Goal: Task Accomplishment & Management: Use online tool/utility

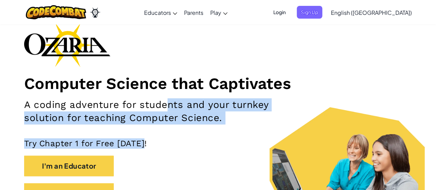
click at [263, 125] on div "Computer Science that Captivates A coding adventure for students and your turnk…" at bounding box center [218, 117] width 388 height 188
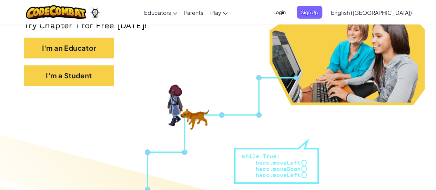
scroll to position [187, 0]
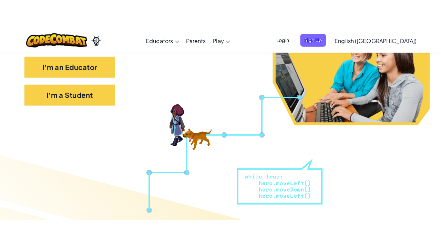
scroll to position [164, 0]
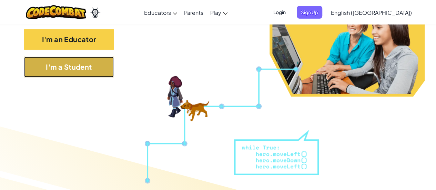
click at [43, 68] on button "I'm a Student" at bounding box center [69, 67] width 90 height 21
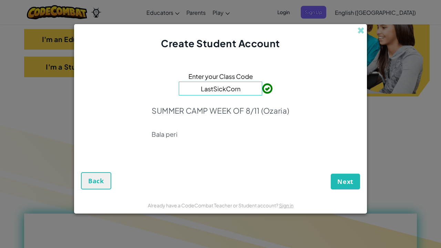
type input "LastSickCorn"
click at [347, 170] on div "Next Back" at bounding box center [220, 174] width 279 height 32
click at [348, 185] on span "Next" at bounding box center [346, 182] width 16 height 8
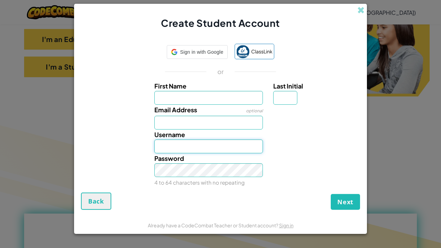
type input "Quinnw83"
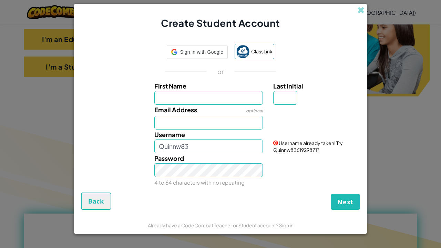
click at [154, 147] on div "Username Quinnw83" at bounding box center [208, 142] width 119 height 24
click at [165, 146] on input "Quinnw83" at bounding box center [208, 147] width 109 height 14
click at [98, 148] on div "Username Quinnw83 Username already taken! Try Quinnw8361929871?" at bounding box center [221, 142] width 286 height 24
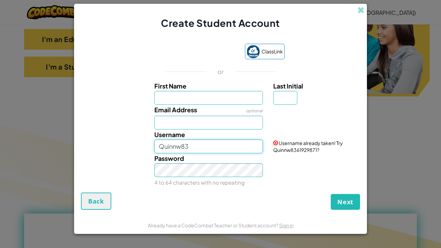
click at [166, 146] on input "Quinnw83" at bounding box center [208, 147] width 109 height 14
click at [130, 157] on div "Password 4 to 64 characters with no repeating" at bounding box center [221, 170] width 286 height 34
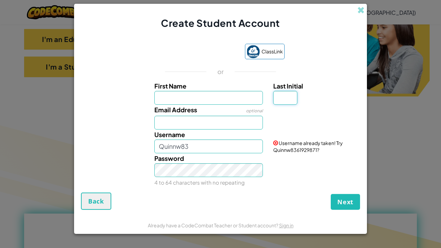
click at [282, 101] on input "Last Initial" at bounding box center [285, 98] width 24 height 14
drag, startPoint x: 306, startPoint y: 101, endPoint x: 79, endPoint y: 127, distance: 228.3
click at [79, 127] on div "Email Address optional" at bounding box center [221, 117] width 286 height 25
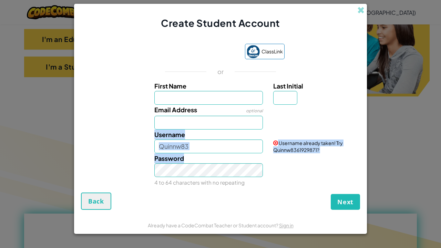
drag, startPoint x: 88, startPoint y: 125, endPoint x: 218, endPoint y: 154, distance: 133.5
click at [218, 154] on div "First Name Last Initial Email Address optional Username Quinnw83 Username alrea…" at bounding box center [221, 133] width 276 height 105
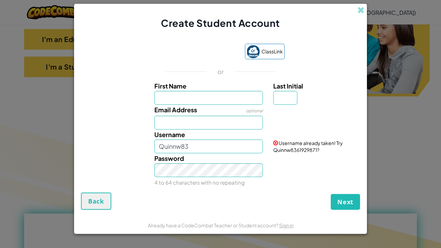
click at [208, 161] on div "Password 4 to 64 characters with no repeating" at bounding box center [208, 170] width 119 height 34
drag, startPoint x: 198, startPoint y: 146, endPoint x: 138, endPoint y: 197, distance: 79.0
click at [138, 190] on form "ClassLink or First Name Last Initial Email Address optional Username Quinnw83 U…" at bounding box center [220, 123] width 293 height 187
click at [126, 145] on div "Username" at bounding box center [221, 142] width 286 height 24
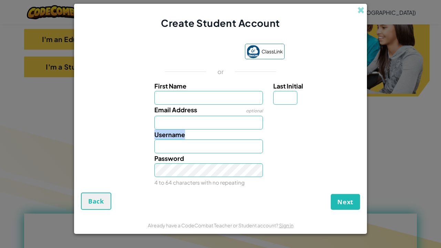
click at [126, 145] on div "Username" at bounding box center [221, 142] width 286 height 24
drag, startPoint x: 126, startPoint y: 145, endPoint x: 154, endPoint y: 137, distance: 29.4
click at [154, 137] on div "Username" at bounding box center [221, 142] width 286 height 24
click at [169, 99] on input "First Name" at bounding box center [208, 98] width 109 height 14
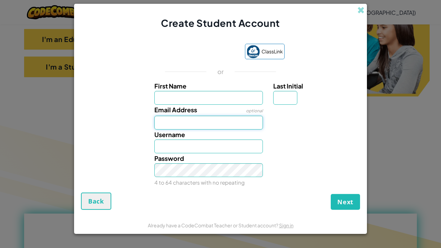
click at [165, 124] on input "Email Address" at bounding box center [208, 123] width 109 height 14
click at [143, 124] on div "Email Address optional" at bounding box center [221, 117] width 286 height 25
drag, startPoint x: 143, startPoint y: 124, endPoint x: 142, endPoint y: 87, distance: 36.9
click at [142, 87] on div "First Name Last Initial" at bounding box center [221, 93] width 286 height 24
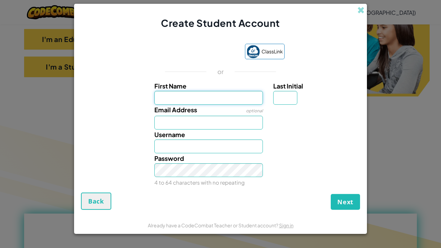
click at [164, 97] on input "First Name" at bounding box center [208, 98] width 109 height 14
type input "[PERSON_NAME]"
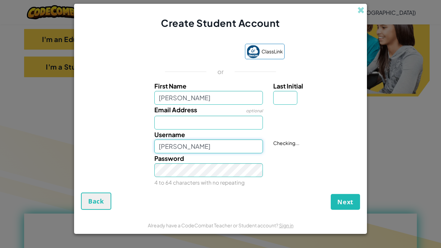
click at [218, 149] on input "[PERSON_NAME]" at bounding box center [208, 147] width 109 height 14
type input "Baze_codeninjas"
click at [291, 92] on input "Last Initial" at bounding box center [285, 98] width 24 height 14
type input "r"
click at [313, 98] on div "Last Initial r" at bounding box center [315, 93] width 85 height 24
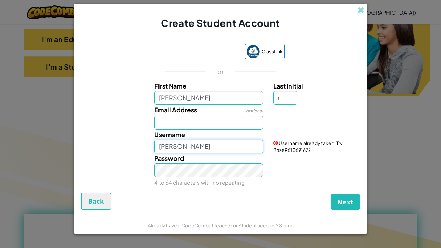
click at [188, 148] on input "[PERSON_NAME]" at bounding box center [208, 147] width 109 height 14
click at [264, 181] on div "Password 4 to 64 characters with no repeating" at bounding box center [208, 170] width 119 height 34
click at [237, 153] on input "[PERSON_NAME]" at bounding box center [208, 147] width 109 height 14
type input "Baze_Codeninjas"
click at [179, 181] on small "4 to 64 characters with no repeating" at bounding box center [199, 182] width 90 height 7
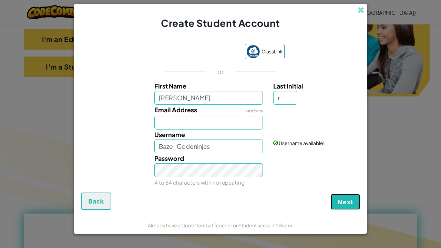
click at [340, 190] on span "Next" at bounding box center [346, 202] width 16 height 8
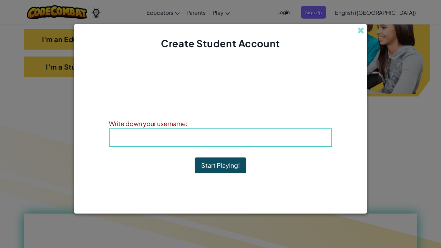
click at [178, 137] on span "Username" at bounding box center [188, 138] width 36 height 8
drag, startPoint x: 171, startPoint y: 146, endPoint x: 176, endPoint y: 142, distance: 5.7
click at [172, 145] on div "Username : Baze_Codeninjas" at bounding box center [220, 138] width 223 height 19
click at [192, 139] on span "Username" at bounding box center [188, 138] width 36 height 8
click at [193, 138] on span "Username" at bounding box center [188, 138] width 36 height 8
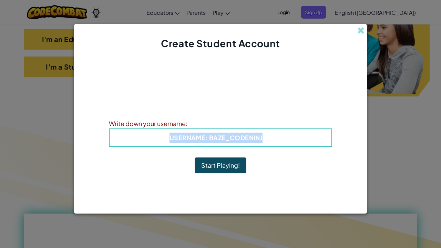
drag, startPoint x: 263, startPoint y: 138, endPoint x: 49, endPoint y: 138, distance: 214.1
click at [49, 138] on div "Create Student Account Account Created! Write down your information so that you…" at bounding box center [220, 124] width 441 height 248
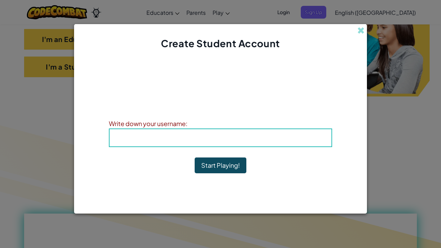
click at [274, 164] on div "Account Created! Write down your information so that you don't forget it. Your …" at bounding box center [220, 123] width 223 height 132
click at [222, 165] on button "Start Playing!" at bounding box center [221, 166] width 52 height 16
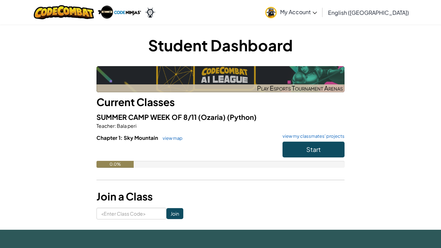
click at [228, 191] on h3 "Join a Class" at bounding box center [221, 197] width 248 height 16
click at [229, 191] on h3 "Join a Class" at bounding box center [221, 197] width 248 height 16
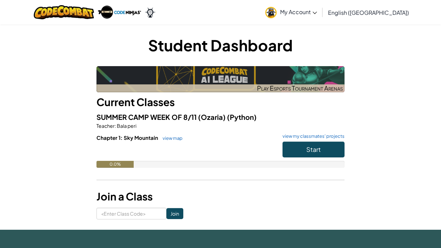
click at [229, 191] on h3 "Join a Class" at bounding box center [221, 197] width 248 height 16
drag, startPoint x: 229, startPoint y: 191, endPoint x: 203, endPoint y: 190, distance: 25.2
click at [223, 191] on h3 "Join a Class" at bounding box center [221, 197] width 248 height 16
click at [198, 189] on h3 "Join a Class" at bounding box center [221, 197] width 248 height 16
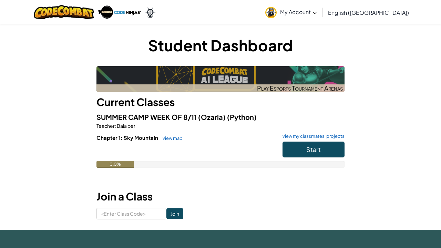
click at [198, 189] on h3 "Join a Class" at bounding box center [221, 197] width 248 height 16
click at [197, 189] on h3 "Join a Class" at bounding box center [221, 197] width 248 height 16
click at [277, 14] on img at bounding box center [271, 12] width 11 height 11
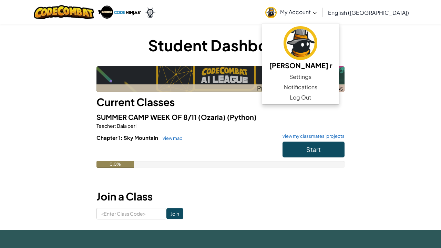
click at [380, 91] on div "Student Dashboard Play Esports Tournament Arenas Current Classes SUMMER CAMP WE…" at bounding box center [220, 126] width 403 height 185
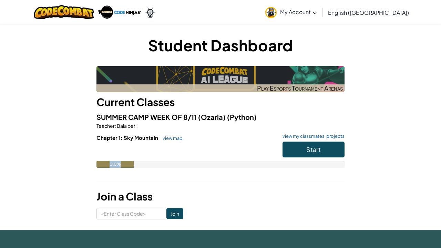
drag, startPoint x: 117, startPoint y: 154, endPoint x: 127, endPoint y: 165, distance: 14.4
click at [127, 165] on div "Chapter 1: Sky Mountain view map view my classmates' projects Start 0.0%" at bounding box center [221, 156] width 248 height 44
click at [124, 165] on div "0.0%" at bounding box center [115, 164] width 37 height 7
drag, startPoint x: 123, startPoint y: 165, endPoint x: 54, endPoint y: 165, distance: 69.0
click at [54, 165] on div "Student Dashboard Play Esports Tournament Arenas Current Classes SUMMER CAMP WE…" at bounding box center [220, 126] width 403 height 185
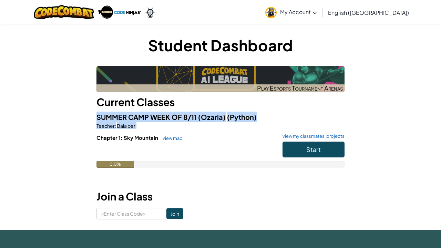
drag, startPoint x: 185, startPoint y: 123, endPoint x: 441, endPoint y: 108, distance: 256.7
click at [441, 108] on div "Student Dashboard Play Esports Tournament Arenas Current Classes SUMMER CAMP WE…" at bounding box center [220, 127] width 441 height 206
click at [441, 109] on div "Student Dashboard Play Esports Tournament Arenas Current Classes SUMMER CAMP WE…" at bounding box center [220, 127] width 441 height 206
click at [69, 110] on div "Student Dashboard Play Esports Tournament Arenas Current Classes SUMMER CAMP WE…" at bounding box center [220, 126] width 403 height 185
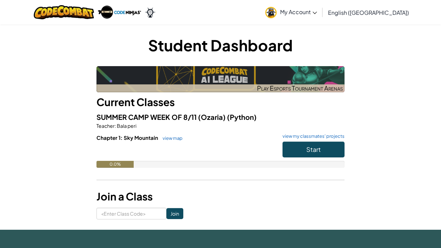
click at [56, 137] on div "Student Dashboard Play Esports Tournament Arenas Current Classes SUMMER CAMP WE…" at bounding box center [220, 126] width 403 height 185
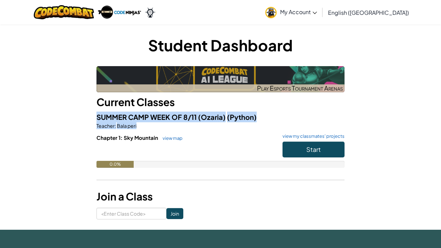
drag, startPoint x: 441, startPoint y: 126, endPoint x: 336, endPoint y: 109, distance: 106.2
click at [337, 109] on div "Student Dashboard Play Esports Tournament Arenas Current Classes SUMMER CAMP WE…" at bounding box center [220, 127] width 441 height 206
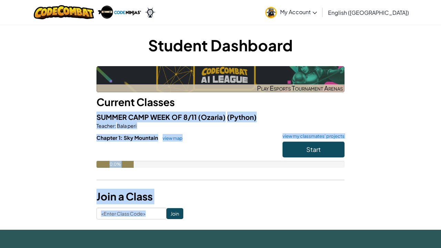
drag, startPoint x: 369, startPoint y: 93, endPoint x: 425, endPoint y: 239, distance: 155.6
click at [425, 230] on html "Toggle navigation My Account baze r Settings Notifications Log Out English (US)…" at bounding box center [220, 115] width 441 height 230
click at [435, 154] on div "Student Dashboard Play Esports Tournament Arenas Current Classes SUMMER CAMP WE…" at bounding box center [220, 127] width 441 height 206
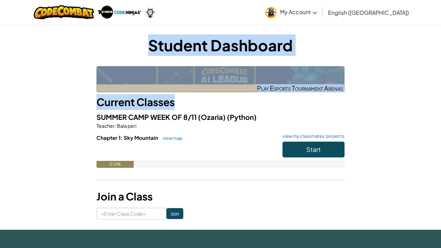
drag, startPoint x: 418, startPoint y: 193, endPoint x: 10, endPoint y: 43, distance: 434.5
click at [4, 45] on div "Student Dashboard Play Esports Tournament Arenas Current Classes SUMMER CAMP WE…" at bounding box center [220, 127] width 441 height 206
drag, startPoint x: 32, startPoint y: 40, endPoint x: 38, endPoint y: 34, distance: 8.5
click at [32, 40] on div "Student Dashboard Play Esports Tournament Arenas Current Classes SUMMER CAMP WE…" at bounding box center [220, 126] width 403 height 185
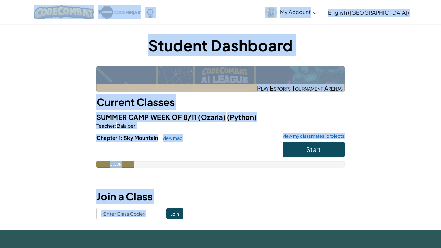
drag, startPoint x: 16, startPoint y: 8, endPoint x: 441, endPoint y: 219, distance: 474.7
click at [441, 219] on div "Toggle navigation My Account baze r Settings Notifications Log Out English (US)…" at bounding box center [220, 115] width 441 height 230
drag, startPoint x: 368, startPoint y: 168, endPoint x: 435, endPoint y: 169, distance: 66.9
click at [435, 169] on div "Student Dashboard Play Esports Tournament Arenas Current Classes SUMMER CAMP WE…" at bounding box center [220, 127] width 441 height 206
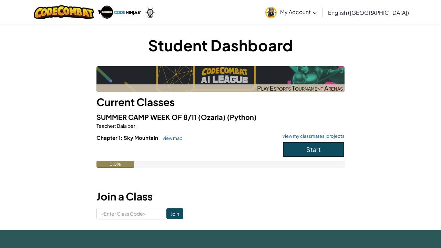
click at [313, 149] on span "Start" at bounding box center [314, 150] width 14 height 8
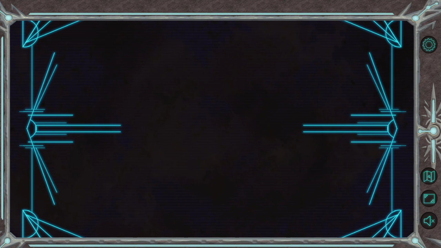
click at [313, 150] on div at bounding box center [212, 129] width 406 height 219
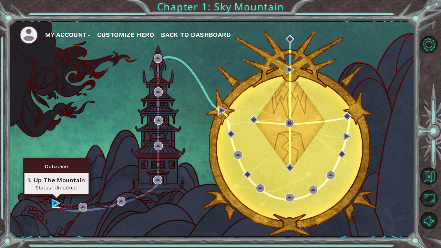
click at [54, 203] on img at bounding box center [56, 203] width 9 height 9
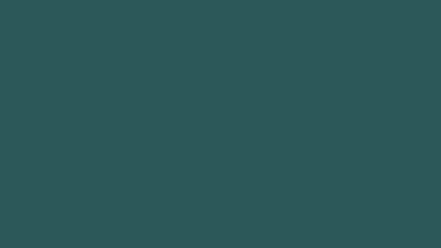
click at [54, 203] on body at bounding box center [220, 124] width 441 height 248
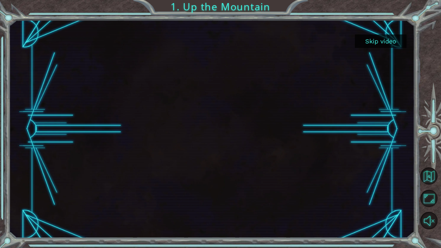
click at [298, 146] on div at bounding box center [212, 129] width 388 height 219
click at [378, 43] on button "Skip video" at bounding box center [381, 40] width 52 height 13
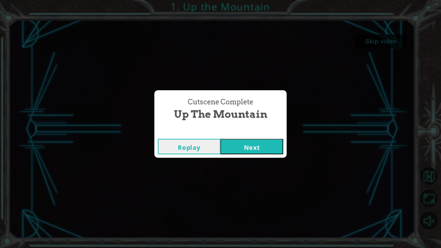
drag, startPoint x: 262, startPoint y: 137, endPoint x: 258, endPoint y: 141, distance: 5.6
click at [258, 141] on div "Replay Next" at bounding box center [220, 147] width 132 height 22
click at [255, 148] on button "Next" at bounding box center [252, 147] width 63 height 16
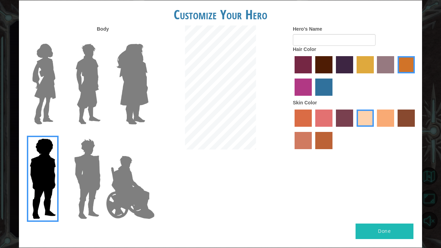
click at [93, 166] on img at bounding box center [87, 179] width 32 height 86
click at [103, 134] on input "Hero Garnet" at bounding box center [103, 134] width 0 height 0
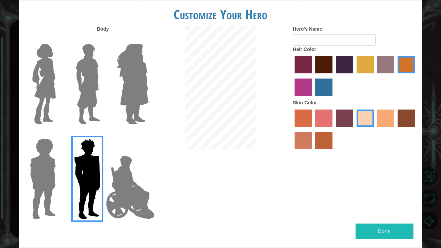
click at [107, 106] on div at bounding box center [86, 81] width 45 height 95
click at [99, 103] on img at bounding box center [88, 84] width 31 height 86
click at [103, 39] on input "Hero Lars" at bounding box center [103, 39] width 0 height 0
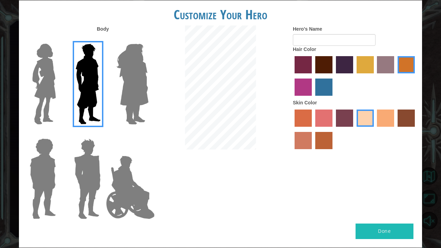
click at [51, 97] on img at bounding box center [44, 84] width 29 height 86
click at [59, 39] on input "Hero Connie" at bounding box center [59, 39] width 0 height 0
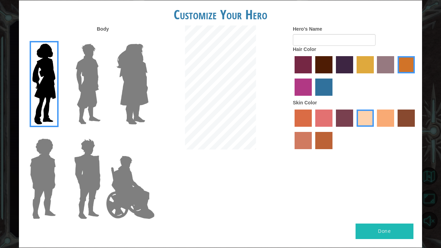
click at [118, 98] on img at bounding box center [133, 84] width 38 height 86
click at [148, 39] on input "Hero Amethyst" at bounding box center [148, 39] width 0 height 0
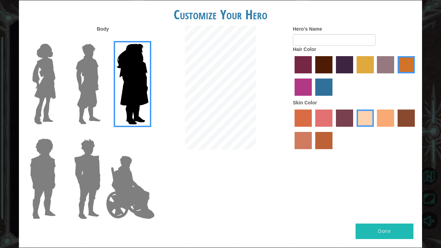
click at [111, 203] on img at bounding box center [130, 187] width 54 height 69
click at [148, 134] on input "Hero Jamie" at bounding box center [148, 134] width 0 height 0
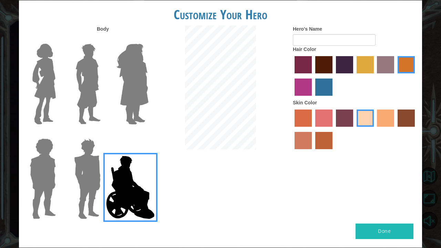
click at [50, 174] on img at bounding box center [43, 179] width 32 height 86
click at [59, 134] on input "Hero Steven" at bounding box center [59, 134] width 0 height 0
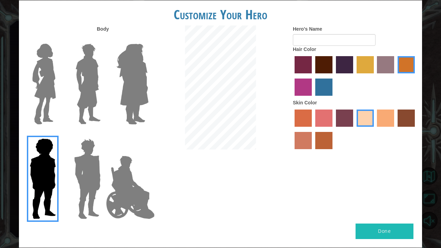
click at [68, 192] on div at bounding box center [86, 176] width 45 height 95
click at [78, 185] on img at bounding box center [87, 179] width 32 height 86
click at [103, 134] on input "Hero Garnet" at bounding box center [103, 134] width 0 height 0
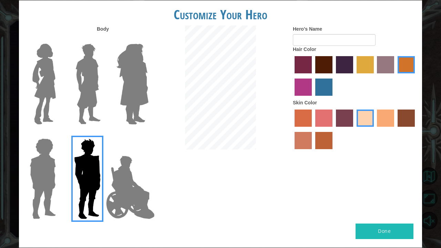
drag, startPoint x: 126, startPoint y: 128, endPoint x: 117, endPoint y: 98, distance: 31.0
click at [126, 126] on div at bounding box center [131, 81] width 45 height 95
drag, startPoint x: 115, startPoint y: 97, endPoint x: 101, endPoint y: 97, distance: 14.2
click at [115, 97] on img at bounding box center [133, 84] width 38 height 86
click at [148, 39] on input "Hero Amethyst" at bounding box center [148, 39] width 0 height 0
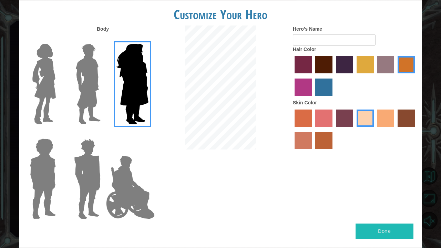
drag, startPoint x: 70, startPoint y: 91, endPoint x: 69, endPoint y: 95, distance: 3.8
click at [70, 91] on label at bounding box center [86, 84] width 34 height 86
click at [103, 39] on input "Hero Lars" at bounding box center [103, 39] width 0 height 0
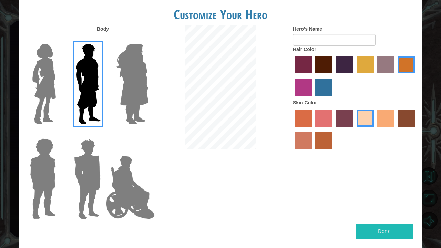
click at [95, 110] on img at bounding box center [88, 84] width 31 height 86
click at [103, 39] on input "Hero Lars" at bounding box center [103, 39] width 0 height 0
click at [369, 65] on label "tulip tree hair color" at bounding box center [365, 64] width 17 height 17
click at [354, 76] on input "tulip tree hair color" at bounding box center [354, 76] width 0 height 0
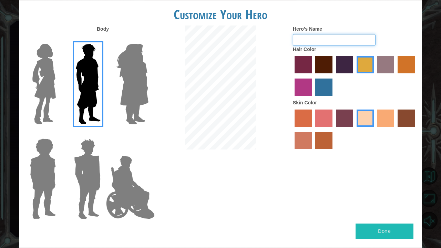
click at [307, 41] on input "Hero's Name" at bounding box center [334, 40] width 83 height 12
type input "bob"
click at [379, 234] on button "Done" at bounding box center [385, 232] width 58 height 16
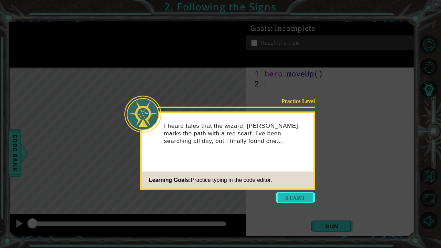
click at [299, 199] on button "Start" at bounding box center [295, 197] width 39 height 11
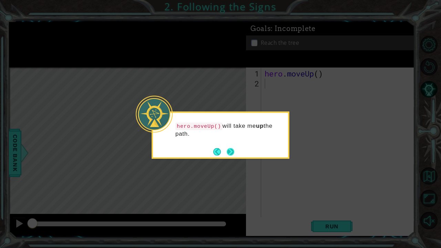
click at [234, 153] on button "Next" at bounding box center [231, 152] width 8 height 8
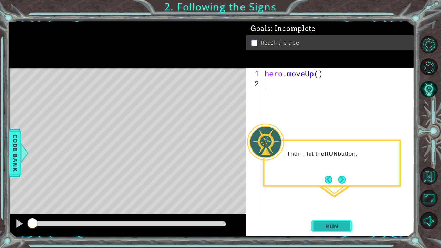
click at [332, 230] on button "Run" at bounding box center [331, 226] width 41 height 17
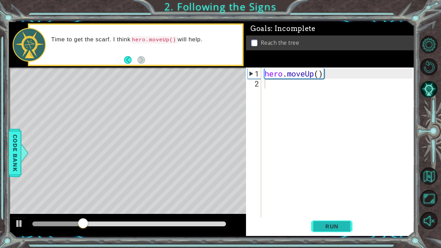
click at [331, 221] on button "Run" at bounding box center [331, 226] width 41 height 17
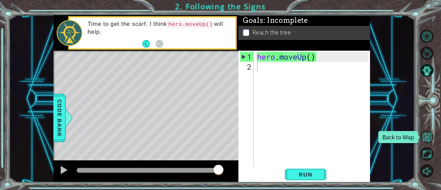
click at [425, 134] on button "Back to Map" at bounding box center [427, 136] width 13 height 13
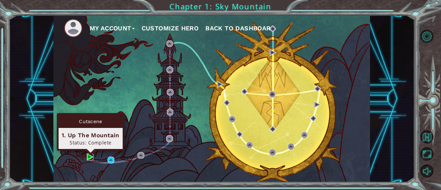
click at [90, 160] on img at bounding box center [90, 156] width 7 height 7
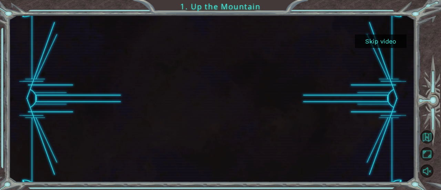
click at [383, 42] on button "Skip video" at bounding box center [381, 40] width 52 height 13
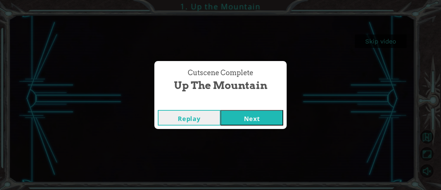
click at [251, 121] on button "Next" at bounding box center [252, 118] width 63 height 16
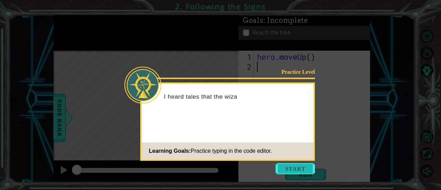
click at [293, 167] on button "Start" at bounding box center [295, 168] width 39 height 11
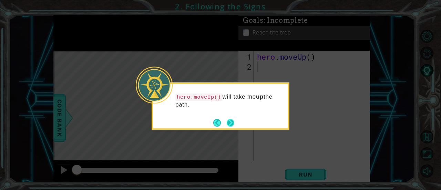
click at [233, 120] on button "Next" at bounding box center [231, 123] width 8 height 8
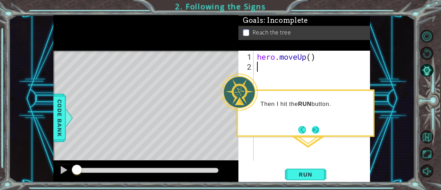
click at [312, 129] on button "Next" at bounding box center [316, 130] width 8 height 8
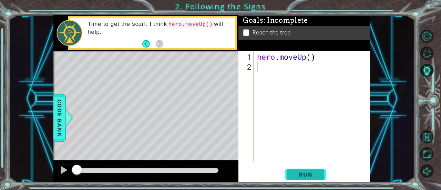
click at [311, 173] on span "Run" at bounding box center [305, 174] width 27 height 7
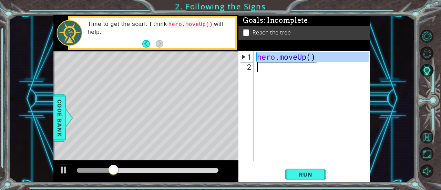
drag, startPoint x: 258, startPoint y: 57, endPoint x: 323, endPoint y: 63, distance: 65.5
click at [323, 63] on div "hero . moveUp ( )" at bounding box center [314, 117] width 117 height 130
type textarea "hero.moveUp()"
click at [302, 171] on span "Run" at bounding box center [305, 174] width 27 height 7
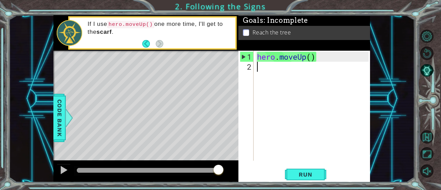
drag, startPoint x: 118, startPoint y: 167, endPoint x: 241, endPoint y: 156, distance: 123.6
click at [241, 156] on div "1 ההההההההההההההההההההההההההההההההההההההההההההההההההההההההההההההההההההההההההההה…" at bounding box center [211, 98] width 317 height 167
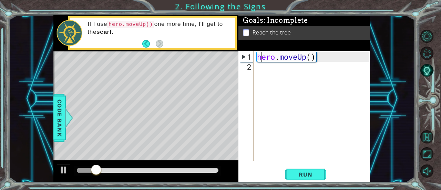
click at [262, 58] on div "hero . moveUp ( )" at bounding box center [314, 117] width 117 height 130
type textarea "hero.moveUp()"
click at [259, 59] on div "hero . moveUp ( )" at bounding box center [314, 117] width 117 height 130
drag, startPoint x: 259, startPoint y: 59, endPoint x: 340, endPoint y: 56, distance: 80.4
click at [340, 56] on div "hero . moveUp ( )" at bounding box center [314, 117] width 117 height 130
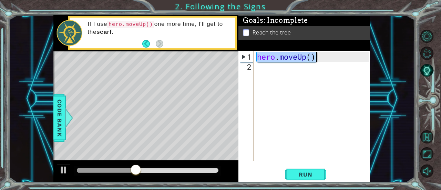
click at [301, 65] on div "hero . moveUp ( )" at bounding box center [314, 117] width 117 height 130
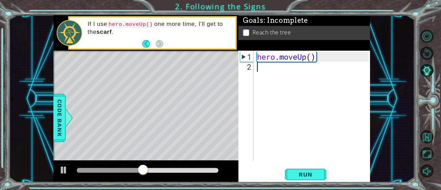
paste textarea "hero.moveUp()"
type textarea "hero.moveUp()"
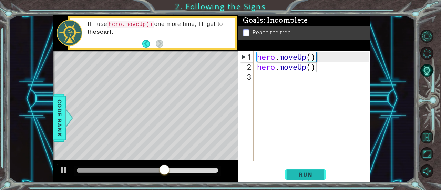
click at [316, 175] on span "Run" at bounding box center [305, 174] width 27 height 7
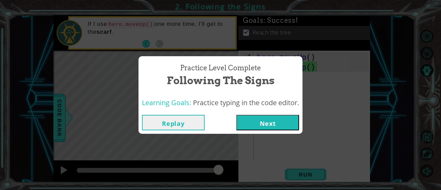
click at [266, 122] on button "Next" at bounding box center [268, 123] width 63 height 16
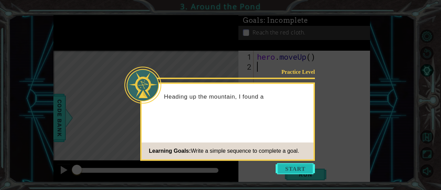
click at [297, 169] on button "Start" at bounding box center [295, 168] width 39 height 11
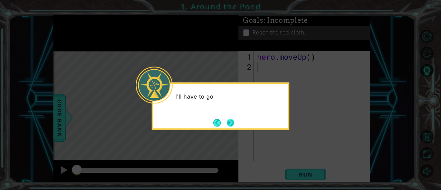
click at [233, 120] on button "Next" at bounding box center [231, 123] width 8 height 8
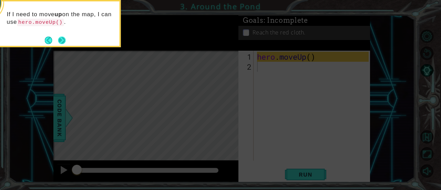
click at [62, 41] on button "Next" at bounding box center [62, 41] width 8 height 8
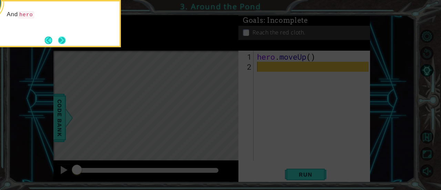
drag, startPoint x: 68, startPoint y: 40, endPoint x: 58, endPoint y: 40, distance: 10.0
click at [63, 40] on div "And hero" at bounding box center [52, 23] width 138 height 47
click at [58, 40] on button "Next" at bounding box center [62, 41] width 8 height 8
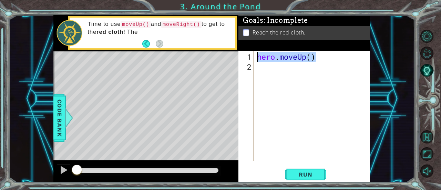
drag, startPoint x: 321, startPoint y: 56, endPoint x: 181, endPoint y: 57, distance: 139.3
click at [183, 57] on div "1 ההההההההההההההההההההההההההההההההההההההההההההההההההההההההההההההההההההההההההההה…" at bounding box center [211, 98] width 317 height 167
type textarea "hero.moveUp()"
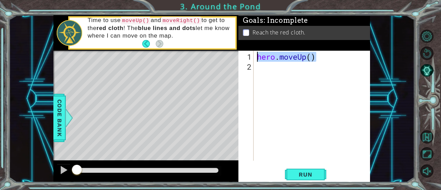
click at [270, 69] on div "hero . moveUp ( )" at bounding box center [314, 117] width 117 height 130
paste textarea "hero.moveUp()"
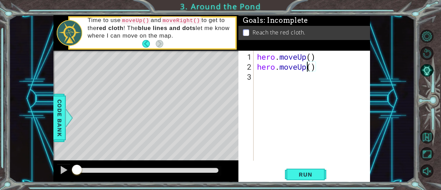
click at [307, 66] on div "hero . moveUp ( ) hero . moveUp ( )" at bounding box center [314, 117] width 117 height 130
type textarea "hero.moveRight()"
click at [317, 77] on div "hero . moveUp ( ) hero . moveRight ( )" at bounding box center [314, 117] width 117 height 130
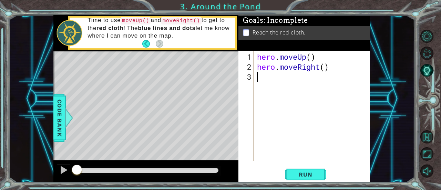
paste textarea "hero.moveUp()"
type textarea "hero.moveUp()"
click at [290, 86] on div "hero . moveUp ( ) hero . moveRight ( ) hero . moveUp ( )" at bounding box center [314, 117] width 117 height 130
paste textarea "hero.moveUp()"
type textarea "hero.moveUp()"
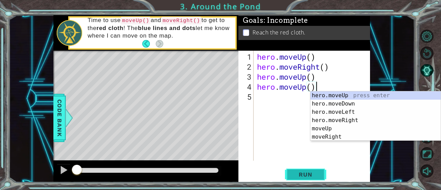
click at [302, 176] on span "Run" at bounding box center [305, 174] width 27 height 7
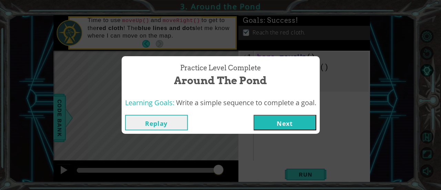
click at [270, 120] on button "Next" at bounding box center [285, 123] width 63 height 16
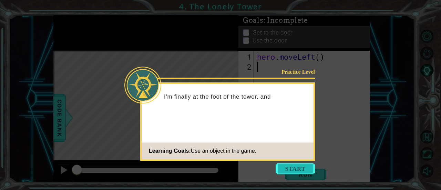
click at [303, 171] on button "Start" at bounding box center [295, 168] width 39 height 11
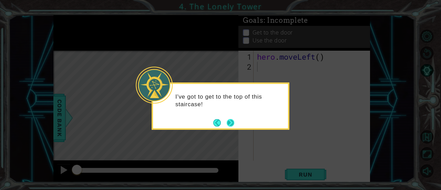
click at [227, 119] on button "Next" at bounding box center [231, 123] width 8 height 8
click at [232, 119] on button "Next" at bounding box center [231, 123] width 8 height 8
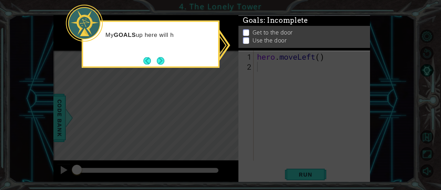
click at [270, 67] on icon at bounding box center [220, 95] width 441 height 190
click at [159, 61] on button "Next" at bounding box center [161, 61] width 8 height 8
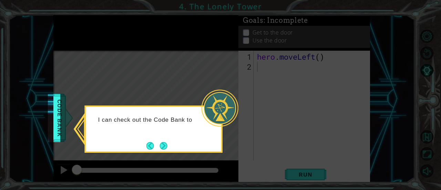
click at [176, 137] on div "I can check out the Code Bank to" at bounding box center [153, 122] width 135 height 27
click at [167, 144] on button "Next" at bounding box center [164, 146] width 8 height 8
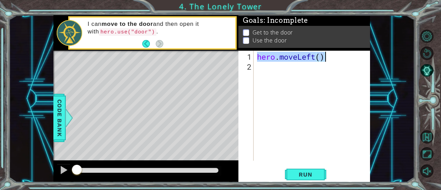
drag, startPoint x: 258, startPoint y: 57, endPoint x: 347, endPoint y: 59, distance: 88.3
click at [345, 59] on div "hero . moveLeft ( )" at bounding box center [314, 117] width 117 height 130
type textarea "hero.moveLeft()"
click at [319, 74] on div "hero . moveLeft ( )" at bounding box center [314, 117] width 117 height 130
paste textarea "hero.moveUp()"
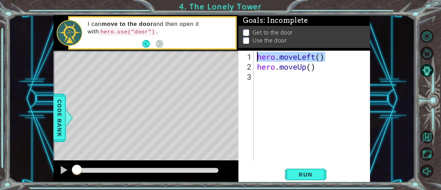
click at [237, 57] on div "1 ההההההההההההההההההההההההההההההההההההההההההההההההההההההההההההההההההההההההההההה…" at bounding box center [211, 98] width 317 height 167
click at [332, 56] on div "hero . moveLeft ( ) hero . moveUp ( )" at bounding box center [312, 106] width 113 height 110
type textarea "hero.moveLeft()"
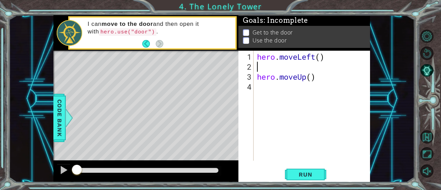
scroll to position [0, 0]
paste textarea "hero.moveLeft()"
type textarea "hero.moveUp()"
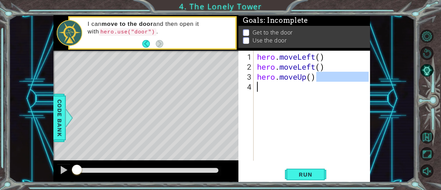
click at [208, 94] on div "1 ההההההההההההההההההההההההההההההההההההההההההההההההההההההההההההההההההההההההההההה…" at bounding box center [211, 98] width 317 height 167
click at [289, 79] on div "hero . moveLeft ( ) hero . moveLeft ( ) hero . moveUp ( )" at bounding box center [314, 117] width 117 height 130
click at [286, 80] on div "hero . moveLeft ( ) hero . moveLeft ( ) hero . moveUp ( )" at bounding box center [314, 117] width 117 height 130
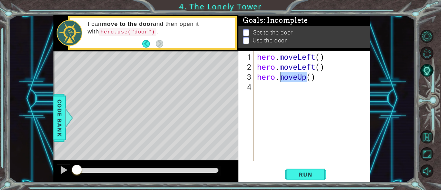
click at [286, 80] on div "hero . moveLeft ( ) hero . moveLeft ( ) hero . moveUp ( )" at bounding box center [314, 117] width 117 height 130
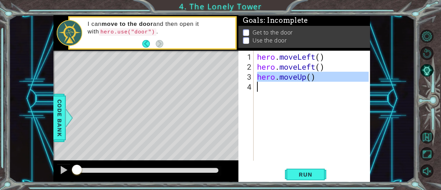
type textarea "hero.moveUp()"
click at [267, 89] on div "hero . moveLeft ( ) hero . moveLeft ( ) hero . moveUp ( )" at bounding box center [312, 106] width 113 height 110
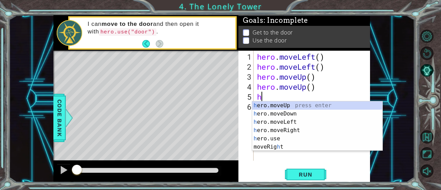
type textarea "he"
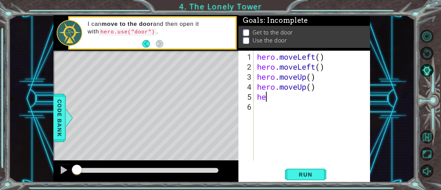
type textarea "her"
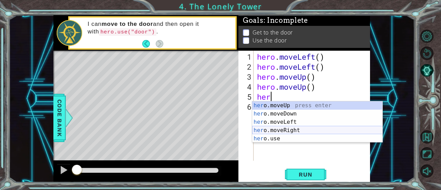
click at [294, 129] on div "her o.moveUp press enter her o.moveDown press enter her o.moveLeft press enter …" at bounding box center [317, 130] width 131 height 58
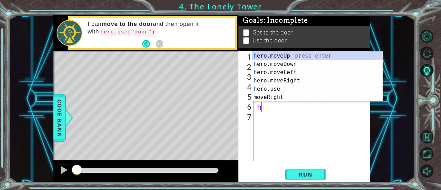
type textarea "he"
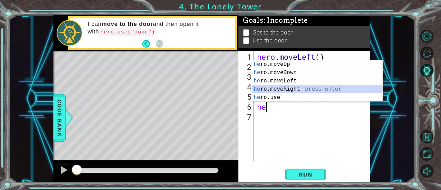
click at [279, 89] on div "he ro.moveUp press enter he ro.moveDown press enter he ro.moveLeft press enter …" at bounding box center [317, 89] width 131 height 58
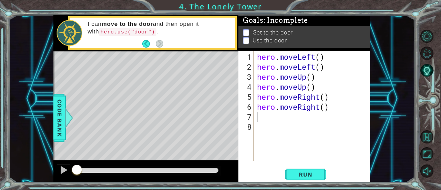
drag, startPoint x: 145, startPoint y: 25, endPoint x: 80, endPoint y: 30, distance: 65.0
click at [70, 33] on div "I can move to the door and then open it with hero.use("door") ." at bounding box center [153, 33] width 166 height 31
click at [99, 31] on code "hero.use("door")" at bounding box center [127, 32] width 57 height 8
click at [295, 125] on div "hero . moveLeft ( ) hero . moveLeft ( ) hero . moveUp ( ) hero . moveUp ( ) her…" at bounding box center [314, 117] width 117 height 130
click at [289, 116] on div "hero . moveLeft ( ) hero . moveLeft ( ) hero . moveUp ( ) hero . moveUp ( ) her…" at bounding box center [314, 117] width 117 height 130
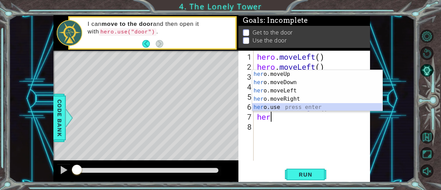
click at [297, 109] on div "her o.moveUp press enter her o.moveDown press enter her o.moveLeft press enter …" at bounding box center [317, 99] width 131 height 58
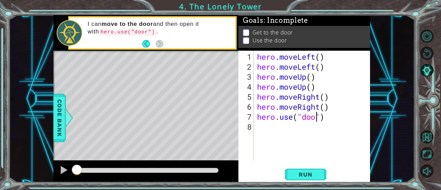
scroll to position [0, 3]
type textarea "hero.use("door")"
click at [317, 170] on button "Run" at bounding box center [305, 174] width 41 height 13
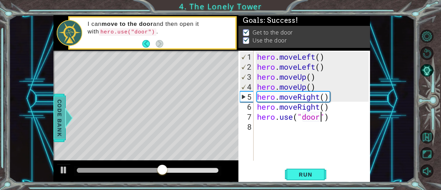
click at [63, 122] on span "Code Bank" at bounding box center [59, 118] width 11 height 42
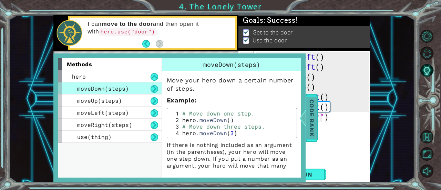
click at [307, 121] on span "Code Bank" at bounding box center [309, 118] width 11 height 42
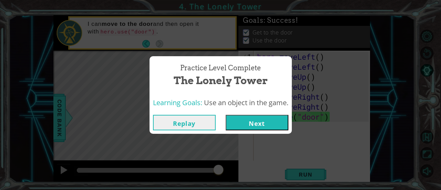
click at [262, 124] on button "Next" at bounding box center [257, 123] width 63 height 16
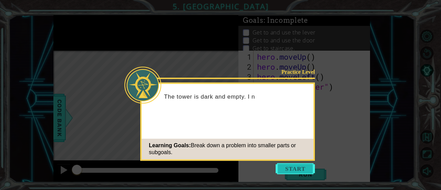
click at [284, 166] on button "Start" at bounding box center [295, 168] width 39 height 11
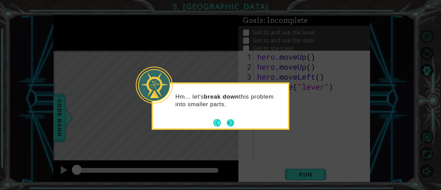
click at [234, 123] on button "Next" at bounding box center [231, 123] width 8 height 8
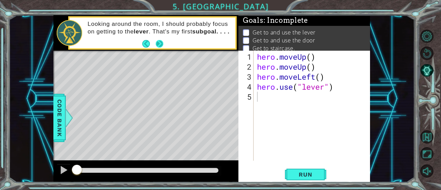
click at [156, 40] on button "Next" at bounding box center [160, 44] width 8 height 8
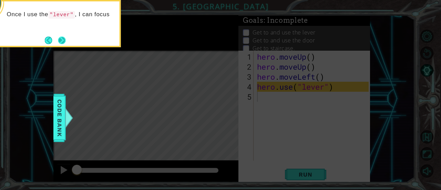
click at [63, 38] on button "Next" at bounding box center [62, 41] width 8 height 8
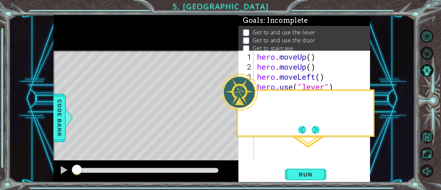
click at [63, 38] on div at bounding box center [145, 33] width 185 height 36
click at [316, 128] on button "Next" at bounding box center [316, 130] width 8 height 8
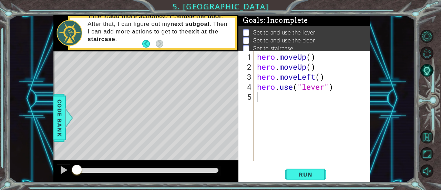
click at [66, 106] on div "Level Map" at bounding box center [212, 152] width 319 height 203
click at [63, 107] on span "Code Bank" at bounding box center [59, 118] width 11 height 42
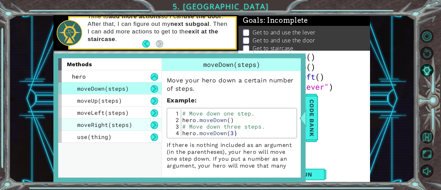
click at [138, 127] on div "moveRight(steps)" at bounding box center [109, 125] width 103 height 12
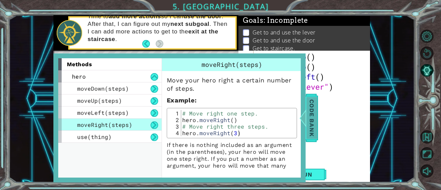
click at [308, 114] on span "Code Bank" at bounding box center [312, 118] width 11 height 42
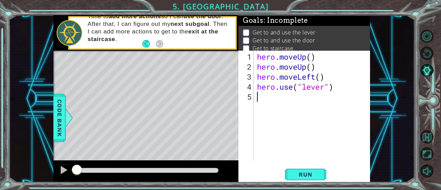
drag, startPoint x: 285, startPoint y: 104, endPoint x: 272, endPoint y: 100, distance: 13.2
click at [282, 104] on div "hero . moveUp ( ) hero . moveUp ( ) hero . moveLeft ( ) hero . use ( "lever" )" at bounding box center [314, 117] width 117 height 130
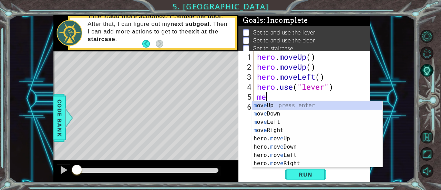
type textarea "m"
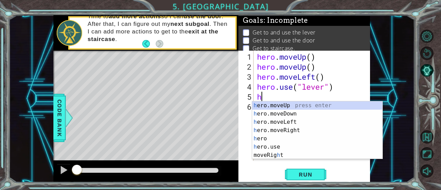
type textarea "he"
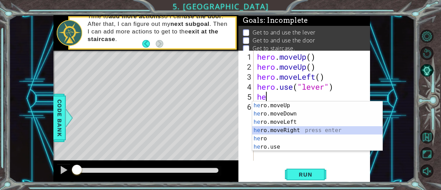
click at [298, 128] on div "he ro.moveUp press enter he ro.moveDown press enter he ro.moveLeft press enter …" at bounding box center [317, 134] width 131 height 66
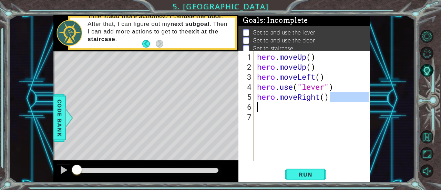
drag, startPoint x: 337, startPoint y: 99, endPoint x: 217, endPoint y: 105, distance: 120.2
click at [217, 105] on div "1 ההההההההההההההההההההההההההההההההההההההההההההההההההההההההההההההההההההההההההההה…" at bounding box center [211, 98] width 317 height 167
click at [270, 98] on div "hero . moveUp ( ) hero . moveUp ( ) hero . moveLeft ( ) hero . use ( "lever" ) …" at bounding box center [314, 117] width 117 height 130
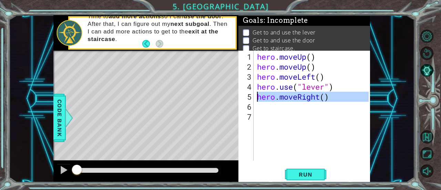
type textarea "hero.moveRight()"
click at [274, 109] on div "hero . moveUp ( ) hero . moveUp ( ) hero . moveLeft ( ) hero . use ( "lever" ) …" at bounding box center [312, 106] width 113 height 110
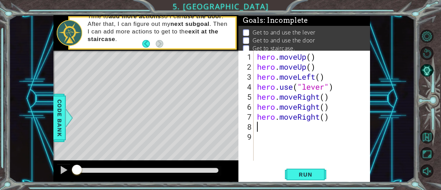
paste textarea "h"
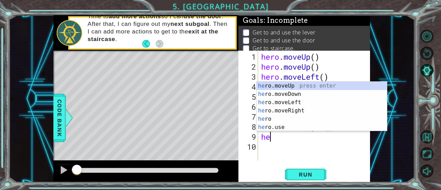
click at [289, 126] on div "he ro.moveUp press enter he ro.moveDown press enter he ro.moveLeft press enter …" at bounding box center [322, 115] width 131 height 66
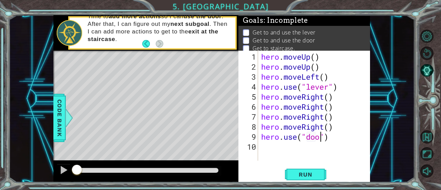
scroll to position [0, 3]
drag, startPoint x: 324, startPoint y: 67, endPoint x: 252, endPoint y: 62, distance: 71.9
click at [252, 62] on div "hero.use("door") 1 2 3 4 5 6 7 8 9 10 hero . moveUp ( ) hero . moveUp ( ) hero …" at bounding box center [304, 106] width 130 height 110
click at [352, 141] on div "hero . moveUp ( ) hero . moveUp ( ) hero . moveLeft ( ) hero . use ( "lever" ) …" at bounding box center [316, 117] width 112 height 130
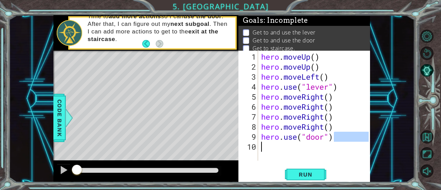
type textarea "hero.use("door")"
click at [279, 146] on div "hero . moveUp ( ) hero . moveUp ( ) hero . moveLeft ( ) hero . use ( "lever" ) …" at bounding box center [314, 106] width 109 height 110
click at [278, 146] on div "hero . moveUp ( ) hero . moveUp ( ) hero . moveLeft ( ) hero . use ( "lever" ) …" at bounding box center [316, 117] width 112 height 130
paste textarea "hero.moveUp()"
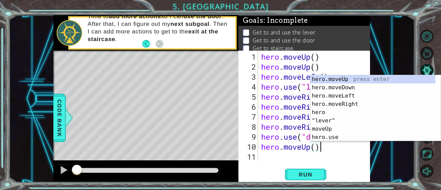
click at [281, 166] on div "hero.moveUp() 1 2 3 4 5 6 7 8 9 10 11 hero . moveUp ( ) hero . moveUp ( ) hero …" at bounding box center [305, 117] width 132 height 132
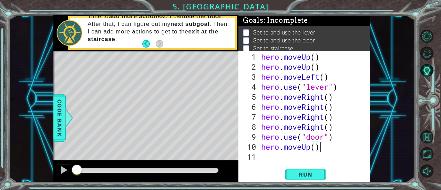
click at [278, 162] on div "hero.moveUp() 1 2 3 4 5 6 7 8 9 10 11 hero . moveUp ( ) hero . moveUp ( ) hero …" at bounding box center [305, 117] width 132 height 132
drag, startPoint x: 331, startPoint y: 75, endPoint x: 188, endPoint y: 78, distance: 142.8
click at [188, 78] on div "1 ההההההההההההההההההההההההההההההההההההההההההההההההההההההההההההההההההההההההההההה…" at bounding box center [211, 98] width 317 height 167
type textarea "hero.moveLeft()"
click at [280, 160] on div "hero . moveUp ( ) hero . moveUp ( ) hero . moveLeft ( ) hero . use ( "lever" ) …" at bounding box center [316, 117] width 112 height 130
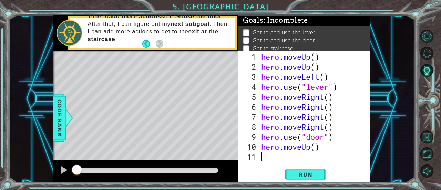
paste textarea "hero.moveLeft()"
type textarea "hero.moveLeft()"
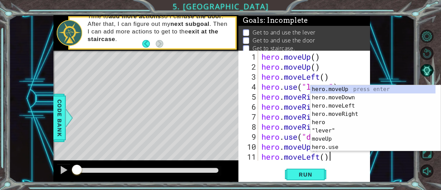
scroll to position [10, 0]
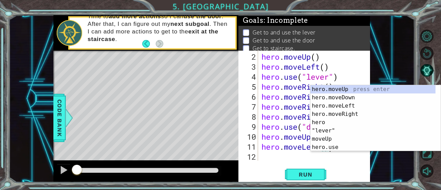
click at [279, 159] on div "hero . moveUp ( ) hero . moveLeft ( ) hero . use ( "lever" ) hero . moveRight (…" at bounding box center [313, 117] width 107 height 130
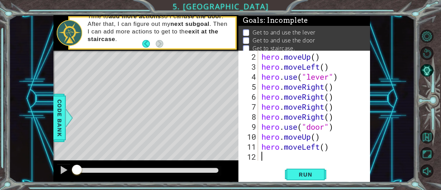
paste textarea "hero.moveLeft()"
type textarea "hero.moveLeft()"
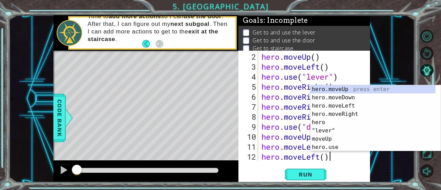
scroll to position [20, 0]
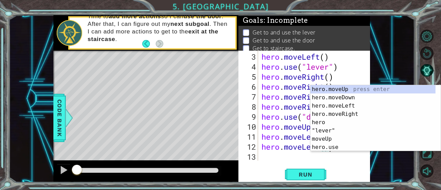
click at [279, 159] on div "hero . moveLeft ( ) hero . use ( "lever" ) hero . moveRight ( ) hero . moveRigh…" at bounding box center [313, 117] width 107 height 130
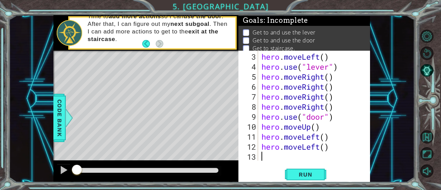
type textarea "v"
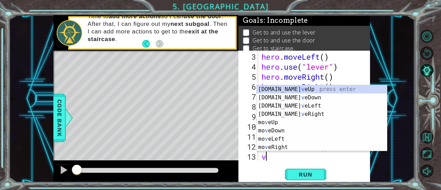
scroll to position [30, 0]
click at [279, 159] on div "hero . use ( "lever" ) hero . moveRight ( ) hero . moveRight ( ) hero . moveRig…" at bounding box center [313, 117] width 107 height 130
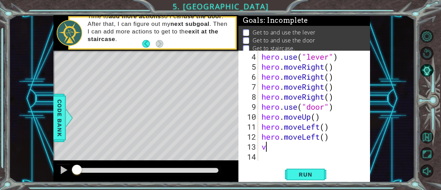
click at [272, 149] on div "hero . use ( "lever" ) hero . moveRight ( ) hero . moveRight ( ) hero . moveRig…" at bounding box center [313, 117] width 107 height 130
type textarea "v"
paste textarea "hero.moveLeft()"
click at [296, 176] on span "Run" at bounding box center [305, 174] width 27 height 7
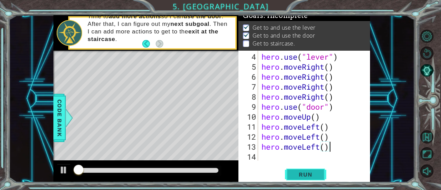
click at [297, 175] on span "Run" at bounding box center [305, 174] width 27 height 7
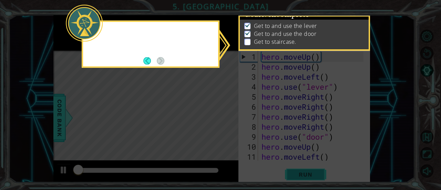
scroll to position [0, 0]
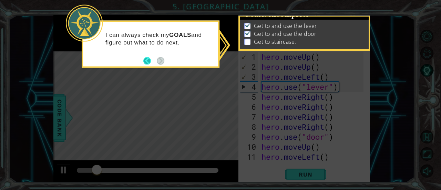
click at [149, 59] on button "Back" at bounding box center [149, 61] width 13 height 8
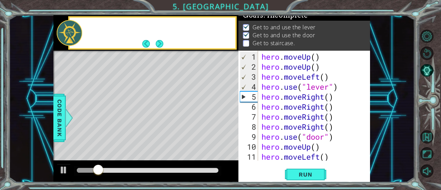
scroll to position [6, 0]
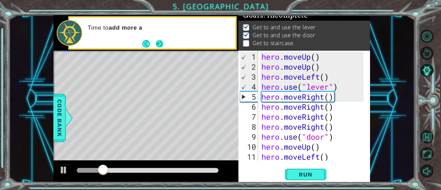
click at [159, 44] on button "Next" at bounding box center [160, 44] width 8 height 8
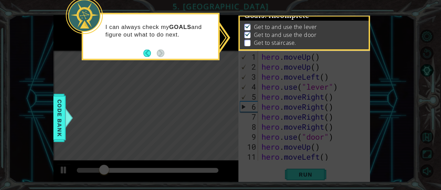
scroll to position [6, 0]
click at [159, 44] on div "I can always check my GOALS and figure out what to do next." at bounding box center [150, 34] width 135 height 35
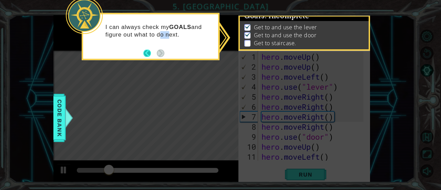
click at [152, 51] on button "Back" at bounding box center [149, 53] width 13 height 8
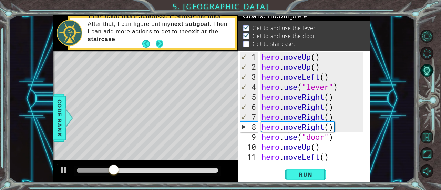
click at [160, 41] on button "Next" at bounding box center [160, 44] width 8 height 8
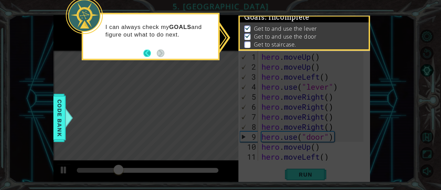
drag, startPoint x: 145, startPoint y: 47, endPoint x: 149, endPoint y: 51, distance: 6.1
click at [146, 49] on div "I can always check my GOALS and figure out what to do next." at bounding box center [150, 33] width 135 height 38
click at [149, 52] on button "Back" at bounding box center [149, 53] width 13 height 8
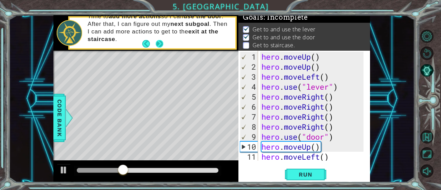
click at [161, 47] on button "Next" at bounding box center [160, 44] width 8 height 8
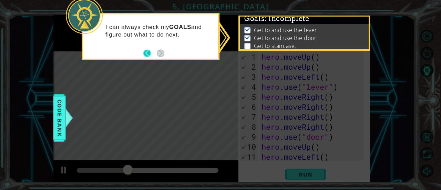
click at [146, 53] on button "Back" at bounding box center [149, 53] width 13 height 8
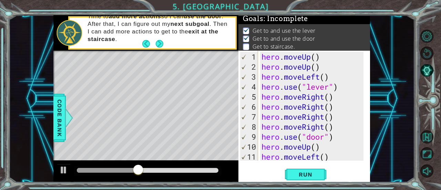
click at [323, 146] on div "hero . moveUp ( ) hero . moveUp ( ) hero . moveLeft ( ) hero . use ( "lever" ) …" at bounding box center [313, 117] width 107 height 130
type textarea "hero.moveUp()"
drag, startPoint x: 323, startPoint y: 146, endPoint x: 251, endPoint y: 151, distance: 72.3
click at [251, 151] on div "hero.moveUp() 1 2 3 4 5 6 7 8 9 10 11 12 hero . moveUp ( ) hero . moveUp ( ) he…" at bounding box center [304, 106] width 130 height 110
click at [342, 147] on div "hero . moveUp ( ) hero . moveUp ( ) hero . moveLeft ( ) hero . use ( "lever" ) …" at bounding box center [311, 106] width 103 height 110
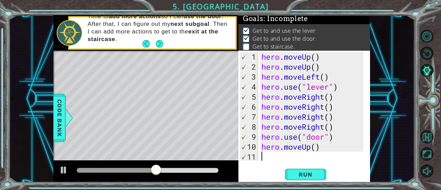
paste textarea "hero.moveUp()"
type textarea "hero.moveUp()"
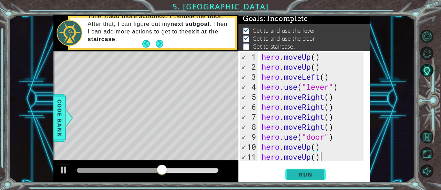
click at [309, 176] on span "Run" at bounding box center [305, 174] width 27 height 7
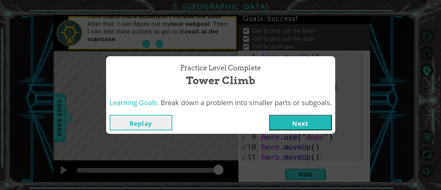
click at [289, 127] on button "Next" at bounding box center [300, 123] width 63 height 16
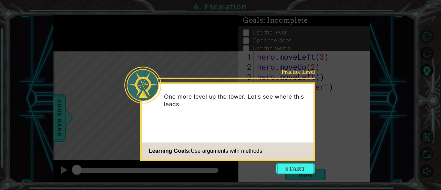
click at [291, 162] on icon at bounding box center [220, 95] width 441 height 190
click at [293, 166] on button "Start" at bounding box center [295, 168] width 39 height 11
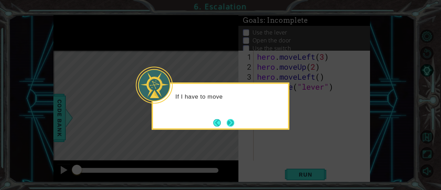
click at [230, 124] on button "Next" at bounding box center [231, 123] width 8 height 8
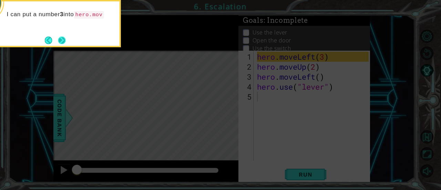
click at [61, 39] on button "Next" at bounding box center [62, 41] width 8 height 8
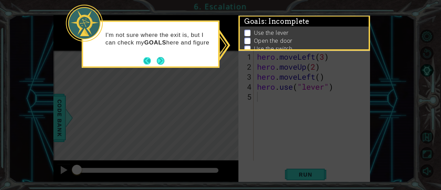
click at [154, 61] on button "Back" at bounding box center [149, 61] width 13 height 8
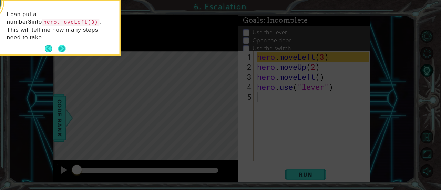
click at [66, 45] on button "Next" at bounding box center [62, 49] width 8 height 8
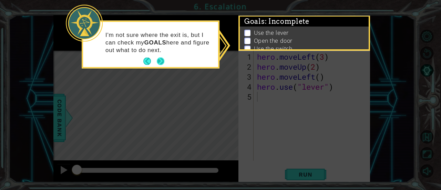
click at [162, 59] on button "Next" at bounding box center [161, 62] width 8 height 8
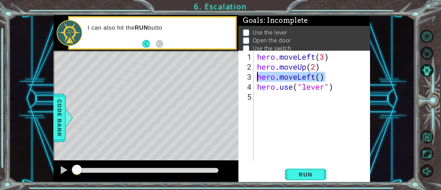
click at [203, 79] on div "1 ההההההההההההההההההההההההההההההההההההההההההההההההההההההההההההההההההההההההההההה…" at bounding box center [211, 98] width 317 height 167
type textarea "hero.moveLeft()"
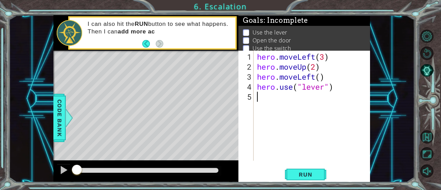
click at [271, 93] on div "hero . moveLeft ( 3 ) hero . moveUp ( 2 ) hero . moveLeft ( ) hero . use ( "lev…" at bounding box center [314, 117] width 117 height 130
paste textarea "hero.moveLeft()"
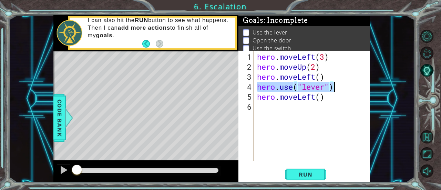
drag, startPoint x: 258, startPoint y: 88, endPoint x: 378, endPoint y: 87, distance: 119.3
click at [378, 87] on div "1 ההההההההההההההההההההההההההההההההההההההההההההההההההההההההההההההההההההההההההההה…" at bounding box center [212, 98] width 406 height 167
type textarea "hero.use("lever")"
click at [318, 109] on div "hero . moveLeft ( 3 ) hero . moveUp ( 2 ) hero . moveLeft ( ) hero . use ( "lev…" at bounding box center [314, 117] width 117 height 130
paste textarea "hero.use("lever")"
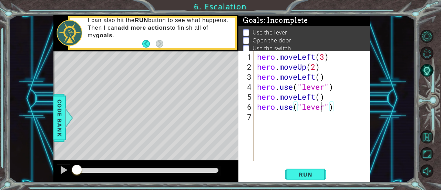
click at [319, 107] on div "hero . moveLeft ( 3 ) hero . moveUp ( 2 ) hero . moveLeft ( ) hero . use ( "lev…" at bounding box center [314, 117] width 117 height 130
type textarea "hero.use("door")"
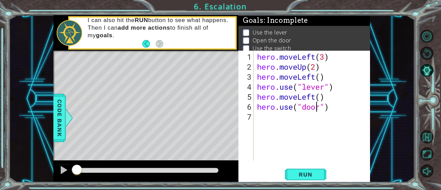
click at [318, 108] on div "hero . moveLeft ( 3 ) hero . moveUp ( 2 ) hero . moveLeft ( ) hero . use ( "lev…" at bounding box center [314, 117] width 117 height 130
click at [299, 116] on div "hero . moveLeft ( 3 ) hero . moveUp ( 2 ) hero . moveLeft ( ) hero . use ( "lev…" at bounding box center [314, 117] width 117 height 130
drag, startPoint x: 323, startPoint y: 64, endPoint x: 240, endPoint y: 66, distance: 83.1
click at [240, 66] on div "1 2 3 4 5 6 7 hero . moveLeft ( 3 ) hero . moveUp ( 2 ) hero . moveLeft ( ) her…" at bounding box center [304, 106] width 130 height 110
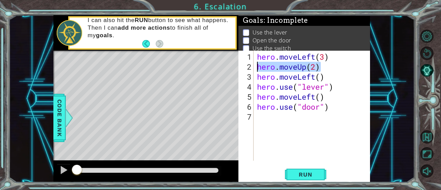
type textarea "hero.moveUp(2)"
click at [283, 118] on div "hero . moveLeft ( 3 ) hero . moveUp ( 2 ) hero . moveLeft ( ) hero . use ( "lev…" at bounding box center [314, 117] width 117 height 130
paste textarea "hero.moveUp(2)"
type textarea "hero.moveUp(2)"
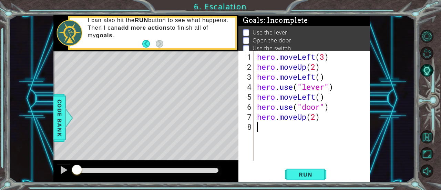
click at [292, 127] on div "hero . moveLeft ( 3 ) hero . moveUp ( 2 ) hero . moveLeft ( ) hero . use ( "lev…" at bounding box center [314, 117] width 117 height 130
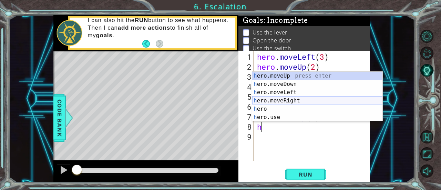
click at [296, 99] on div "h ero.moveUp press enter h ero.moveDown press enter h ero.moveLeft press enter …" at bounding box center [317, 105] width 131 height 66
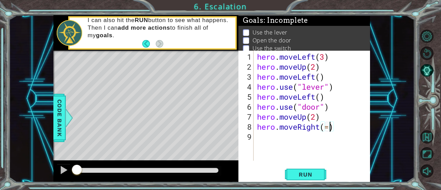
scroll to position [0, 3]
drag, startPoint x: 334, startPoint y: 86, endPoint x: 249, endPoint y: 87, distance: 85.2
click at [249, 87] on div "hero.moveRight(2) 1 2 3 4 5 6 7 8 9 hero . moveLeft ( 3 ) hero . moveUp ( 2 ) h…" at bounding box center [304, 106] width 130 height 110
type textarea "hero.use("lever")"
click at [271, 131] on div "hero . moveLeft ( 3 ) hero . moveUp ( 2 ) hero . moveLeft ( ) hero . use ( "lev…" at bounding box center [314, 117] width 117 height 130
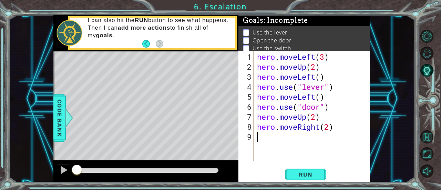
scroll to position [0, 0]
paste textarea "hero.use("lever")"
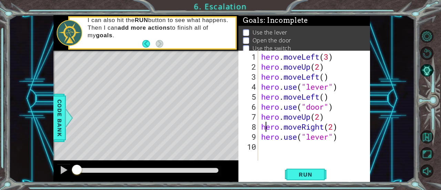
drag, startPoint x: 266, startPoint y: 129, endPoint x: 260, endPoint y: 129, distance: 6.2
click at [266, 129] on div "hero . moveLeft ( 3 ) hero . moveUp ( 2 ) hero . moveLeft ( ) hero . use ( "lev…" at bounding box center [316, 117] width 112 height 130
type textarea "hero.moveRight(2)"
drag, startPoint x: 260, startPoint y: 129, endPoint x: 338, endPoint y: 123, distance: 78.5
click at [338, 123] on div "hero . moveLeft ( 3 ) hero . moveUp ( 2 ) hero . moveLeft ( ) hero . use ( "lev…" at bounding box center [314, 106] width 109 height 110
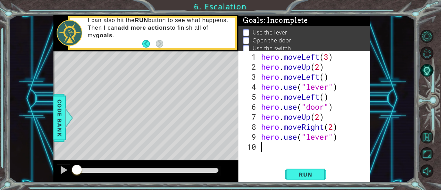
click at [310, 145] on div "hero . moveLeft ( 3 ) hero . moveUp ( 2 ) hero . moveLeft ( ) hero . use ( "lev…" at bounding box center [316, 117] width 112 height 130
paste textarea "hero.moveRight(2)"
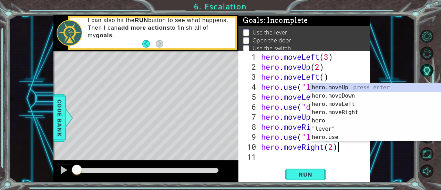
click at [332, 146] on div "hero . moveLeft ( 3 ) hero . moveUp ( 2 ) hero . moveLeft ( ) hero . use ( "lev…" at bounding box center [316, 117] width 112 height 130
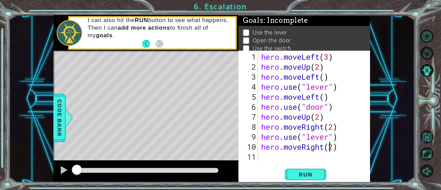
click at [333, 147] on div "hero . moveLeft ( 3 ) hero . moveUp ( 2 ) hero . moveLeft ( ) hero . use ( "lev…" at bounding box center [316, 117] width 112 height 130
click at [311, 173] on span "Run" at bounding box center [305, 174] width 27 height 7
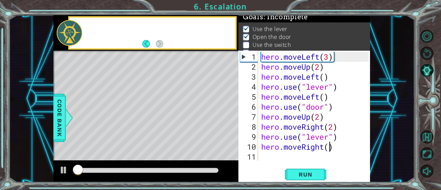
scroll to position [11, 0]
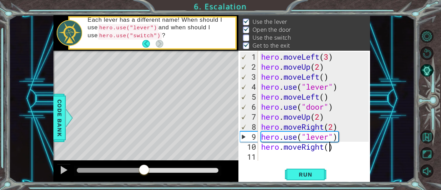
drag, startPoint x: 134, startPoint y: 170, endPoint x: 144, endPoint y: 171, distance: 10.1
click at [144, 171] on div at bounding box center [144, 170] width 12 height 12
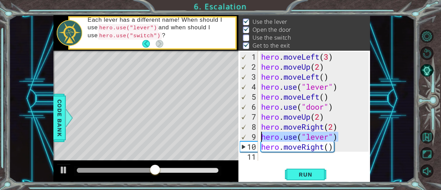
drag, startPoint x: 341, startPoint y: 139, endPoint x: 256, endPoint y: 132, distance: 85.8
click at [256, 132] on div "hero.moveRight() 1 2 3 4 5 6 7 8 9 10 11 hero . moveLeft ( 3 ) hero . moveUp ( …" at bounding box center [304, 106] width 130 height 110
click at [67, 168] on div at bounding box center [63, 170] width 9 height 9
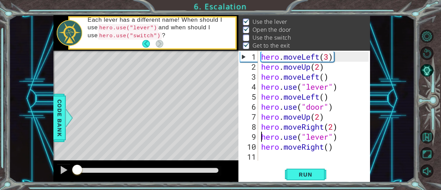
drag, startPoint x: 191, startPoint y: 171, endPoint x: 13, endPoint y: 172, distance: 177.6
click at [13, 172] on div "1 ההההההההההההההההההההההההההההההההההההההההההההההההההההההההההההההההההההההההההההה…" at bounding box center [212, 98] width 406 height 167
click at [59, 169] on button at bounding box center [64, 171] width 14 height 14
click at [139, 167] on div at bounding box center [147, 171] width 147 height 10
click at [157, 167] on div at bounding box center [147, 171] width 147 height 10
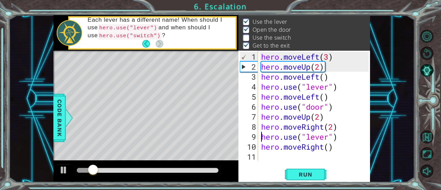
click at [329, 139] on div "hero . moveLeft ( 3 ) hero . moveUp ( 2 ) hero . moveLeft ( ) hero . use ( "lev…" at bounding box center [316, 117] width 112 height 130
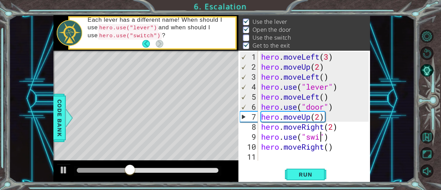
scroll to position [0, 3]
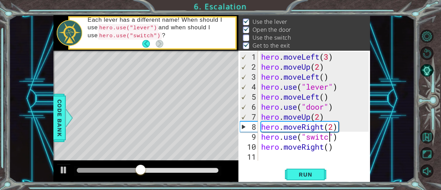
type textarea "hero.use("switch")"
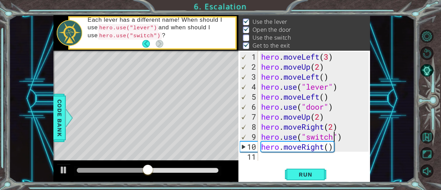
scroll to position [0, 0]
type textarea "hero.use("switch")"
click at [66, 169] on div at bounding box center [63, 170] width 9 height 9
click at [298, 169] on button "Run" at bounding box center [305, 174] width 41 height 13
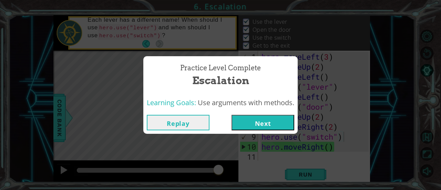
click at [248, 118] on button "Next" at bounding box center [263, 123] width 63 height 16
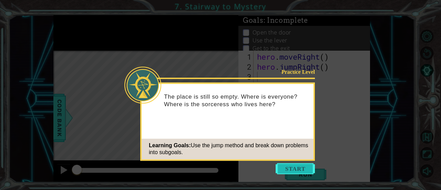
click at [298, 167] on button "Start" at bounding box center [295, 168] width 39 height 11
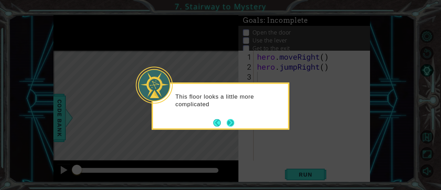
click at [234, 122] on button "Next" at bounding box center [231, 123] width 8 height 8
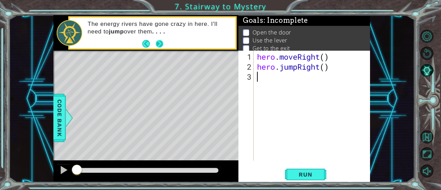
click at [160, 47] on button "Next" at bounding box center [160, 44] width 8 height 8
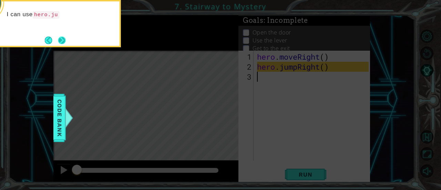
drag, startPoint x: 69, startPoint y: 42, endPoint x: 65, endPoint y: 42, distance: 4.1
click at [68, 42] on div "I can use hero.ju" at bounding box center [52, 23] width 138 height 47
click at [59, 41] on button "Next" at bounding box center [62, 41] width 8 height 8
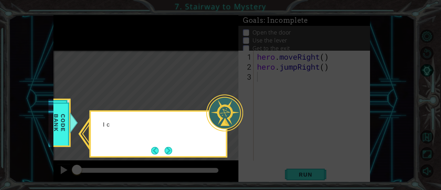
drag, startPoint x: 61, startPoint y: 40, endPoint x: 124, endPoint y: 83, distance: 76.1
click at [74, 49] on icon at bounding box center [220, 95] width 441 height 190
click at [169, 151] on button "Next" at bounding box center [169, 151] width 8 height 8
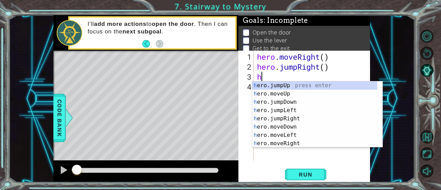
type textarea "he"
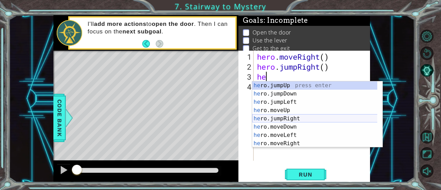
click at [322, 118] on div "he ro.jumpUp press enter he ro.jumpDown press enter he ro.jumpLeft press enter …" at bounding box center [315, 122] width 126 height 83
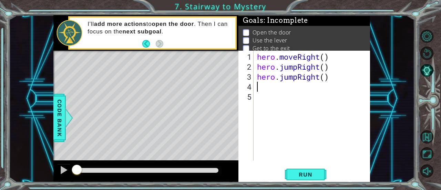
click at [296, 77] on div "hero . moveRight ( ) hero . jumpRight ( ) hero . jumpRight ( )" at bounding box center [314, 117] width 117 height 130
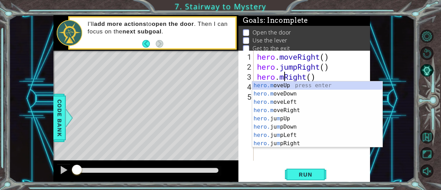
scroll to position [0, 1]
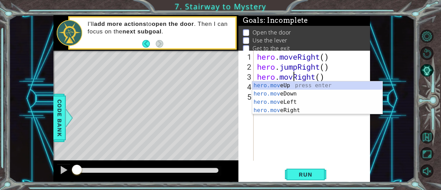
type textarea "hero.moveRight()"
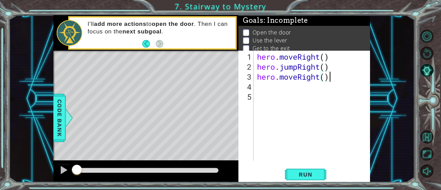
click at [342, 76] on div "hero . moveRight ( ) hero . jumpRight ( ) hero . moveRight ( )" at bounding box center [314, 117] width 117 height 130
click at [337, 88] on div "hero . moveRight ( ) hero . jumpRight ( ) hero . moveRight ( )" at bounding box center [314, 117] width 117 height 130
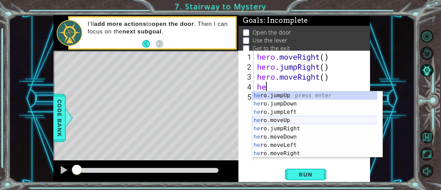
click at [316, 117] on div "he ro.jumpUp press enter he ro.jumpDown press enter he ro.jumpLeft press enter …" at bounding box center [315, 132] width 126 height 83
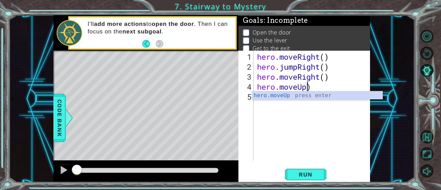
scroll to position [0, 2]
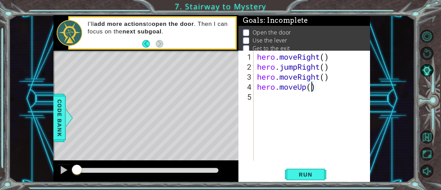
click at [326, 74] on div "hero . moveRight ( ) hero . jumpRight ( ) hero . moveRight ( ) hero . moveUp ( )" at bounding box center [314, 117] width 117 height 130
click at [333, 83] on div "hero . moveRight ( ) hero . jumpRight ( ) hero . moveRight ( ) hero . moveUp ( )" at bounding box center [314, 117] width 117 height 130
type textarea "hero.moveUp(2)"
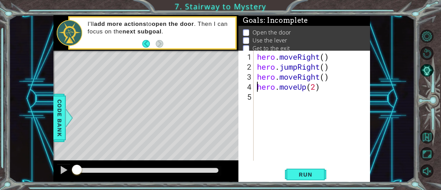
type textarea "hero.moveRight()"
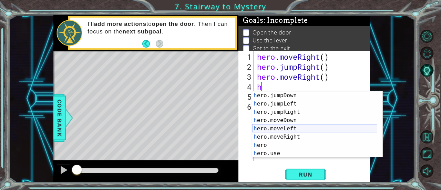
scroll to position [17, 0]
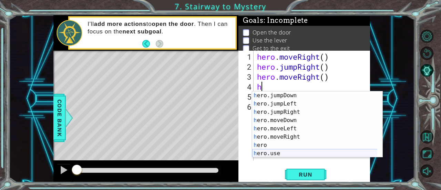
click at [288, 153] on div "h ero.jumpDown press enter h ero.jumpLeft press enter h ero.jumpRight press ent…" at bounding box center [315, 132] width 126 height 83
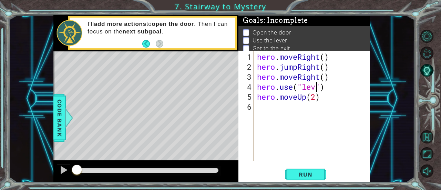
scroll to position [0, 3]
click at [303, 175] on span "Run" at bounding box center [305, 174] width 27 height 7
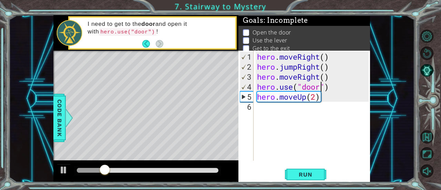
scroll to position [0, 3]
type textarea "hero.use("door")"
click at [61, 167] on div at bounding box center [63, 170] width 9 height 9
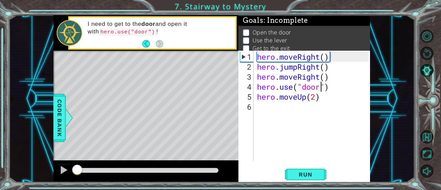
drag, startPoint x: 115, startPoint y: 170, endPoint x: 141, endPoint y: 175, distance: 26.7
click at [42, 176] on div "1 ההההההההההההההההההההההההההההההההההההההההההההההההההההההההההההההההההההההההההההה…" at bounding box center [212, 98] width 406 height 167
click at [334, 177] on div "Run" at bounding box center [306, 174] width 132 height 13
click at [332, 173] on div "Run" at bounding box center [306, 174] width 132 height 13
click at [323, 172] on button "Run" at bounding box center [305, 174] width 41 height 13
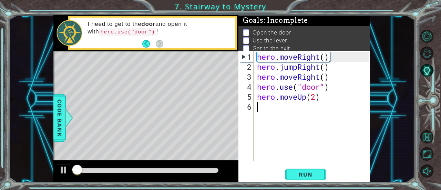
click at [335, 151] on div "hero . moveRight ( ) hero . jumpRight ( ) hero . moveRight ( ) hero . use ( "do…" at bounding box center [314, 117] width 117 height 130
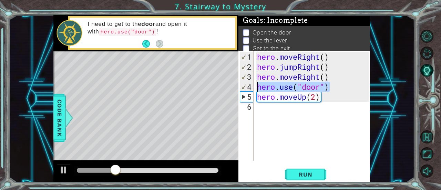
drag, startPoint x: 349, startPoint y: 89, endPoint x: 252, endPoint y: 87, distance: 96.2
click at [252, 87] on div "1 2 3 4 5 6 hero . moveRight ( ) hero . jumpRight ( ) hero . moveRight ( ) hero…" at bounding box center [304, 106] width 130 height 110
type textarea "hero.use("door")"
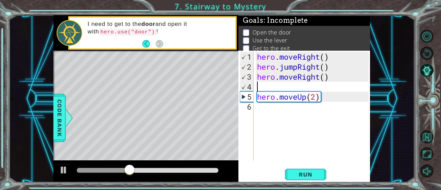
click at [317, 97] on div "hero . moveRight ( ) hero . jumpRight ( ) hero . moveRight ( ) hero . moveUp ( …" at bounding box center [314, 117] width 117 height 130
type textarea "hero.moveUp()"
click at [341, 105] on div "hero . moveRight ( ) hero . jumpRight ( ) hero . moveRight ( ) hero . moveUp ( )" at bounding box center [314, 117] width 117 height 130
click at [332, 97] on div "hero . moveRight ( ) hero . jumpRight ( ) hero . moveRight ( ) hero . moveUp ( )" at bounding box center [314, 117] width 117 height 130
type textarea "hero.moveUp()"
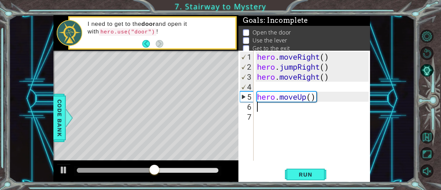
type textarea "V"
paste textarea "hero.use("door")"
type textarea "hero.use("door")"
click at [314, 83] on div "hero . moveRight ( ) hero . jumpRight ( ) hero . moveRight ( ) hero . moveUp ( …" at bounding box center [314, 117] width 117 height 130
type textarea "hero.moveRight()"
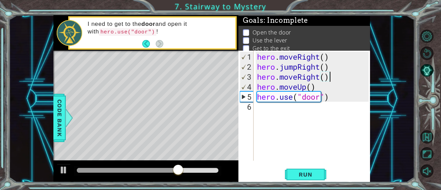
click at [283, 111] on div "hero . moveRight ( ) hero . jumpRight ( ) hero . moveRight ( ) hero . moveUp ( …" at bounding box center [314, 117] width 117 height 130
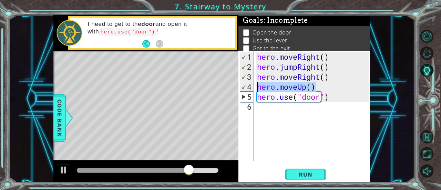
drag, startPoint x: 317, startPoint y: 88, endPoint x: 235, endPoint y: 89, distance: 82.4
click at [235, 89] on div "1 ההההההההההההההההההההההההההההההההההההההההההההההההההההההההההההההההההההההההההההה…" at bounding box center [211, 98] width 317 height 167
type textarea "hero.moveUp()"
click at [290, 109] on div "hero . moveRight ( ) hero . jumpRight ( ) hero . moveRight ( ) hero . moveUp ( …" at bounding box center [314, 117] width 117 height 130
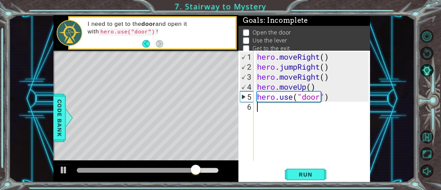
paste textarea "hero.moveUp()"
type textarea "hero.moveUp()"
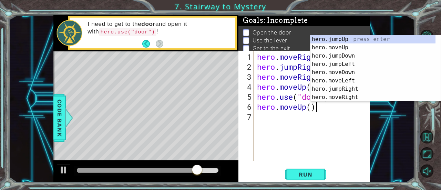
scroll to position [0, 0]
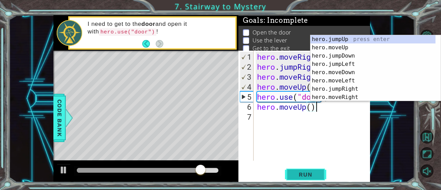
click at [307, 171] on span "Run" at bounding box center [305, 174] width 27 height 7
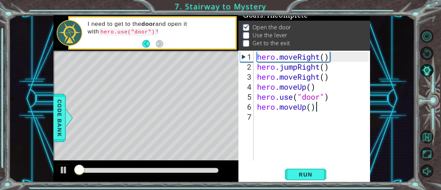
scroll to position [7, 0]
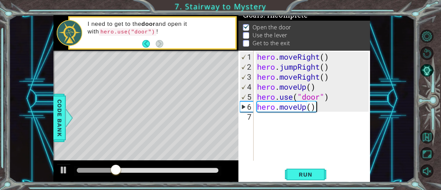
click at [312, 111] on div "hero . moveRight ( ) hero . jumpRight ( ) hero . moveRight ( ) hero . moveUp ( …" at bounding box center [314, 117] width 117 height 130
click at [312, 110] on div "hero . moveRight ( ) hero . jumpRight ( ) hero . moveRight ( ) hero . moveUp ( …" at bounding box center [314, 117] width 117 height 130
type textarea "hero.moveUp(2)"
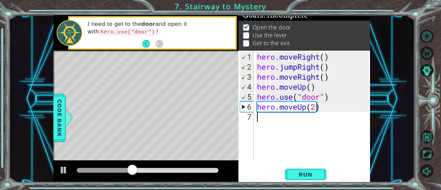
click at [274, 127] on div "hero . moveRight ( ) hero . jumpRight ( ) hero . moveRight ( ) hero . moveUp ( …" at bounding box center [314, 117] width 117 height 130
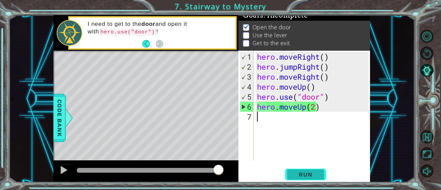
click at [307, 175] on span "Run" at bounding box center [305, 174] width 27 height 7
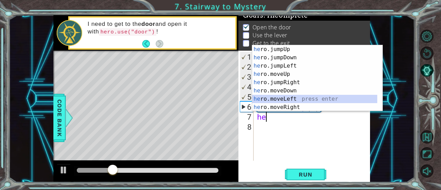
click at [300, 98] on div "he ro.jumpUp press enter he ro.jumpDown press enter he ro.jumpLeft press enter …" at bounding box center [315, 86] width 126 height 83
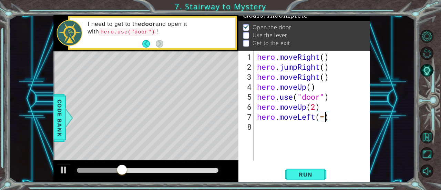
scroll to position [0, 3]
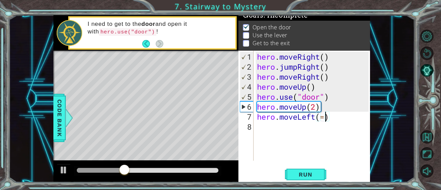
type textarea "hero.moveLeft()"
click at [343, 118] on div "hero . moveRight ( ) hero . jumpRight ( ) hero . moveRight ( ) hero . moveUp ( …" at bounding box center [314, 117] width 117 height 130
click at [320, 139] on div "hero . moveRight ( ) hero . jumpRight ( ) hero . moveRight ( ) hero . moveUp ( …" at bounding box center [314, 117] width 117 height 130
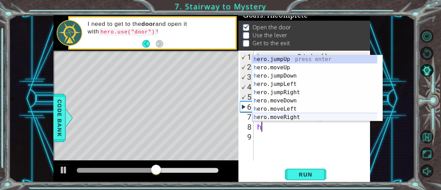
scroll to position [17, 0]
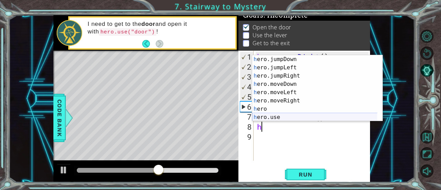
click at [296, 117] on div "h ero.jumpDown press enter h ero.jumpLeft press enter h ero.jumpRight press ent…" at bounding box center [315, 96] width 126 height 83
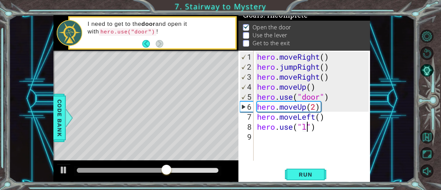
scroll to position [0, 2]
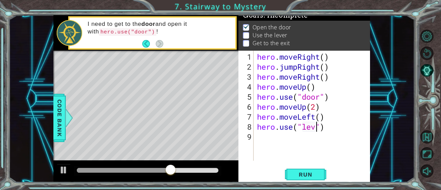
type textarea "hero.use("lever")"
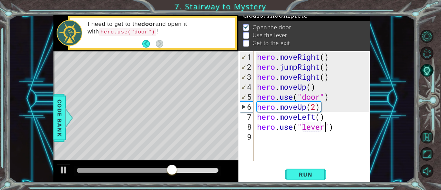
scroll to position [0, 3]
click at [337, 140] on div "hero . moveRight ( ) hero . jumpRight ( ) hero . moveRight ( ) hero . moveUp ( …" at bounding box center [314, 117] width 117 height 130
click at [344, 129] on div "hero . moveRight ( ) hero . jumpRight ( ) hero . moveRight ( ) hero . moveUp ( …" at bounding box center [314, 117] width 117 height 130
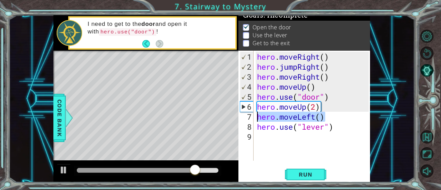
drag, startPoint x: 333, startPoint y: 118, endPoint x: 258, endPoint y: 118, distance: 74.8
click at [258, 118] on div "hero . moveRight ( ) hero . jumpRight ( ) hero . moveRight ( ) hero . moveUp ( …" at bounding box center [314, 117] width 117 height 130
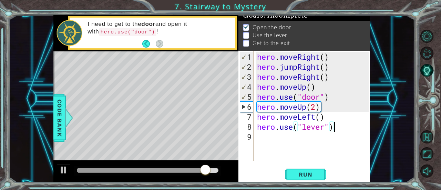
click at [348, 124] on div "hero . moveRight ( ) hero . jumpRight ( ) hero . moveRight ( ) hero . moveUp ( …" at bounding box center [314, 117] width 117 height 130
type textarea "hero.use("lever")"
click at [305, 139] on div "hero . moveRight ( ) hero . jumpRight ( ) hero . moveRight ( ) hero . moveUp ( …" at bounding box center [314, 117] width 117 height 130
type textarea "v"
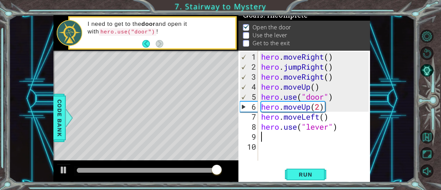
paste textarea "hero.moveLeft()"
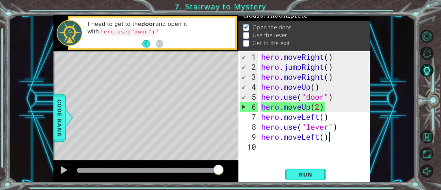
click at [323, 134] on div "hero . moveRight ( ) hero . jumpRight ( ) hero . moveRight ( ) hero . moveUp ( …" at bounding box center [316, 117] width 112 height 130
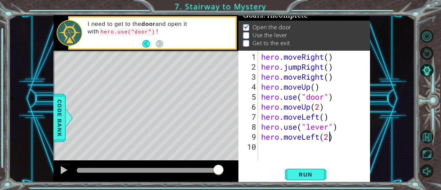
scroll to position [0, 3]
type textarea "hero.moveLeft(2)"
click at [301, 178] on button "Run" at bounding box center [305, 174] width 41 height 13
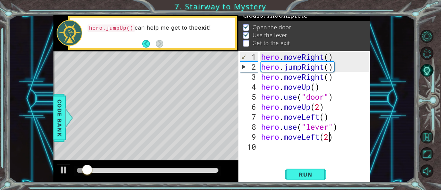
click at [319, 149] on div "hero . moveRight ( ) hero . jumpRight ( ) hero . moveRight ( ) hero . moveUp ( …" at bounding box center [316, 117] width 112 height 130
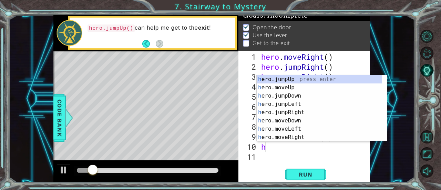
type textarea "he"
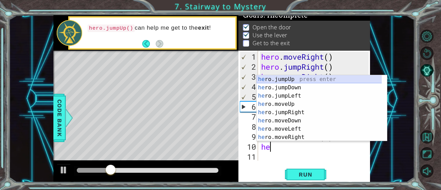
click at [296, 78] on div "he ro.jumpUp press enter he ro.jumpDown press enter he ro.jumpLeft press enter …" at bounding box center [320, 116] width 126 height 83
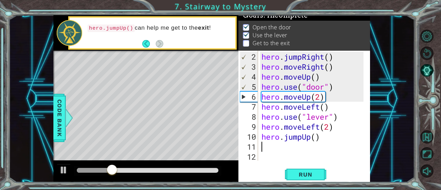
scroll to position [10, 0]
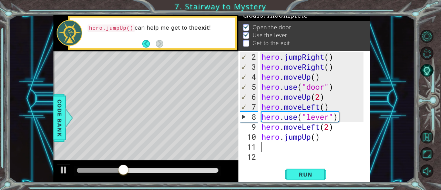
type textarea "g"
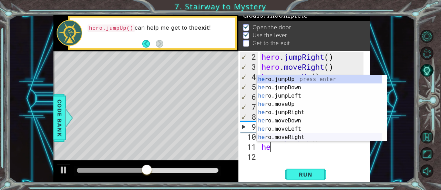
click at [312, 136] on div "he ro.jumpUp press enter he ro.jumpDown press enter he ro.jumpLeft press enter …" at bounding box center [320, 116] width 126 height 83
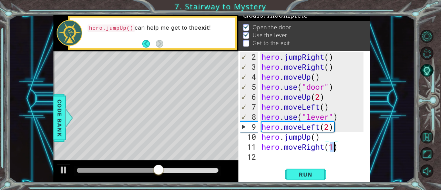
scroll to position [0, 3]
type textarea "hero.moveRight(2)"
click at [302, 178] on span "Run" at bounding box center [305, 174] width 27 height 7
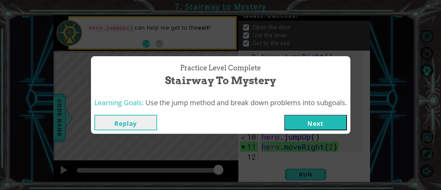
click at [303, 124] on button "Next" at bounding box center [315, 123] width 63 height 16
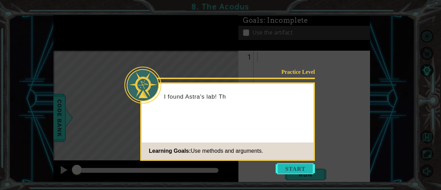
click at [295, 168] on button "Start" at bounding box center [295, 168] width 39 height 11
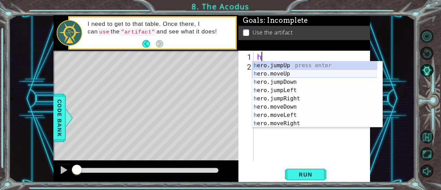
click at [267, 72] on div "h ero.jumpUp press enter h ero.moveUp press enter h ero.jumpDown press enter h …" at bounding box center [315, 102] width 126 height 83
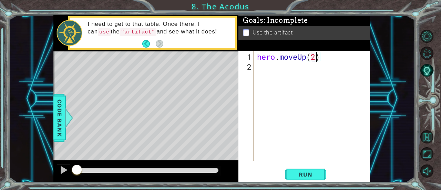
scroll to position [0, 2]
click at [332, 54] on div "hero . moveUp ( 2 )" at bounding box center [314, 117] width 117 height 130
type textarea "hero.moveUp(2)"
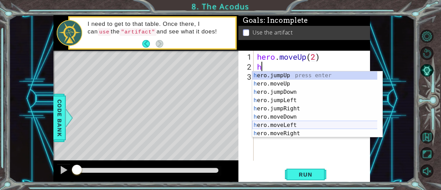
click at [264, 122] on div "h ero.jumpUp press enter h ero.moveUp press enter h ero.jumpDown press enter h …" at bounding box center [315, 112] width 126 height 83
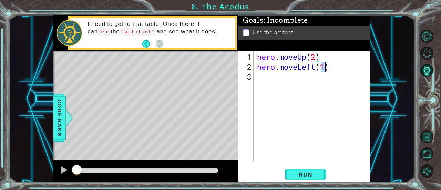
click at [332, 69] on div "hero . moveUp ( 2 ) hero . moveLeft ( 1 )" at bounding box center [314, 117] width 117 height 130
type textarea "hero.moveLeft(1)"
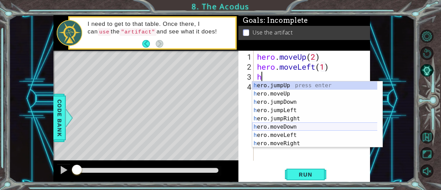
click at [321, 125] on div "h ero.jumpUp press enter h ero.moveUp press enter h ero.jumpDown press enter h …" at bounding box center [315, 122] width 126 height 83
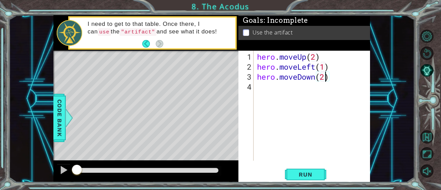
scroll to position [0, 3]
click at [338, 79] on div "hero . moveUp ( 2 ) hero . moveLeft ( 1 ) hero . moveDown ( 2 )" at bounding box center [314, 117] width 117 height 130
type textarea "hero.moveDown(2)"
type textarea "h"
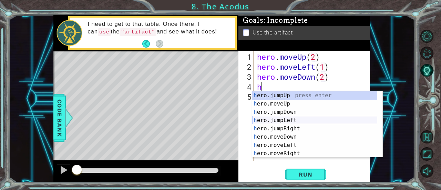
click at [299, 121] on div "h ero.jumpUp press enter h ero.moveUp press enter h ero.jumpDown press enter h …" at bounding box center [315, 132] width 126 height 83
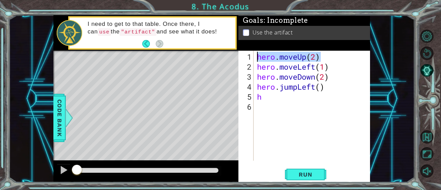
drag, startPoint x: 324, startPoint y: 53, endPoint x: 239, endPoint y: 57, distance: 84.9
click at [239, 57] on div "h 1 2 3 4 5 6 hero . moveUp ( 2 ) hero . moveLeft ( 1 ) hero . moveDown ( 2 ) h…" at bounding box center [304, 106] width 130 height 110
drag, startPoint x: 271, startPoint y: 97, endPoint x: 242, endPoint y: 98, distance: 29.0
click at [242, 98] on div "hero.moveUp(2) 1 2 3 4 5 6 hero . moveUp ( 2 ) hero . moveLeft ( 1 ) hero . mov…" at bounding box center [304, 106] width 130 height 110
paste textarea "ero.moveUp(2)"
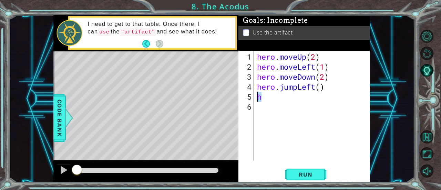
type textarea "hero.moveUp(2)"
click at [316, 104] on div "hero . moveUp ( 2 ) hero . moveLeft ( 1 ) hero . moveDown ( 2 ) hero . jumpLeft…" at bounding box center [314, 117] width 117 height 130
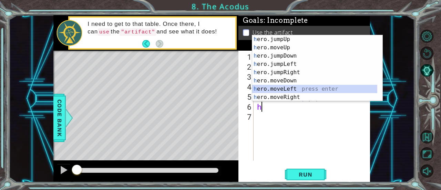
click at [319, 89] on div "h ero.jumpUp press enter h ero.moveUp press enter h ero.jumpDown press enter h …" at bounding box center [315, 76] width 126 height 83
type textarea "hero.moveLeft(1)"
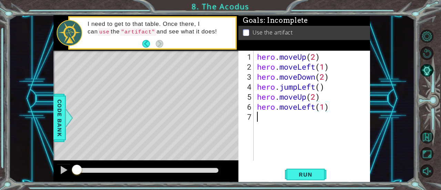
click at [337, 111] on div "hero . moveUp ( 2 ) hero . moveLeft ( 1 ) hero . moveDown ( 2 ) hero . jumpLeft…" at bounding box center [314, 117] width 117 height 130
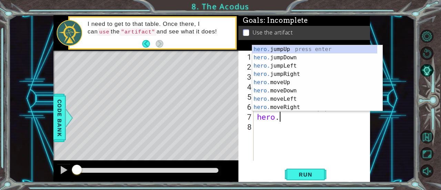
scroll to position [0, 1]
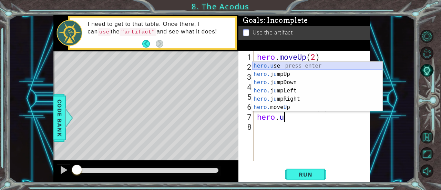
click at [294, 67] on div "hero.u se press enter hero. j u mpUp press enter hero. j u mpDown press enter h…" at bounding box center [317, 95] width 131 height 66
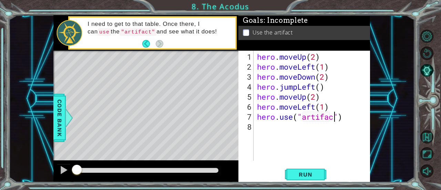
scroll to position [0, 3]
click at [303, 176] on span "Run" at bounding box center [305, 174] width 27 height 7
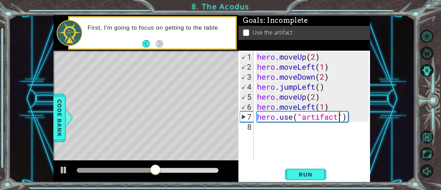
click at [315, 107] on div "hero . moveUp ( 2 ) hero . moveLeft ( 1 ) hero . moveDown ( 2 ) hero . jumpLeft…" at bounding box center [314, 117] width 117 height 130
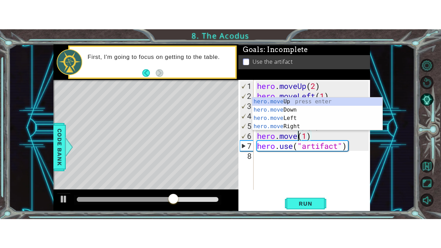
scroll to position [0, 2]
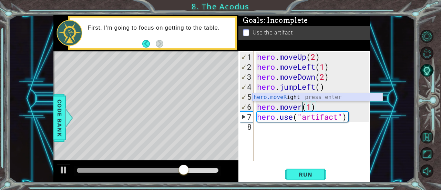
click at [298, 95] on div "hero.moveR ight press enter" at bounding box center [317, 105] width 131 height 25
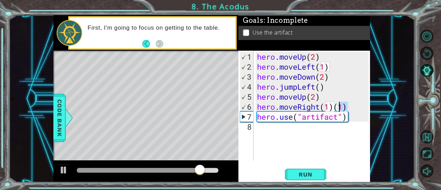
drag, startPoint x: 348, startPoint y: 108, endPoint x: 337, endPoint y: 108, distance: 11.0
click at [337, 108] on div "hero . moveUp ( 2 ) hero . moveLeft ( 1 ) hero . moveDown ( 2 ) hero . jumpLeft…" at bounding box center [314, 117] width 117 height 130
type textarea "hero.moveRight(1)"
click at [312, 170] on button "Run" at bounding box center [305, 174] width 41 height 13
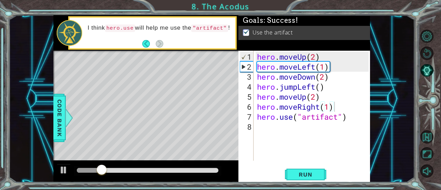
drag, startPoint x: 175, startPoint y: 174, endPoint x: 238, endPoint y: 171, distance: 62.9
click at [240, 171] on div "1 ההההההההההההההההההההההההההההההההההההההההההההההההההההההההההההההההההההההההההההה…" at bounding box center [211, 98] width 317 height 167
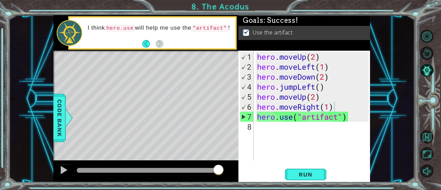
drag, startPoint x: 125, startPoint y: 171, endPoint x: 250, endPoint y: 170, distance: 125.5
click at [250, 170] on body "1 ההההההההההההההההההההההההההההההההההההההההההההההההההההההההההההההההההההההההההההה…" at bounding box center [220, 95] width 441 height 190
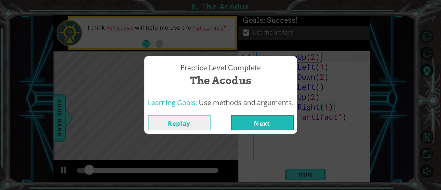
click at [261, 126] on button "Next" at bounding box center [262, 123] width 63 height 16
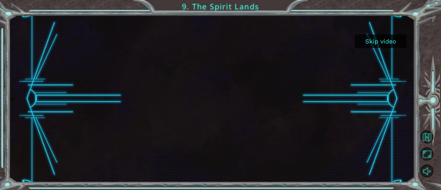
click at [384, 39] on button "Skip video" at bounding box center [381, 40] width 52 height 13
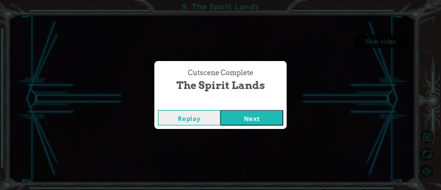
click at [241, 119] on button "Next" at bounding box center [252, 118] width 63 height 16
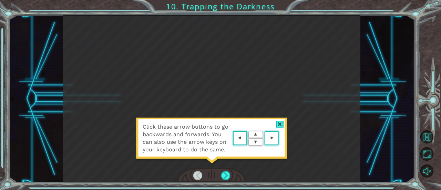
click at [281, 138] on area at bounding box center [281, 138] width 0 height 0
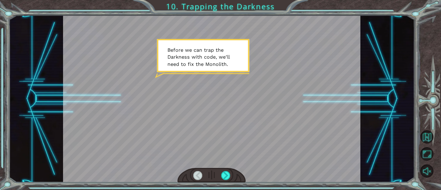
click at [211, 71] on div at bounding box center [212, 98] width 298 height 167
click at [212, 71] on div at bounding box center [212, 98] width 298 height 167
click at [228, 177] on div at bounding box center [225, 175] width 9 height 9
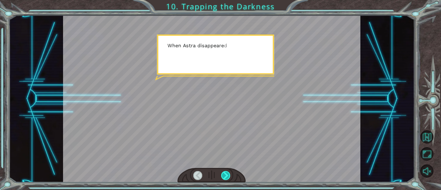
click at [227, 177] on div at bounding box center [225, 175] width 9 height 9
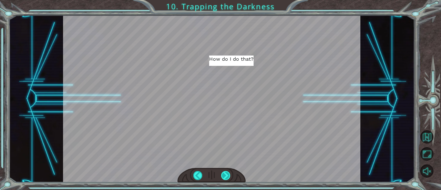
click at [227, 176] on div at bounding box center [225, 175] width 9 height 9
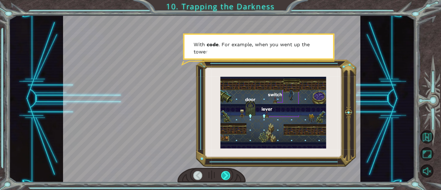
click at [227, 176] on div at bounding box center [225, 175] width 9 height 9
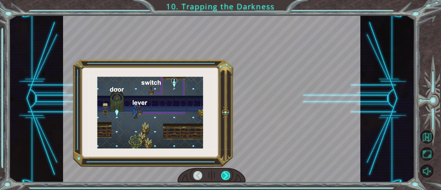
click at [227, 176] on div at bounding box center [225, 175] width 9 height 9
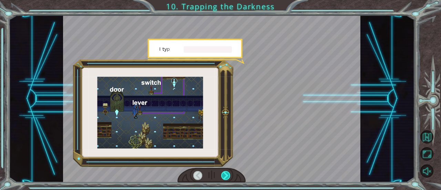
click at [227, 176] on div at bounding box center [225, 175] width 9 height 9
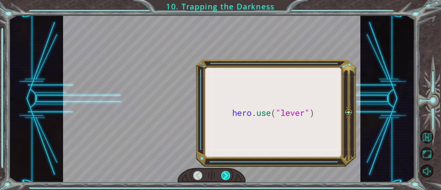
click at [227, 176] on div at bounding box center [225, 175] width 9 height 9
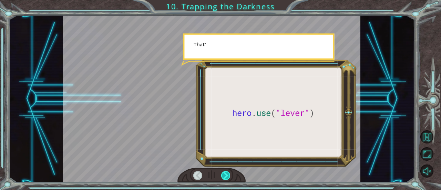
click at [227, 176] on div at bounding box center [225, 175] width 9 height 9
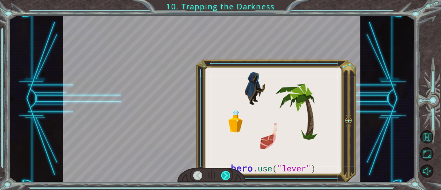
click at [227, 176] on div at bounding box center [225, 175] width 9 height 9
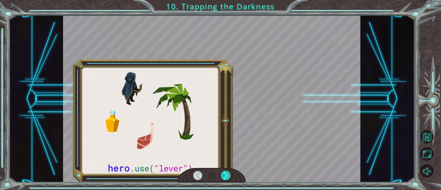
click at [227, 176] on div at bounding box center [225, 175] width 9 height 9
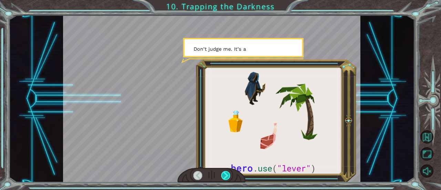
click at [227, 176] on div at bounding box center [225, 175] width 9 height 9
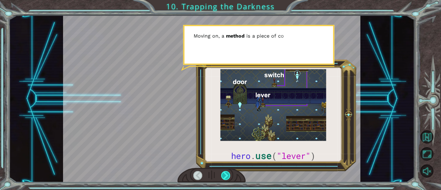
click at [227, 176] on div at bounding box center [225, 175] width 9 height 9
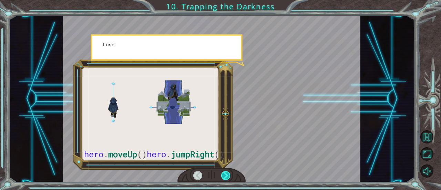
click at [227, 176] on div at bounding box center [225, 175] width 9 height 9
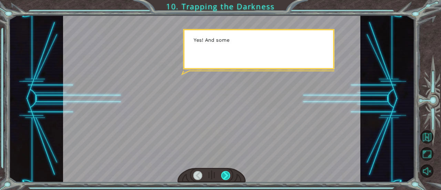
click at [227, 176] on div at bounding box center [225, 175] width 9 height 9
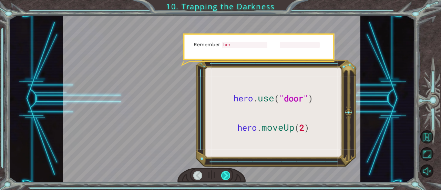
click at [227, 176] on div at bounding box center [225, 175] width 9 height 9
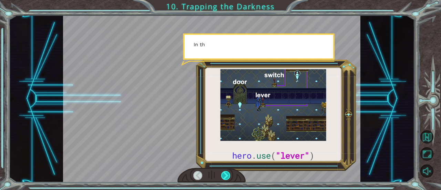
click at [227, 176] on div at bounding box center [225, 175] width 9 height 9
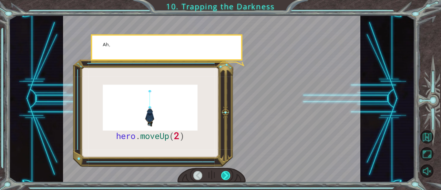
click at [227, 176] on div at bounding box center [225, 175] width 9 height 9
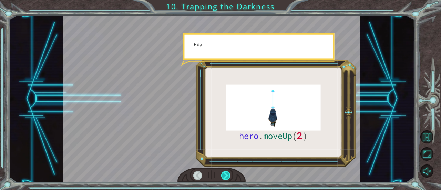
click at [227, 176] on div at bounding box center [225, 175] width 9 height 9
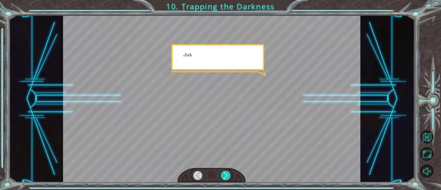
click at [227, 176] on div at bounding box center [225, 175] width 9 height 9
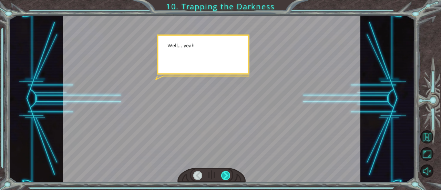
click at [227, 176] on div at bounding box center [225, 175] width 9 height 9
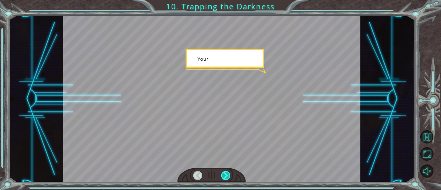
click at [227, 176] on div at bounding box center [225, 175] width 9 height 9
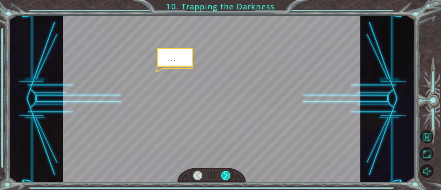
click at [227, 176] on div at bounding box center [225, 175] width 9 height 9
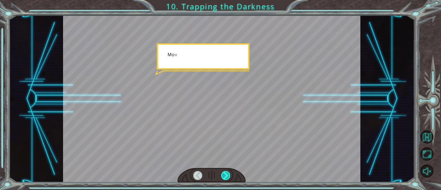
click at [227, 176] on div at bounding box center [225, 175] width 9 height 9
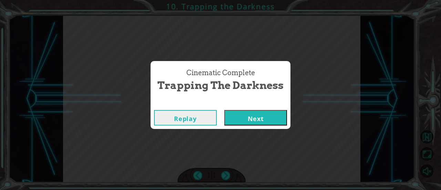
click at [261, 118] on button "Next" at bounding box center [255, 118] width 63 height 16
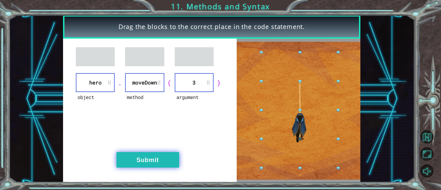
click at [150, 159] on button "Submit" at bounding box center [148, 160] width 63 height 16
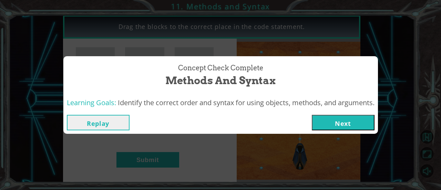
click at [338, 119] on button "Next" at bounding box center [343, 123] width 63 height 16
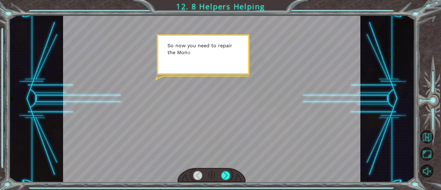
drag, startPoint x: 252, startPoint y: 120, endPoint x: 241, endPoint y: 146, distance: 29.0
click at [248, 127] on div at bounding box center [212, 98] width 298 height 167
click at [229, 171] on div at bounding box center [212, 175] width 68 height 15
click at [226, 171] on div at bounding box center [225, 175] width 9 height 9
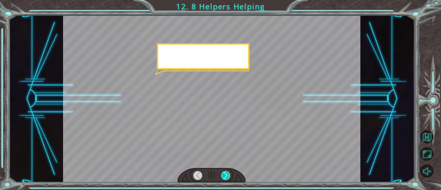
click at [226, 171] on div at bounding box center [225, 175] width 9 height 9
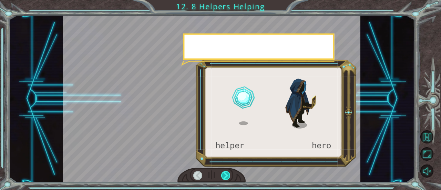
click at [226, 171] on div at bounding box center [225, 175] width 9 height 9
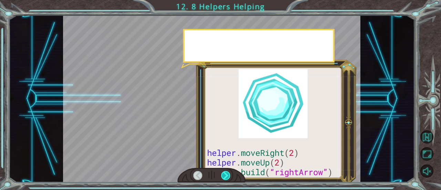
click at [226, 171] on div at bounding box center [225, 175] width 9 height 9
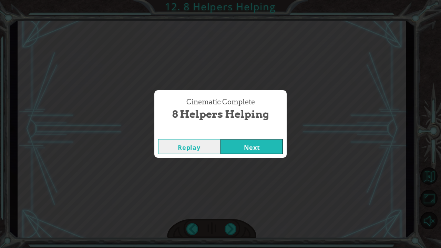
click at [243, 150] on button "Next" at bounding box center [252, 147] width 63 height 16
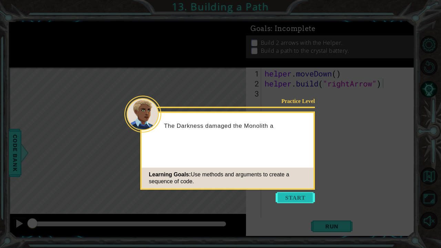
click at [298, 199] on button "Start" at bounding box center [295, 197] width 39 height 11
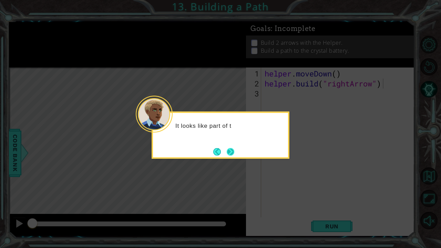
click at [234, 153] on button "Next" at bounding box center [231, 152] width 8 height 8
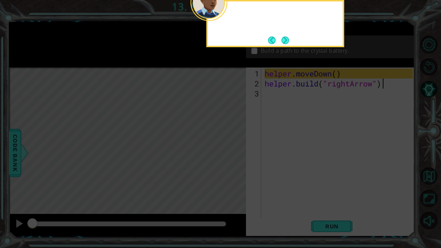
click at [234, 151] on icon at bounding box center [220, 40] width 441 height 416
drag, startPoint x: 297, startPoint y: 30, endPoint x: 291, endPoint y: 30, distance: 5.5
click at [294, 30] on div "First, you move the Helper to an empt" at bounding box center [275, 17] width 135 height 27
click at [285, 44] on footer at bounding box center [278, 40] width 21 height 10
click at [286, 38] on button "Next" at bounding box center [286, 40] width 8 height 8
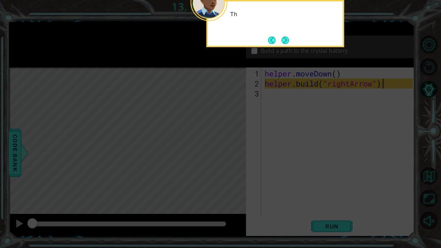
click at [286, 38] on button "Next" at bounding box center [286, 41] width 8 height 8
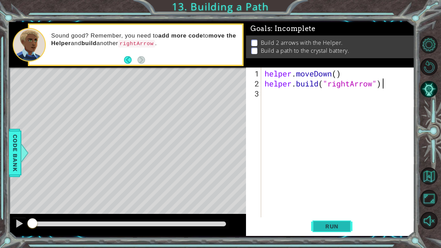
click at [344, 224] on span "Run" at bounding box center [332, 226] width 27 height 7
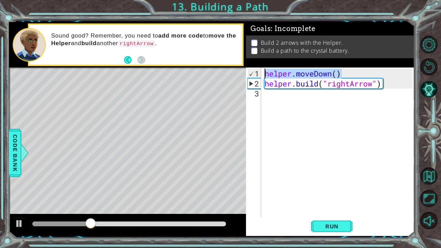
drag, startPoint x: 356, startPoint y: 71, endPoint x: 213, endPoint y: 77, distance: 143.2
click at [213, 77] on div "1 ההההההההההההההההההההההההההההההההההההההההההההההההההההההההההההההההההההההההההההה…" at bounding box center [212, 129] width 406 height 214
type textarea "helper.moveDown()"
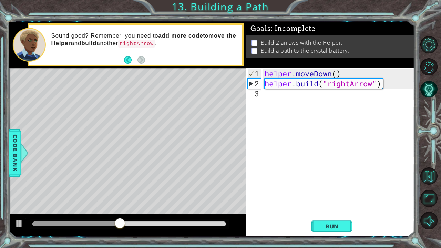
click at [297, 102] on div "helper . moveDown ( ) helper . build ( "rightArrow" )" at bounding box center [339, 154] width 153 height 170
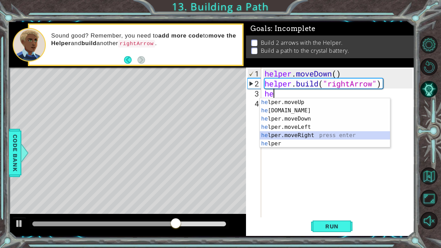
click at [309, 132] on div "he lper.moveUp press enter he lper.build press enter he lper.moveDown press ent…" at bounding box center [325, 131] width 131 height 66
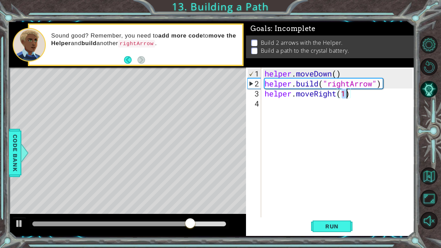
scroll to position [0, 3]
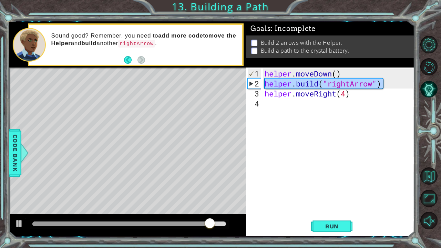
drag, startPoint x: 390, startPoint y: 83, endPoint x: 259, endPoint y: 83, distance: 131.0
click at [259, 83] on div "helper.moveRight(4) 1 2 3 4 helper . moveDown ( ) helper . build ( "rightArrow"…" at bounding box center [329, 143] width 167 height 150
type textarea "helper.build("rightArrow")"
click at [267, 104] on div "helper . moveDown ( ) helper . build ( "rightArrow" ) helper . moveRight ( 4 )" at bounding box center [339, 154] width 153 height 170
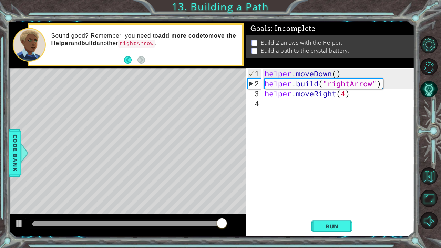
paste textarea "helper.build("rightArrow")"
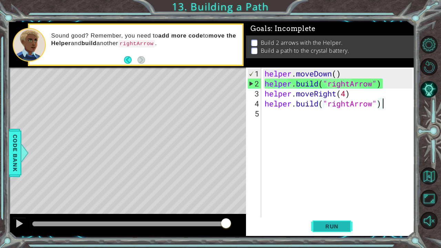
click at [331, 229] on span "Run" at bounding box center [332, 226] width 27 height 7
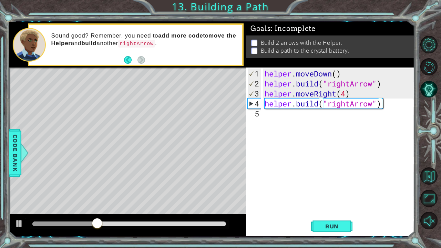
click at [347, 95] on div "helper . moveDown ( ) helper . build ( "rightArrow" ) helper . moveRight ( 4 ) …" at bounding box center [339, 154] width 153 height 170
type textarea "helper.moveRight(3)"
click at [344, 226] on span "Run" at bounding box center [332, 226] width 27 height 7
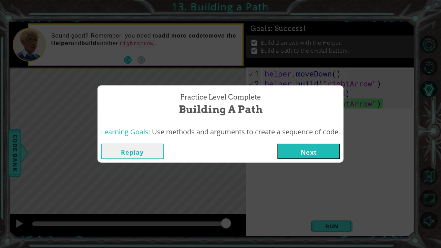
click at [312, 158] on button "Next" at bounding box center [309, 152] width 63 height 16
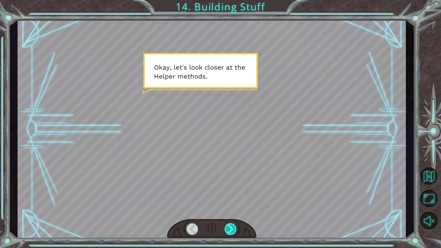
click at [233, 228] on div at bounding box center [231, 229] width 12 height 12
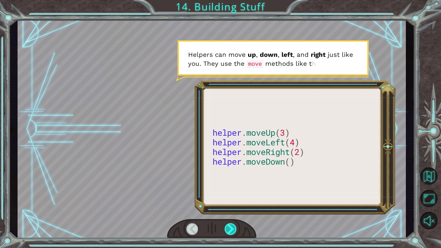
click at [233, 228] on div at bounding box center [231, 229] width 12 height 12
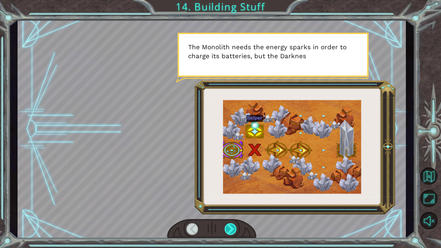
click at [233, 228] on div at bounding box center [231, 229] width 12 height 12
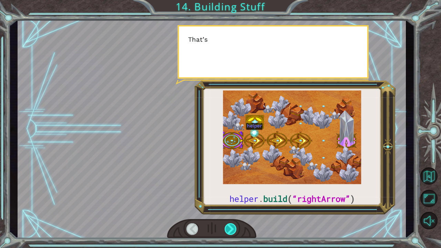
click at [233, 228] on div at bounding box center [231, 229] width 12 height 12
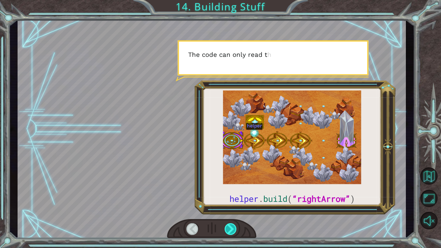
click at [233, 228] on div at bounding box center [231, 229] width 12 height 12
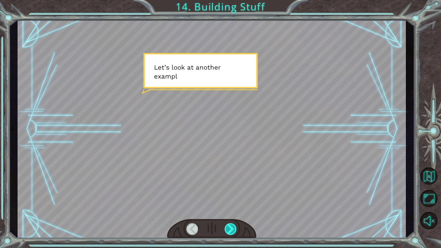
click at [233, 228] on div at bounding box center [231, 229] width 12 height 12
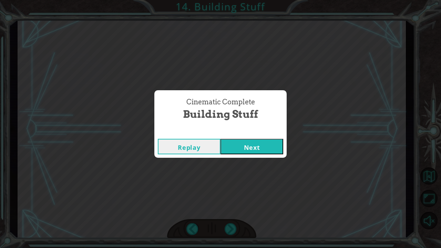
click at [249, 143] on button "Next" at bounding box center [252, 147] width 63 height 16
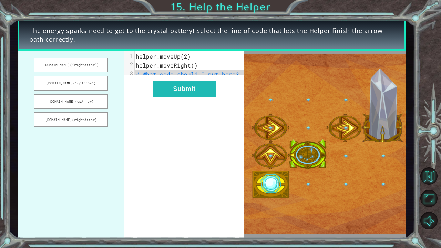
drag, startPoint x: 101, startPoint y: 72, endPoint x: 71, endPoint y: 54, distance: 35.2
click at [195, 103] on div "helper.build(“rightArrow”) helper.build(“upArrow”) helper.build(upArrow) helper…" at bounding box center [131, 145] width 227 height 188
click at [77, 64] on button "helper.build(“rightArrow”)" at bounding box center [71, 65] width 74 height 15
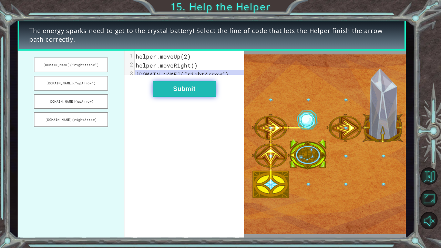
click at [180, 96] on button "Submit" at bounding box center [184, 89] width 63 height 16
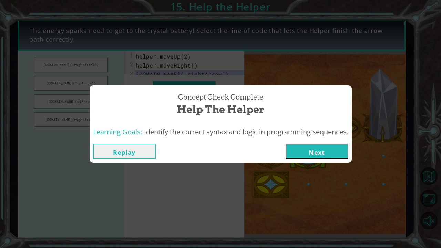
click at [299, 150] on button "Next" at bounding box center [317, 152] width 63 height 16
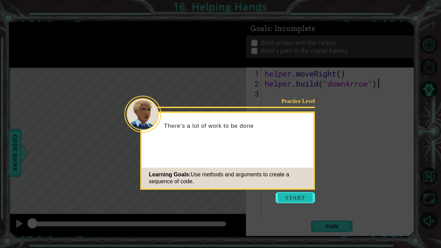
click at [293, 192] on button "Start" at bounding box center [295, 197] width 39 height 11
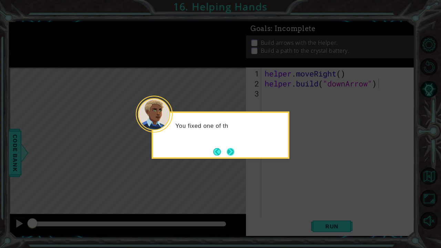
click at [234, 152] on button "Next" at bounding box center [231, 152] width 8 height 8
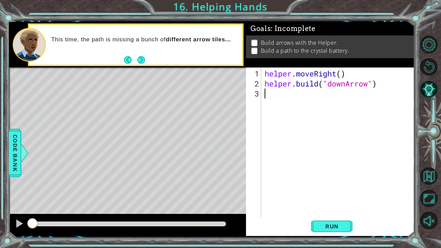
click at [343, 97] on div "helper . moveRight ( ) helper . build ( "downArrow" )" at bounding box center [339, 154] width 153 height 170
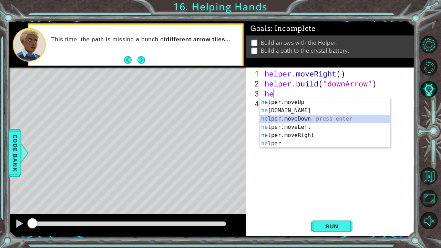
click at [315, 115] on div "he lper.moveUp press enter he lper.build press enter he lper.moveDown press ent…" at bounding box center [325, 131] width 131 height 66
type textarea "helper.moveDown(1)"
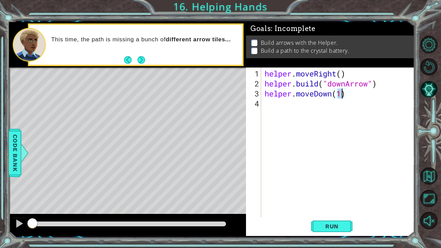
click at [356, 99] on div "helper . moveRight ( ) helper . build ( "downArrow" ) helper . moveDown ( 1 )" at bounding box center [339, 154] width 153 height 170
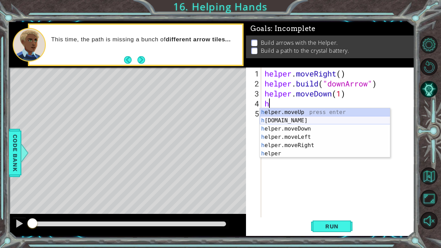
click at [274, 122] on div "h elper.moveUp press enter h elper.build press enter h elper.moveDown press ent…" at bounding box center [325, 141] width 131 height 66
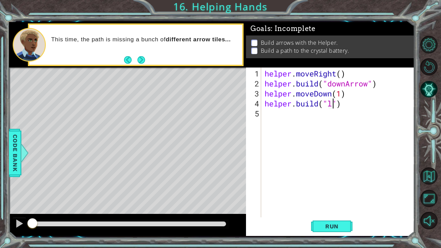
scroll to position [0, 3]
click at [347, 104] on div "helper . moveRight ( ) helper . build ( "downArrow" ) helper . moveDown ( 1 ) h…" at bounding box center [338, 143] width 150 height 150
click at [350, 104] on div "helper . moveRight ( ) helper . build ( "downArrow" ) helper . moveDown ( 1 ) h…" at bounding box center [339, 154] width 153 height 170
click at [347, 105] on div "helper . moveRight ( ) helper . build ( "downArrow" ) helper . moveDown ( 1 ) h…" at bounding box center [339, 154] width 153 height 170
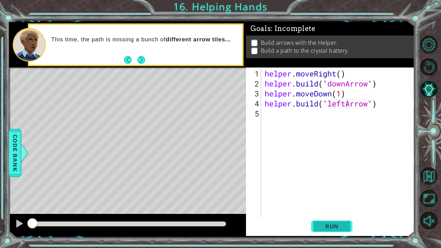
click at [319, 226] on span "Run" at bounding box center [332, 226] width 27 height 7
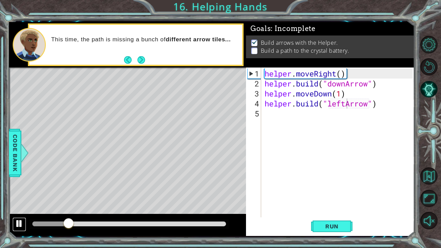
click at [20, 222] on div at bounding box center [19, 223] width 9 height 9
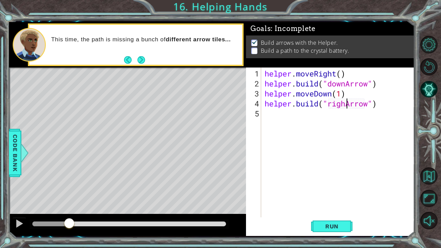
type textarea "helper.build("rightArrow")"
click at [395, 108] on div "helper . moveRight ( ) helper . build ( "downArrow" ) helper . moveDown ( 1 ) h…" at bounding box center [339, 154] width 153 height 170
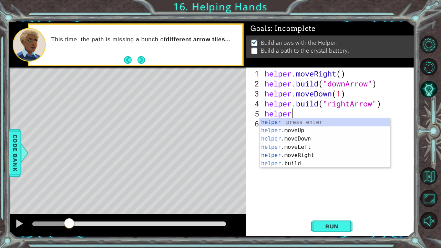
scroll to position [0, 1]
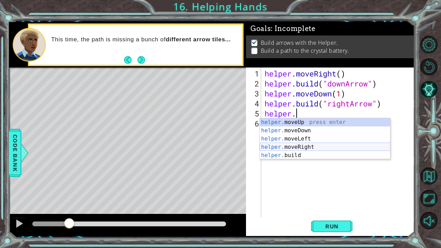
click at [314, 144] on div "helper. moveUp press enter helper. moveDown press enter helper. moveLeft press …" at bounding box center [325, 147] width 131 height 58
type textarea "helper.moveRight(1)"
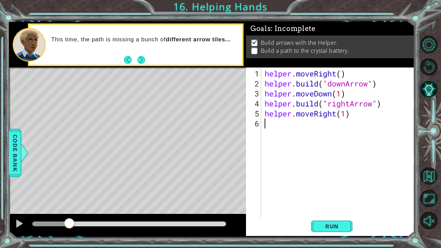
click at [356, 119] on div "helper . moveRight ( ) helper . build ( "downArrow" ) helper . moveDown ( 1 ) h…" at bounding box center [339, 154] width 153 height 170
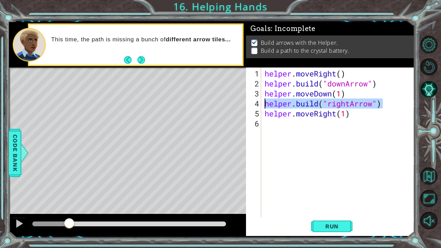
drag, startPoint x: 394, startPoint y: 103, endPoint x: 258, endPoint y: 107, distance: 136.3
click at [258, 107] on div "1 2 3 4 5 6 helper . moveRight ( ) helper . build ( "downArrow" ) helper . move…" at bounding box center [329, 143] width 167 height 150
type textarea "helper.build("rightArrow")"
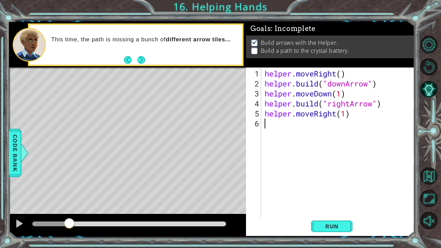
click at [314, 124] on div "helper . moveRight ( ) helper . build ( "downArrow" ) helper . moveDown ( 1 ) h…" at bounding box center [339, 154] width 153 height 170
paste textarea "helper.build("rightArrow")"
type textarea "helper.build("rightArrow")"
click at [314, 140] on div "helper . moveRight ( ) helper . build ( "downArrow" ) helper . moveDown ( 1 ) h…" at bounding box center [339, 154] width 153 height 170
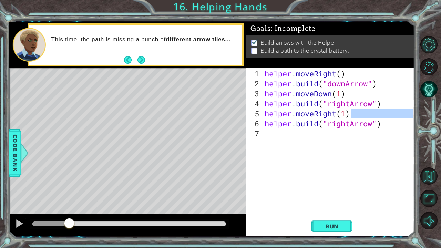
drag, startPoint x: 354, startPoint y: 114, endPoint x: 256, endPoint y: 121, distance: 98.9
click at [256, 121] on div "1 2 3 4 5 6 7 helper . moveRight ( ) helper . build ( "downArrow" ) helper . mo…" at bounding box center [329, 143] width 167 height 150
click at [290, 113] on div "helper . moveRight ( ) helper . build ( "downArrow" ) helper . moveDown ( 1 ) h…" at bounding box center [339, 154] width 153 height 170
click at [290, 113] on div "helper . moveRight ( ) helper . build ( "downArrow" ) helper . moveDown ( 1 ) h…" at bounding box center [338, 143] width 150 height 150
click at [290, 113] on div "helper . moveRight ( ) helper . build ( "downArrow" ) helper . moveDown ( 1 ) h…" at bounding box center [339, 154] width 153 height 170
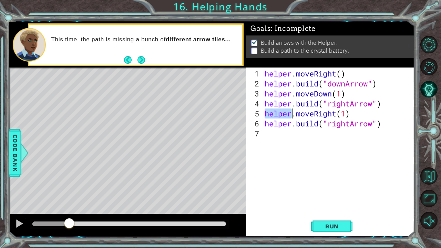
click at [318, 112] on div "helper . moveRight ( ) helper . build ( "downArrow" ) helper . moveDown ( 1 ) h…" at bounding box center [339, 154] width 153 height 170
type textarea "helper.moveRight(1) helper.build("rightArrow")"
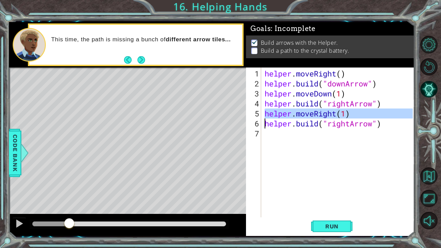
click at [304, 138] on div "helper . moveRight ( ) helper . build ( "downArrow" ) helper . moveDown ( 1 ) h…" at bounding box center [339, 154] width 153 height 170
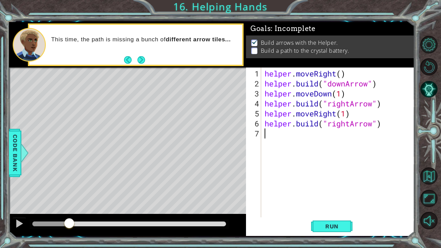
type textarea "v"
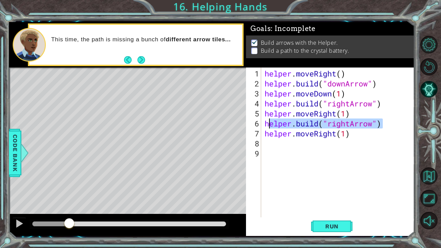
drag, startPoint x: 396, startPoint y: 126, endPoint x: 264, endPoint y: 123, distance: 131.8
click at [264, 123] on div "helper . moveRight ( ) helper . build ( "downArrow" ) helper . moveDown ( 1 ) h…" at bounding box center [339, 154] width 153 height 170
type textarea "helper.build("rightArrow")"
click at [283, 140] on div "helper . moveRight ( ) helper . build ( "downArrow" ) helper . moveDown ( 1 ) h…" at bounding box center [339, 154] width 153 height 170
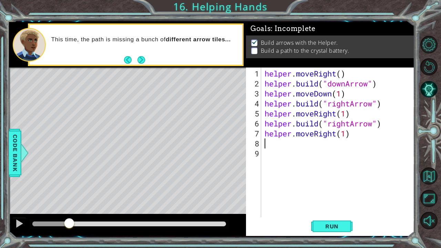
paste textarea "helper.build("rightArrow")"
click at [350, 143] on div "helper . moveRight ( ) helper . build ( "downArrow" ) helper . moveDown ( 1 ) h…" at bounding box center [339, 154] width 153 height 170
type textarea "helper.build("upArrow")"
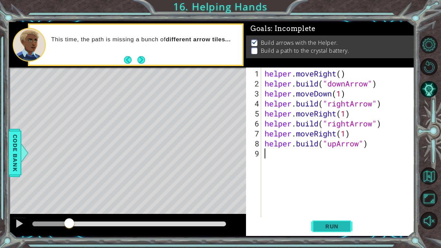
drag, startPoint x: 330, startPoint y: 215, endPoint x: 331, endPoint y: 230, distance: 15.2
click at [330, 221] on div "helper.build("upArrow") 1 2 3 4 5 6 7 8 9 helper . moveRight ( ) helper . build…" at bounding box center [330, 152] width 169 height 169
click at [332, 230] on span "Run" at bounding box center [332, 226] width 27 height 7
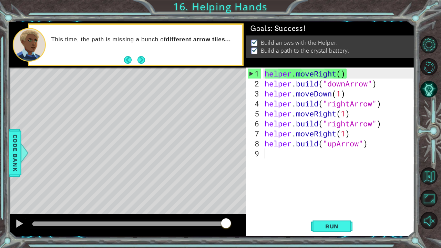
drag, startPoint x: 163, startPoint y: 224, endPoint x: 265, endPoint y: 219, distance: 101.6
click at [265, 219] on body "1 ההההההההההההההההההההההההההההההההההההההההההההההההההההההההההההההההההההההההההההה…" at bounding box center [220, 124] width 441 height 248
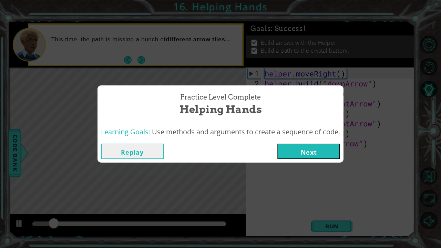
click at [302, 150] on button "Next" at bounding box center [309, 152] width 63 height 16
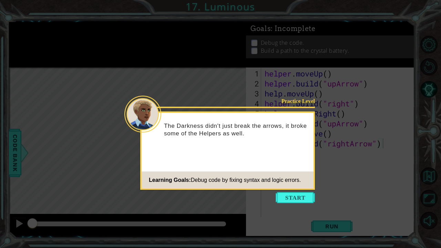
drag, startPoint x: 294, startPoint y: 200, endPoint x: 296, endPoint y: 196, distance: 4.3
click at [295, 198] on button "Start" at bounding box center [295, 197] width 39 height 11
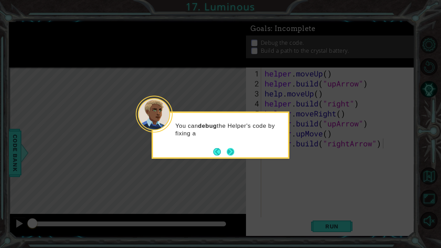
click at [228, 152] on button "Next" at bounding box center [231, 152] width 8 height 8
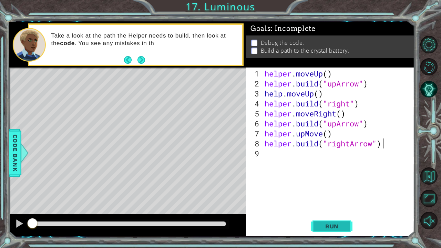
click at [330, 222] on button "Run" at bounding box center [331, 226] width 41 height 17
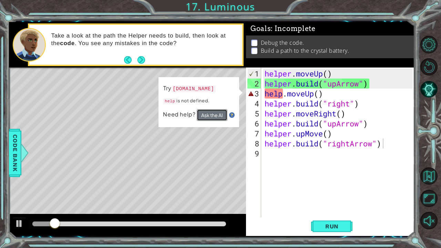
click at [218, 112] on button "Ask the AI" at bounding box center [212, 115] width 31 height 12
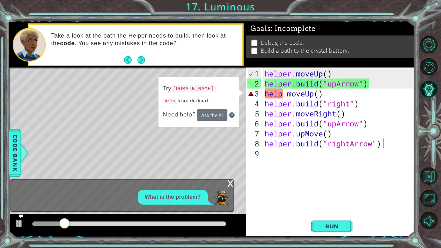
click at [282, 94] on div "helper . moveUp ( ) helper . build ( "upArrow" ) help . moveUp ( ) helper . bui…" at bounding box center [339, 154] width 153 height 170
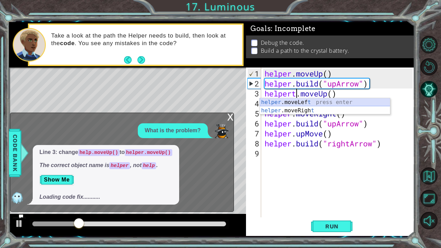
scroll to position [0, 2]
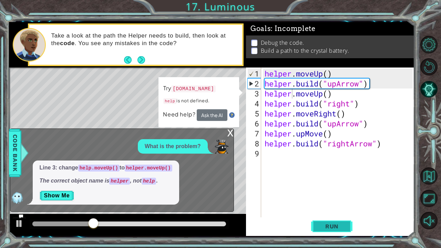
click at [319, 224] on span "Run" at bounding box center [332, 226] width 27 height 7
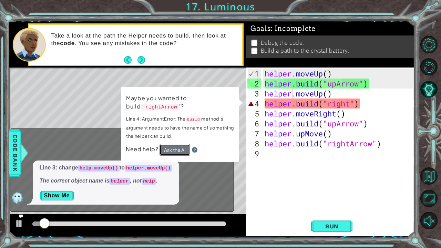
click at [189, 147] on button "Ask the AI" at bounding box center [175, 150] width 31 height 12
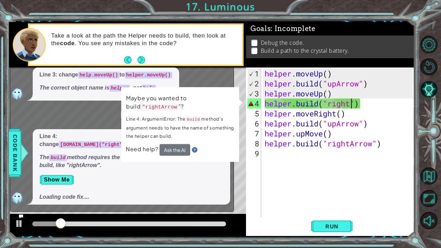
click at [351, 103] on div "helper . moveUp ( ) helper . build ( "upArrow" ) helper . moveUp ( ) helper . b…" at bounding box center [339, 154] width 153 height 170
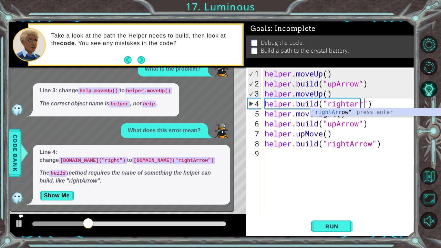
scroll to position [0, 5]
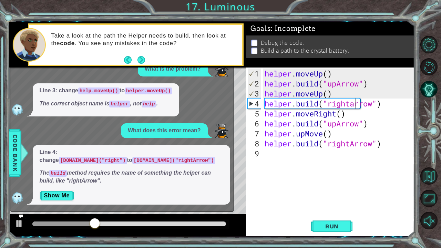
click at [355, 104] on div "helper . moveUp ( ) helper . build ( "upArrow" ) helper . moveUp ( ) helper . b…" at bounding box center [339, 154] width 153 height 170
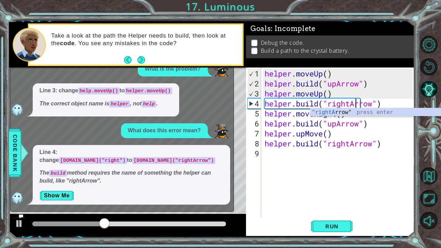
scroll to position [0, 4]
click at [347, 229] on button "Run" at bounding box center [331, 226] width 41 height 17
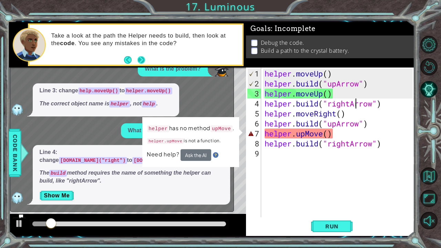
drag, startPoint x: 139, startPoint y: 55, endPoint x: 139, endPoint y: 63, distance: 8.6
click at [139, 59] on footer at bounding box center [134, 60] width 21 height 10
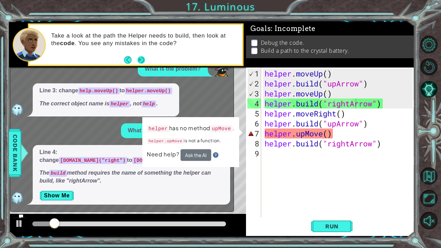
click at [139, 59] on button "Next" at bounding box center [142, 60] width 8 height 8
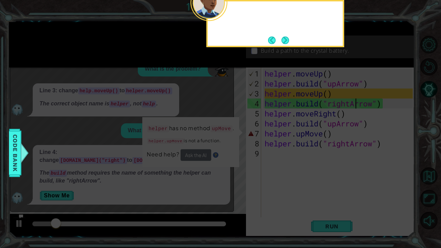
click at [139, 59] on icon at bounding box center [220, 40] width 441 height 416
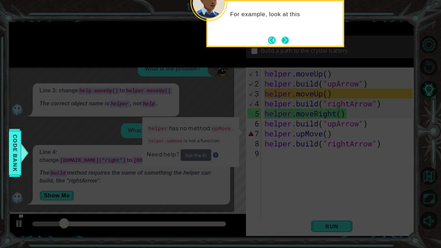
click at [284, 37] on button "Next" at bounding box center [286, 41] width 8 height 8
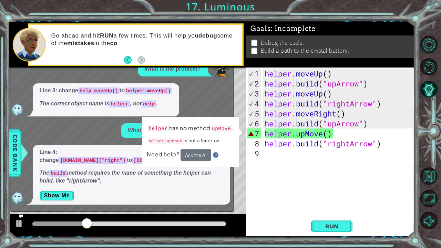
click at [26, 180] on div "Line 4: change helper.build("right") to helper.build("rightArrow") The build me…" at bounding box center [120, 175] width 220 height 60
click at [18, 225] on div at bounding box center [19, 223] width 9 height 9
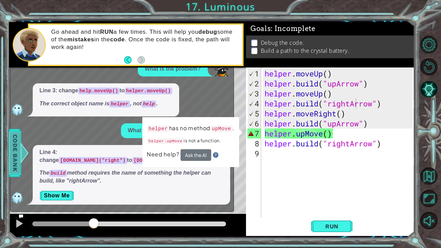
click at [15, 158] on span "Code Bank" at bounding box center [15, 153] width 11 height 42
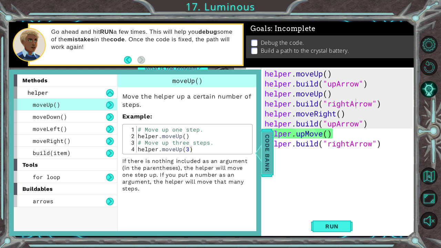
click at [265, 148] on span "Code Bank" at bounding box center [267, 153] width 11 height 42
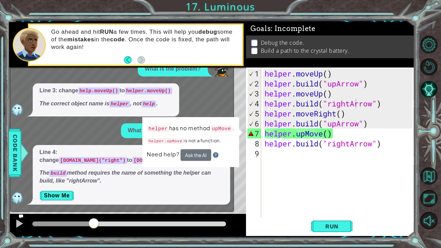
scroll to position [0, 3]
drag, startPoint x: 306, startPoint y: 137, endPoint x: 298, endPoint y: 132, distance: 9.0
click at [298, 132] on div "helper . moveUp ( ) helper . build ( "upArrow" ) helper . moveUp ( ) helper . b…" at bounding box center [339, 154] width 153 height 170
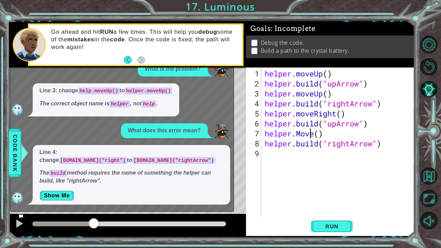
click at [312, 131] on div "helper . moveUp ( ) helper . build ( "upArrow" ) helper . moveUp ( ) helper . b…" at bounding box center [339, 154] width 153 height 170
click at [316, 131] on div "helper . moveUp ( ) helper . build ( "upArrow" ) helper . moveUp ( ) helper . b…" at bounding box center [339, 154] width 153 height 170
paste textarea "up"
click at [300, 132] on div "helper . moveUp ( ) helper . build ( "upArrow" ) helper . moveUp ( ) helper . b…" at bounding box center [339, 154] width 153 height 170
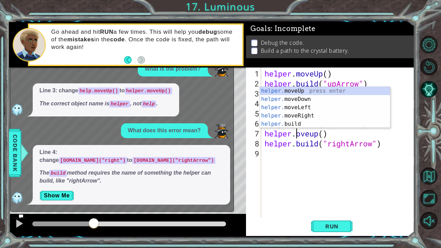
scroll to position [0, 1]
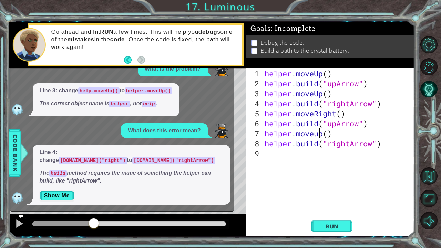
click at [317, 134] on div "helper . moveUp ( ) helper . build ( "upArrow" ) helper . moveUp ( ) helper . b…" at bounding box center [339, 154] width 153 height 170
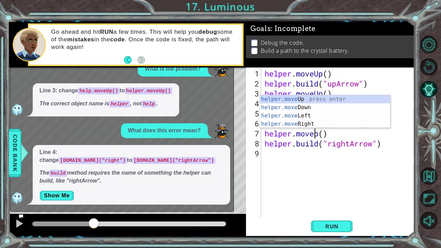
scroll to position [0, 2]
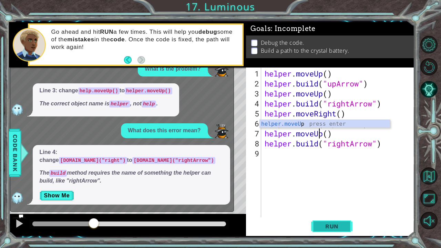
type textarea "helper.moveUp()"
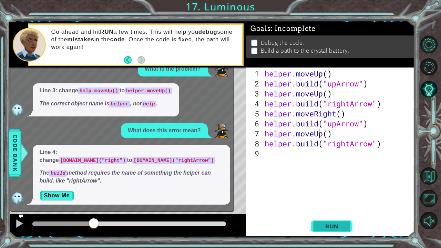
click at [324, 226] on span "Run" at bounding box center [332, 226] width 27 height 7
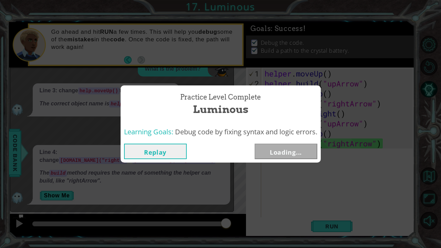
drag, startPoint x: 193, startPoint y: 223, endPoint x: 294, endPoint y: 216, distance: 100.6
click at [294, 216] on body "1 2 3 4 5 6 7 8 9 helper . moveUp ( ) helper . build ( "upArrow" ) helper . mov…" at bounding box center [220, 124] width 441 height 248
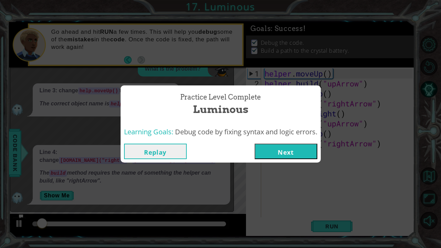
click at [289, 157] on button "Next" at bounding box center [286, 152] width 63 height 16
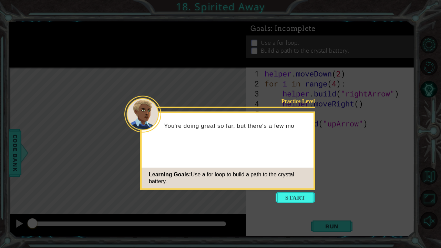
click at [303, 201] on button "Start" at bounding box center [295, 197] width 39 height 11
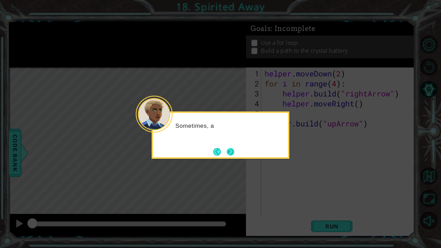
click at [232, 156] on button "Next" at bounding box center [231, 152] width 8 height 8
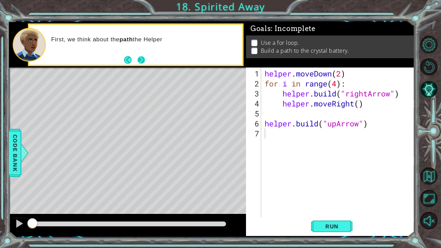
click at [143, 54] on div "First, we think about the path the Helper" at bounding box center [135, 45] width 213 height 40
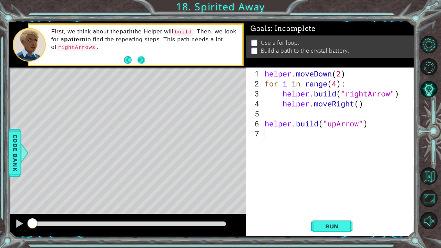
click at [143, 63] on button "Next" at bounding box center [142, 60] width 8 height 8
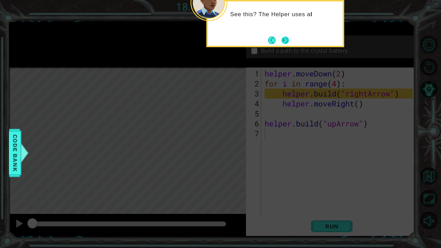
click at [287, 39] on button "Next" at bounding box center [286, 41] width 8 height 8
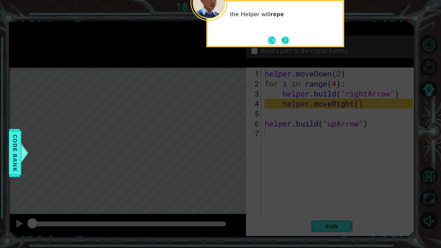
click at [289, 40] on button "Next" at bounding box center [286, 41] width 8 height 8
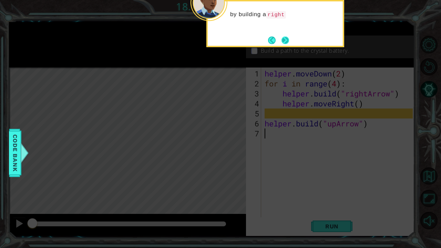
click at [282, 39] on button "Next" at bounding box center [286, 41] width 8 height 8
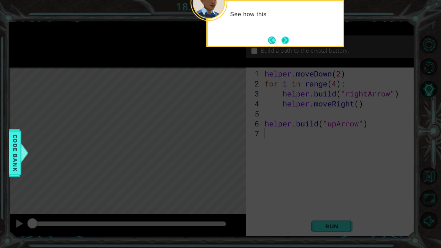
click at [284, 39] on button "Next" at bounding box center [286, 41] width 8 height 8
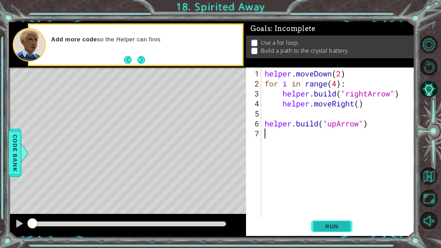
click at [319, 230] on button "Run" at bounding box center [331, 226] width 41 height 17
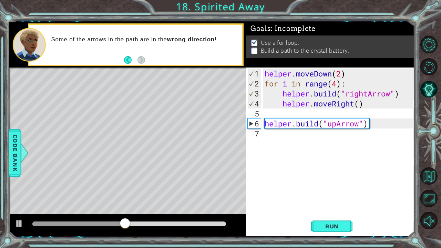
click at [266, 123] on div "helper . moveDown ( 2 ) for i in range ( 4 ) : helper . build ( "rightArrow" ) …" at bounding box center [339, 154] width 153 height 170
type textarea "helper.build("upArrow")"
click at [277, 132] on div "helper . moveDown ( 2 ) for i in range ( 4 ) : helper . build ( "rightArrow" ) …" at bounding box center [339, 154] width 153 height 170
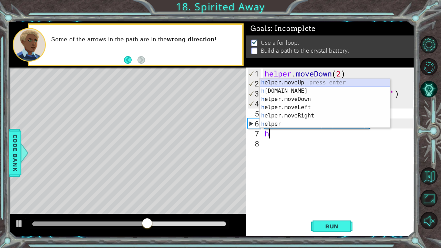
click at [279, 86] on div "h elper.moveUp press enter h elper.build press enter h elper.moveDown press ent…" at bounding box center [325, 112] width 131 height 66
type textarea "helper.moveUp(1)"
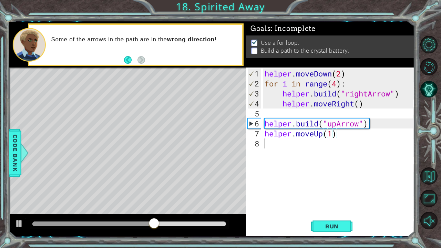
click at [359, 144] on div "helper . moveDown ( 2 ) for i in range ( 4 ) : helper . build ( "rightArrow" ) …" at bounding box center [339, 154] width 153 height 170
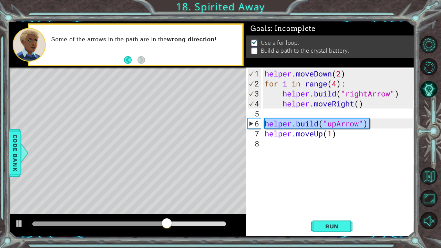
drag, startPoint x: 374, startPoint y: 119, endPoint x: 264, endPoint y: 121, distance: 110.0
click at [264, 121] on div "helper . moveDown ( 2 ) for i in range ( 4 ) : helper . build ( "rightArrow" ) …" at bounding box center [339, 154] width 153 height 170
type textarea "helper.build("upArrow")"
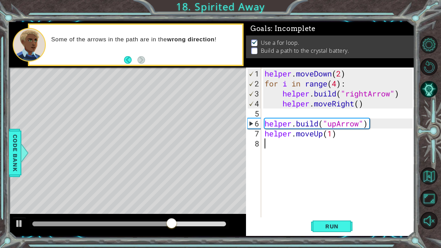
click at [275, 142] on div "helper . moveDown ( 2 ) for i in range ( 4 ) : helper . build ( "rightArrow" ) …" at bounding box center [339, 154] width 153 height 170
paste textarea "helper.build("upArrow")"
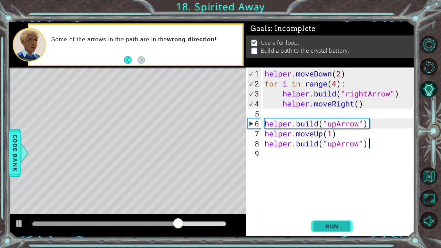
type textarea "helper.build("upArrow")"
click at [333, 222] on button "Run" at bounding box center [331, 226] width 41 height 17
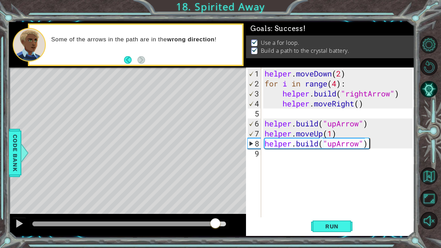
drag, startPoint x: 33, startPoint y: 223, endPoint x: 243, endPoint y: 222, distance: 209.3
click at [232, 222] on div at bounding box center [127, 225] width 237 height 22
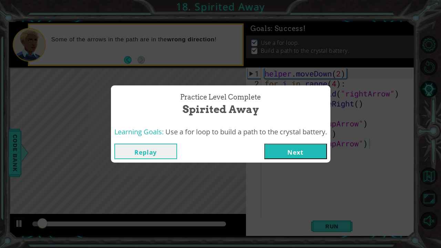
click at [294, 148] on button "Next" at bounding box center [295, 152] width 63 height 16
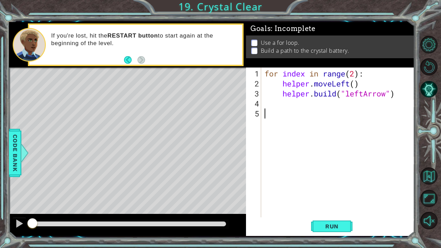
click at [353, 75] on div "for index in range ( 2 ) : helper . moveLeft ( ) helper . build ( "leftArrow" )" at bounding box center [339, 154] width 153 height 170
click at [356, 74] on div "for index in range ( 2 ) : helper . moveLeft ( ) helper . build ( "leftArrow" )" at bounding box center [339, 154] width 153 height 170
type textarea "for index in range(4):"
click at [332, 229] on span "Run" at bounding box center [332, 226] width 27 height 7
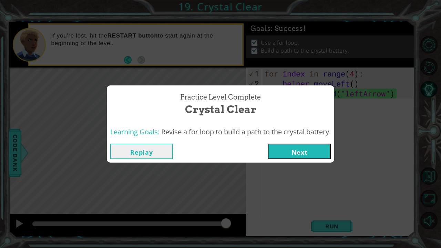
click at [288, 156] on button "Next" at bounding box center [299, 152] width 63 height 16
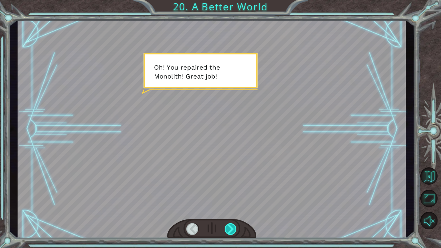
click at [236, 232] on div at bounding box center [231, 229] width 12 height 12
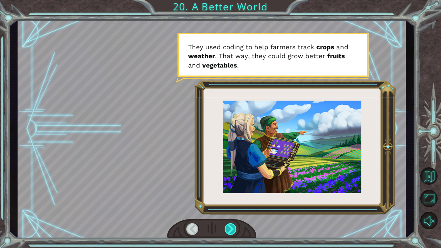
click at [236, 232] on div at bounding box center [231, 229] width 12 height 12
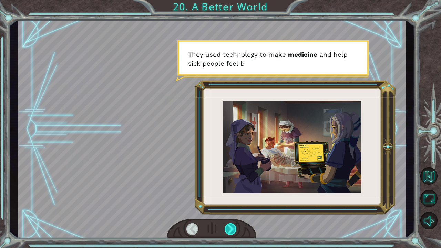
click at [236, 232] on div at bounding box center [231, 229] width 12 height 12
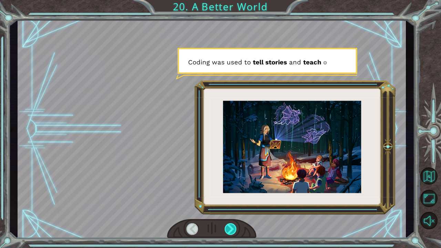
click at [236, 232] on div at bounding box center [231, 229] width 12 height 12
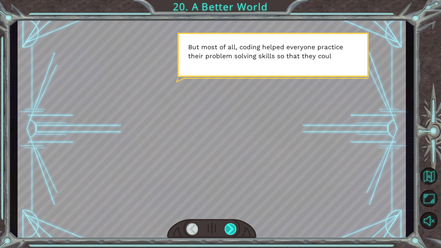
click at [236, 232] on div at bounding box center [231, 229] width 12 height 12
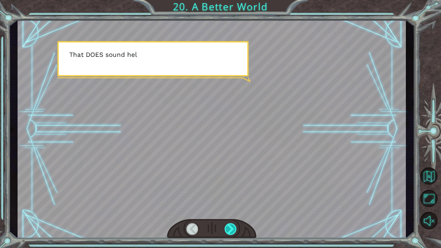
click at [236, 232] on div at bounding box center [231, 229] width 12 height 12
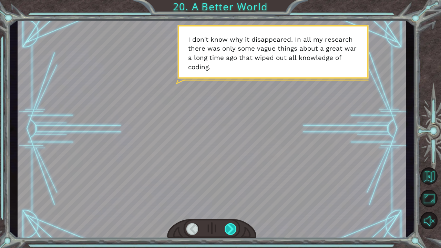
click at [236, 232] on div at bounding box center [231, 229] width 12 height 12
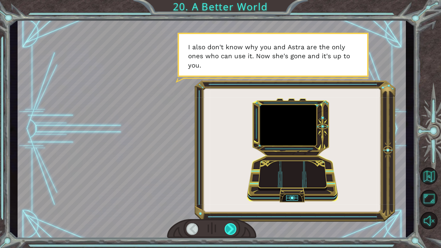
click at [236, 232] on div at bounding box center [231, 229] width 12 height 12
click at [235, 231] on div at bounding box center [231, 229] width 12 height 12
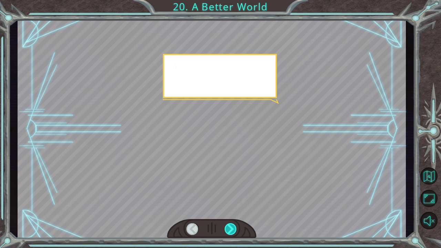
click at [232, 230] on div at bounding box center [231, 229] width 12 height 12
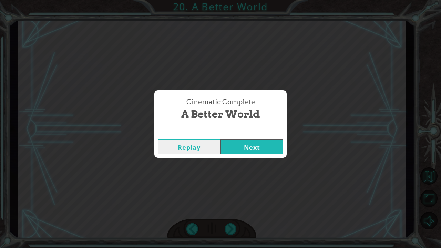
click at [248, 148] on button "Next" at bounding box center [252, 147] width 63 height 16
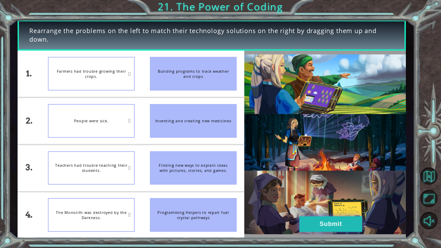
click at [313, 220] on button "Submit" at bounding box center [331, 225] width 63 height 16
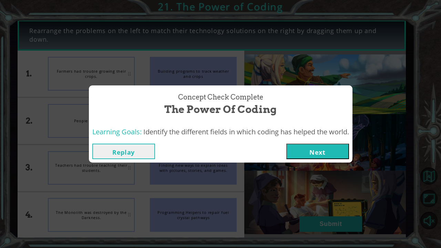
click at [321, 154] on button "Next" at bounding box center [318, 152] width 63 height 16
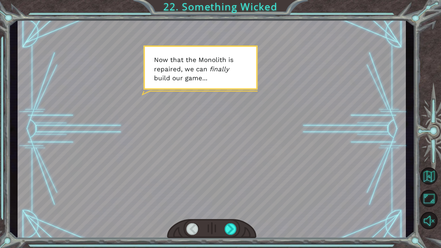
click at [237, 230] on div at bounding box center [211, 229] width 89 height 20
click at [235, 229] on div at bounding box center [231, 229] width 12 height 12
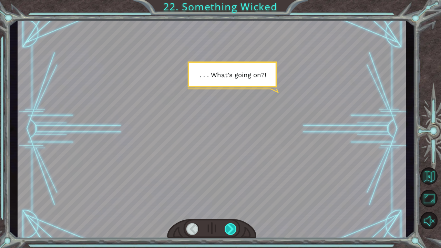
click at [235, 229] on div at bounding box center [231, 229] width 12 height 12
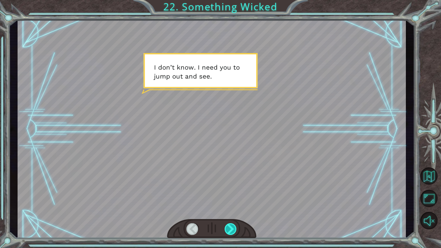
click at [235, 229] on div at bounding box center [231, 229] width 12 height 12
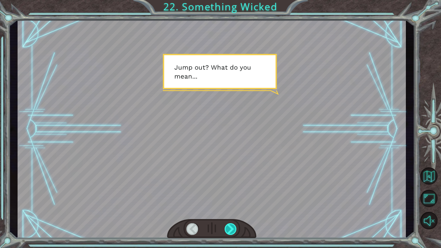
click at [235, 229] on div at bounding box center [231, 229] width 12 height 12
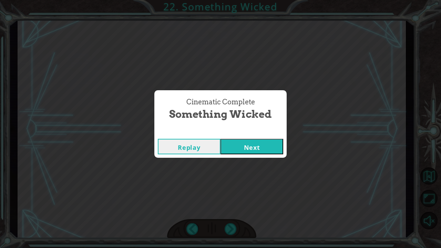
drag, startPoint x: 249, startPoint y: 131, endPoint x: 248, endPoint y: 142, distance: 10.4
click at [248, 134] on div "Cinematic Complete" at bounding box center [220, 132] width 132 height 7
click at [245, 145] on button "Next" at bounding box center [252, 147] width 63 height 16
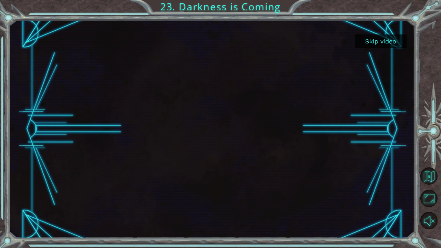
click at [375, 46] on button "Skip video" at bounding box center [381, 40] width 52 height 13
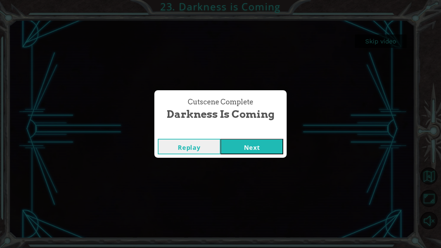
click at [257, 149] on button "Next" at bounding box center [252, 147] width 63 height 16
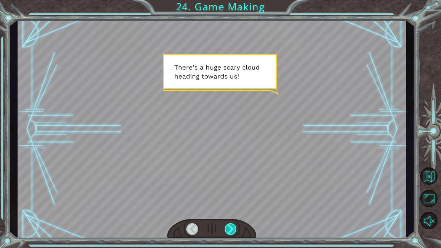
click at [236, 229] on div at bounding box center [231, 229] width 12 height 12
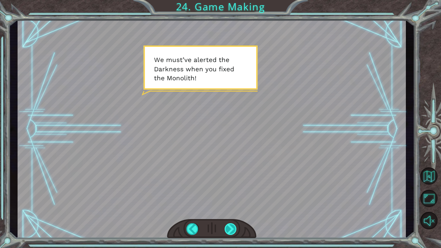
click at [236, 229] on div at bounding box center [231, 229] width 12 height 12
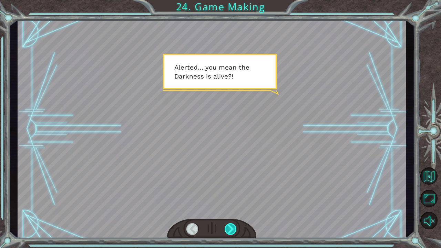
click at [236, 229] on div at bounding box center [231, 229] width 12 height 12
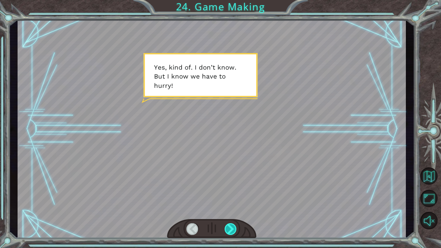
click at [236, 228] on div at bounding box center [231, 229] width 12 height 12
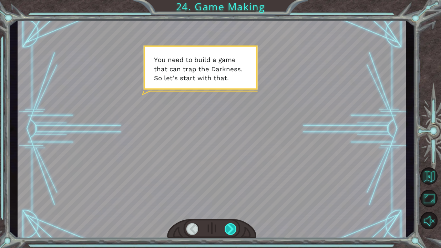
click at [236, 228] on div at bounding box center [231, 229] width 12 height 12
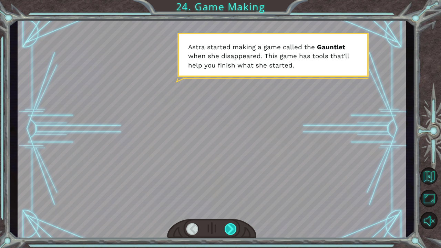
click at [236, 228] on div at bounding box center [231, 229] width 12 height 12
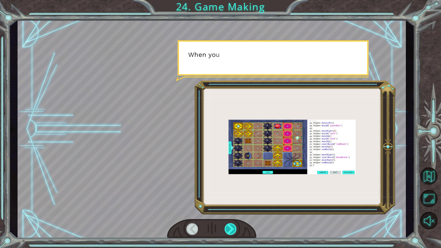
click at [236, 228] on div at bounding box center [231, 229] width 12 height 12
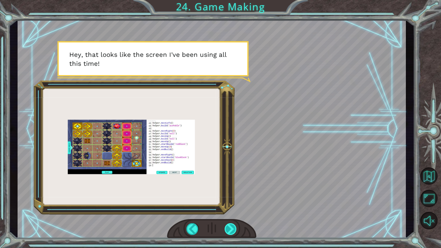
click at [236, 228] on div at bounding box center [231, 229] width 12 height 12
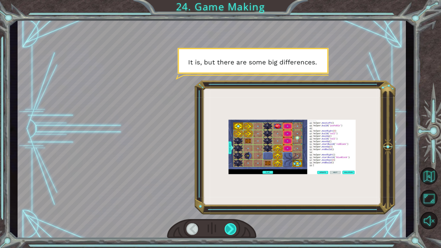
click at [236, 228] on div at bounding box center [231, 229] width 12 height 12
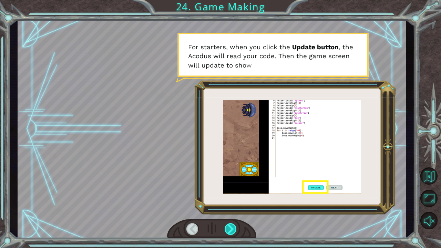
click at [236, 228] on div at bounding box center [231, 229] width 12 height 12
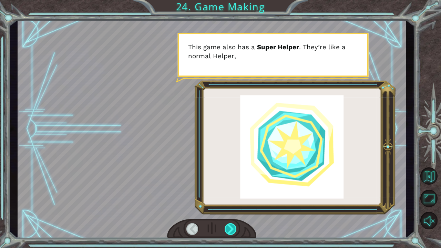
click at [236, 228] on div at bounding box center [231, 229] width 12 height 12
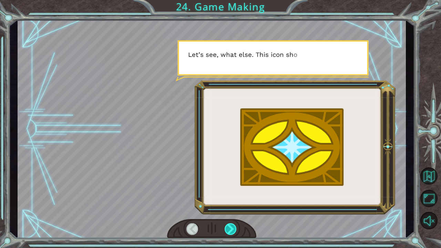
click at [236, 228] on div at bounding box center [231, 229] width 12 height 12
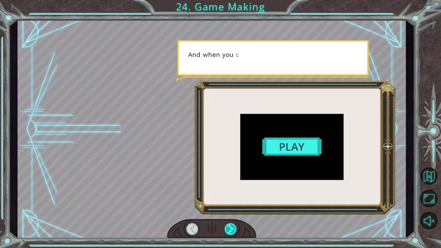
click at [236, 228] on div at bounding box center [231, 229] width 12 height 12
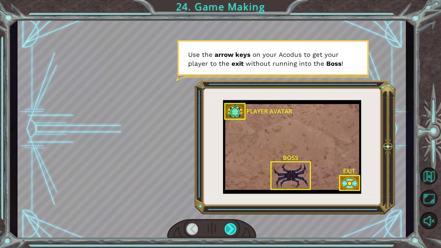
click at [236, 228] on div at bounding box center [231, 229] width 12 height 12
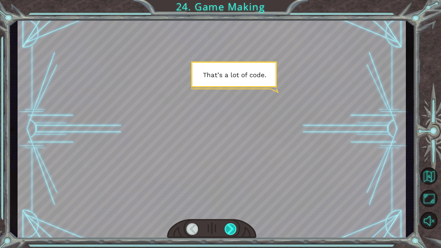
click at [236, 228] on div at bounding box center [231, 229] width 12 height 12
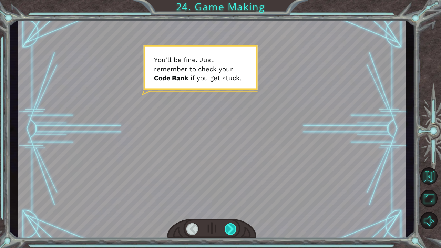
click at [236, 228] on div at bounding box center [231, 229] width 12 height 12
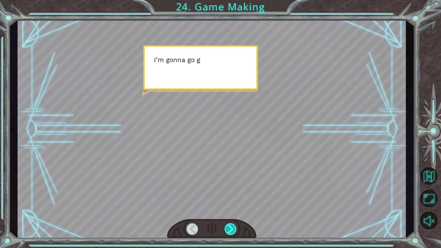
click at [236, 228] on div at bounding box center [231, 229] width 12 height 12
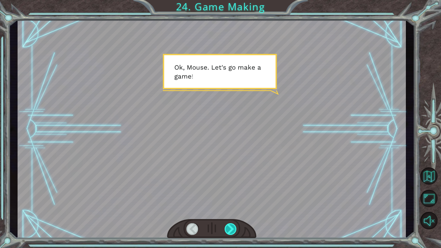
click at [236, 228] on div at bounding box center [231, 229] width 12 height 12
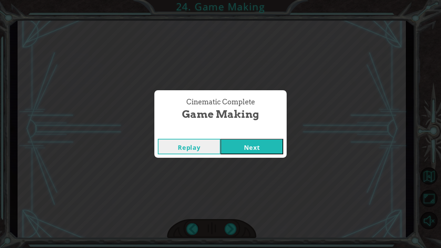
click at [242, 158] on div "Cinematic Complete Game Making Replay Next" at bounding box center [220, 124] width 441 height 248
click at [243, 149] on button "Next" at bounding box center [252, 147] width 63 height 16
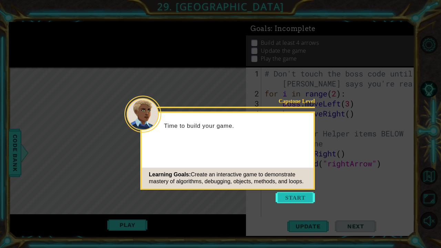
click at [285, 193] on button "Start" at bounding box center [295, 197] width 39 height 11
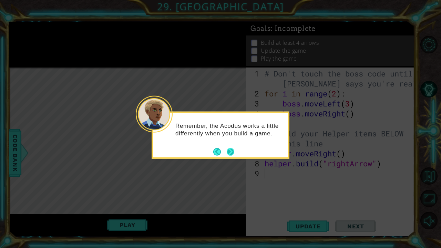
click at [233, 150] on button "Next" at bounding box center [231, 152] width 8 height 8
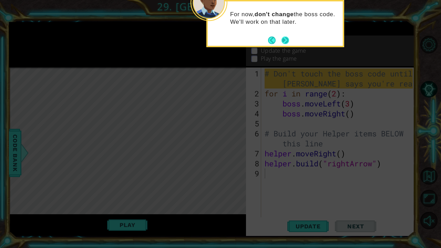
click at [286, 39] on button "Next" at bounding box center [286, 41] width 8 height 8
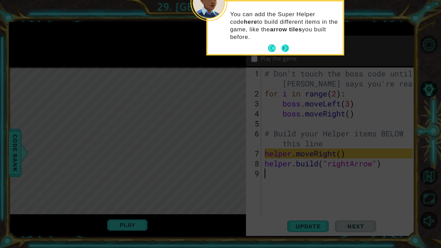
click at [286, 47] on button "Next" at bounding box center [286, 48] width 8 height 8
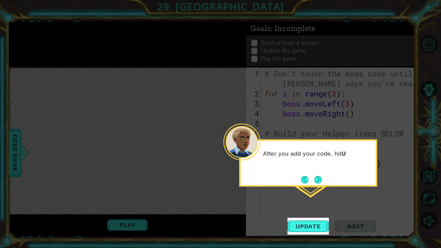
click at [322, 178] on button "Next" at bounding box center [318, 180] width 8 height 8
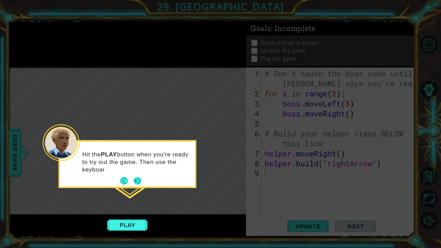
click at [136, 181] on button "Next" at bounding box center [138, 181] width 8 height 8
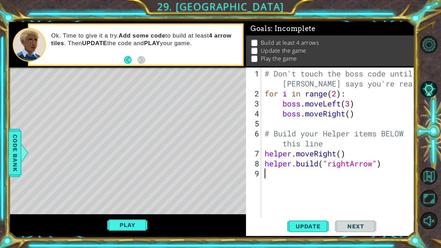
click at [314, 170] on div "# Don't touch the boss code until Vega says you're ready! for i in range ( 2 ) …" at bounding box center [339, 159] width 153 height 180
click at [266, 150] on div "# Don't touch the boss code until Vega says you're ready! for i in range ( 2 ) …" at bounding box center [339, 159] width 153 height 180
drag, startPoint x: 115, startPoint y: 233, endPoint x: 123, endPoint y: 225, distance: 11.0
click at [117, 231] on div "Play" at bounding box center [127, 225] width 237 height 22
click at [124, 224] on button "Play" at bounding box center [127, 225] width 40 height 13
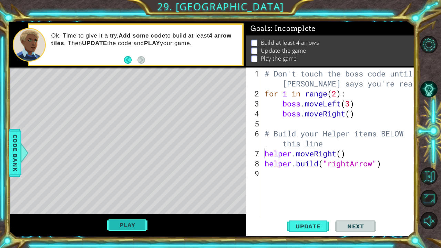
scroll to position [4, 0]
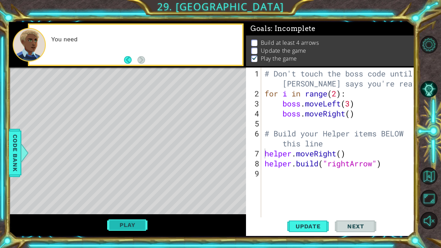
click at [124, 224] on button "Play" at bounding box center [127, 225] width 40 height 13
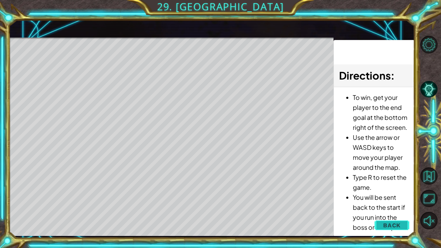
click at [397, 220] on button "Back" at bounding box center [392, 226] width 35 height 14
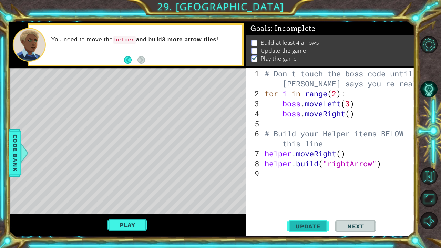
click at [306, 225] on span "Update" at bounding box center [308, 226] width 39 height 7
click at [130, 227] on button "Play" at bounding box center [127, 225] width 40 height 13
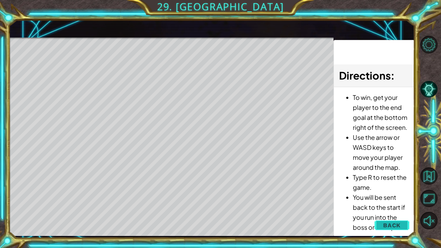
click at [390, 226] on span "Back" at bounding box center [392, 225] width 18 height 7
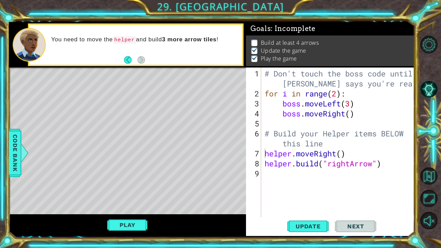
type textarea "# Build your Helper items BELOW this line"
click at [280, 145] on div "# Don't touch the boss code until Vega says you're ready! for i in range ( 2 ) …" at bounding box center [339, 159] width 153 height 180
click at [336, 144] on div "# Don't touch the boss code until Vega says you're ready! for i in range ( 2 ) …" at bounding box center [339, 159] width 153 height 180
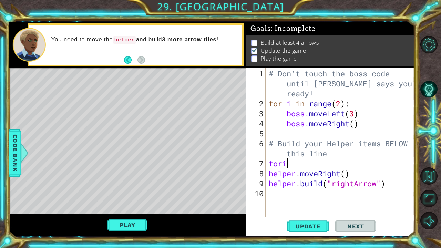
scroll to position [0, 0]
type textarea "for"
click at [26, 150] on div at bounding box center [24, 153] width 9 height 21
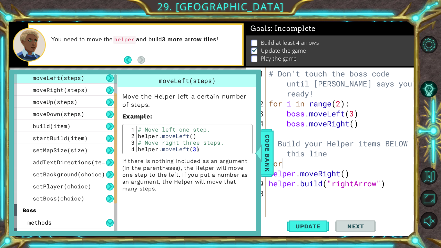
scroll to position [84, 0]
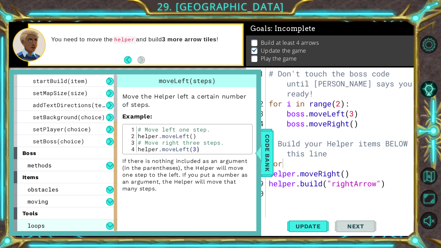
click at [68, 223] on div "loops" at bounding box center [65, 226] width 103 height 12
click at [69, 224] on div "loops" at bounding box center [65, 226] width 103 height 12
click at [112, 226] on button at bounding box center [110, 226] width 8 height 8
drag, startPoint x: 113, startPoint y: 213, endPoint x: 114, endPoint y: 217, distance: 4.0
click at [114, 218] on div "helper methods moveLeft(steps) moveRight(steps) moveUp(steps) moveDown(steps) b…" at bounding box center [65, 152] width 103 height 157
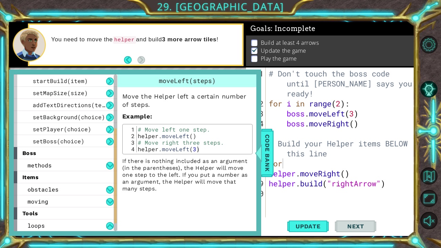
scroll to position [97, 0]
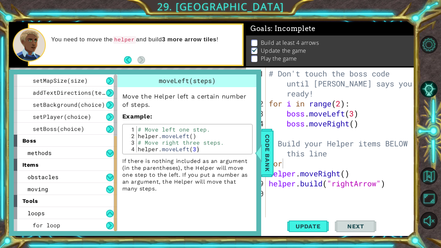
drag, startPoint x: 115, startPoint y: 217, endPoint x: 115, endPoint y: 232, distance: 15.2
click at [115, 234] on div "helper methods moveLeft(steps) moveRight(steps) moveUp(steps) moveDown(steps) b…" at bounding box center [135, 153] width 252 height 167
click at [111, 226] on button at bounding box center [110, 226] width 8 height 8
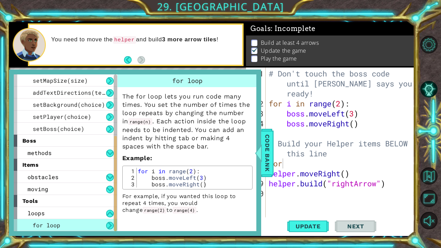
type textarea "for i in range(2):"
drag, startPoint x: 140, startPoint y: 171, endPoint x: 193, endPoint y: 168, distance: 52.9
click at [191, 167] on div "for i in range(2): 1 2 3 for i in range ( 2 ) : boss . moveLeft ( 3 ) boss . mo…" at bounding box center [187, 178] width 130 height 24
drag, startPoint x: 193, startPoint y: 168, endPoint x: 206, endPoint y: 168, distance: 12.4
click at [206, 168] on div "for i in range ( 2 ) : boss . moveLeft ( 3 ) boss . moveRight ( )" at bounding box center [194, 184] width 114 height 33
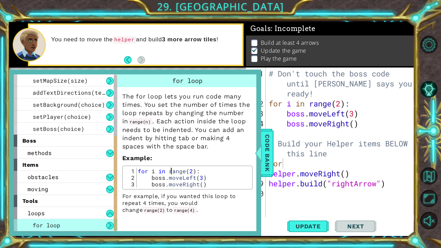
drag, startPoint x: 174, startPoint y: 171, endPoint x: 189, endPoint y: 171, distance: 14.5
click at [182, 171] on div "for i in range ( 2 ) : boss . moveLeft ( 3 ) boss . moveRight ( )" at bounding box center [194, 184] width 114 height 33
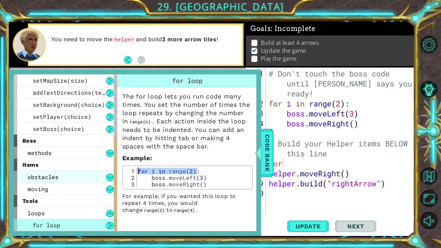
drag, startPoint x: 199, startPoint y: 171, endPoint x: 94, endPoint y: 171, distance: 104.8
click at [94, 171] on div "helper methods moveLeft(steps) moveRight(steps) moveUp(steps) moveDown(steps) b…" at bounding box center [135, 152] width 243 height 157
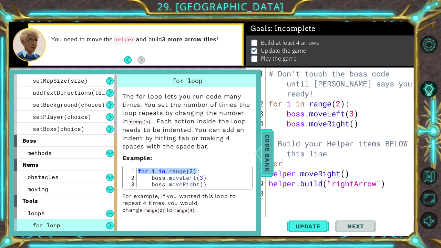
click at [259, 161] on div at bounding box center [258, 153] width 9 height 21
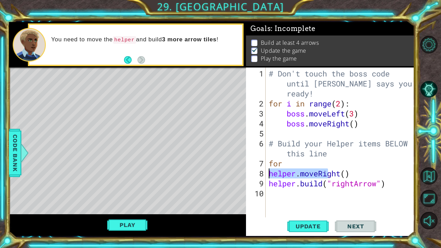
click at [244, 171] on div "1 ההההההההההההההההההההההההההההההההההההההההההההההההההההההההההההההההההההההההההההה…" at bounding box center [212, 129] width 406 height 214
click at [280, 163] on div "# Don't touch the boss code until Vega says you're ready! for i in range ( 2 ) …" at bounding box center [342, 164] width 149 height 190
drag, startPoint x: 280, startPoint y: 163, endPoint x: 274, endPoint y: 163, distance: 5.2
click at [274, 163] on div "# Don't touch the boss code until Vega says you're ready! for i in range ( 2 ) …" at bounding box center [342, 164] width 149 height 190
paste textarea "i in range(2):"
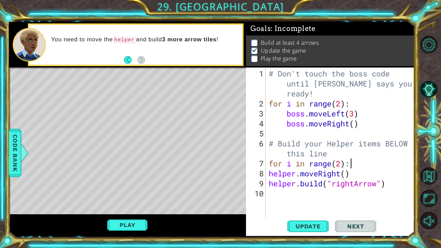
click at [338, 162] on div "# Don't touch the boss code until Vega says you're ready! for i in range ( 2 ) …" at bounding box center [342, 164] width 149 height 190
click at [348, 161] on div "# Don't touch the boss code until Vega says you're ready! for i in range ( 2 ) …" at bounding box center [342, 164] width 149 height 190
click at [341, 162] on div "# Don't touch the boss code until Vega says you're ready! for i in range ( 2 ) …" at bounding box center [342, 164] width 149 height 190
click at [286, 232] on div "Update Next" at bounding box center [332, 226] width 169 height 17
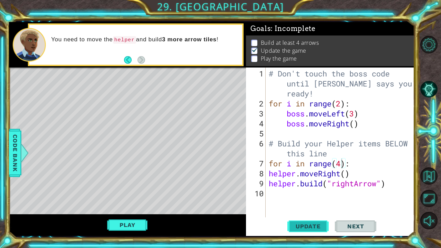
click at [301, 222] on button "Update" at bounding box center [308, 226] width 41 height 17
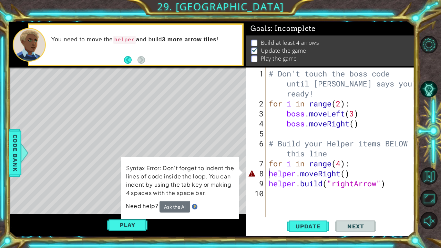
click at [270, 174] on div "# Don't touch the boss code until Vega says you're ready! for i in range ( 2 ) …" at bounding box center [342, 164] width 149 height 190
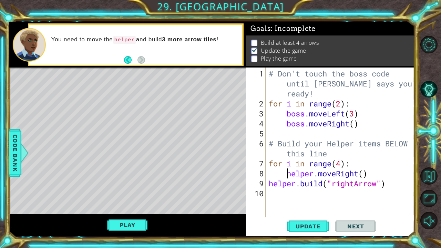
click at [269, 182] on div "# Don't touch the boss code until Vega says you're ready! for i in range ( 2 ) …" at bounding box center [342, 164] width 149 height 190
type textarea "helper.build("rightArrow")"
click at [298, 222] on button "Update" at bounding box center [308, 226] width 41 height 17
click at [124, 221] on button "Play" at bounding box center [127, 225] width 40 height 13
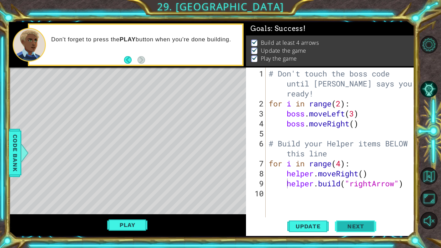
click at [357, 228] on span "Next" at bounding box center [356, 226] width 31 height 7
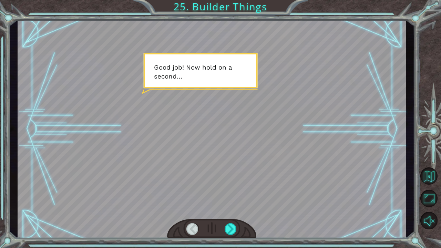
click at [237, 226] on div at bounding box center [211, 229] width 89 height 20
click at [230, 229] on div at bounding box center [231, 229] width 12 height 12
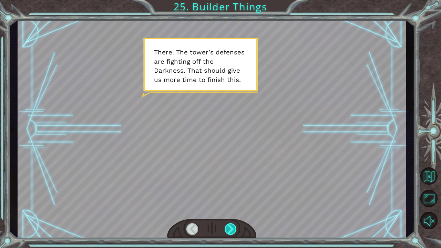
click at [230, 229] on div at bounding box center [231, 229] width 12 height 12
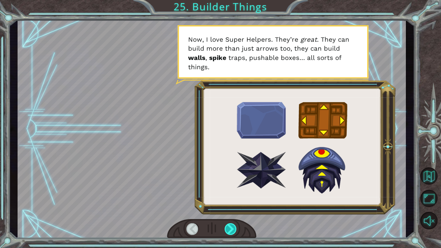
click at [230, 229] on div at bounding box center [231, 229] width 12 height 12
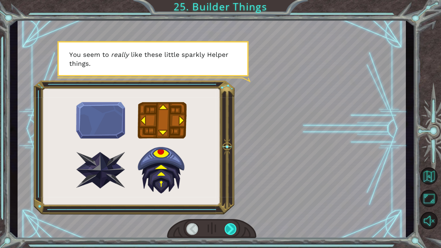
click at [230, 229] on div at bounding box center [231, 229] width 12 height 12
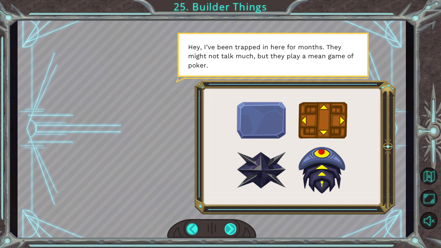
click at [228, 236] on div at bounding box center [211, 229] width 89 height 20
click at [230, 232] on div at bounding box center [231, 229] width 12 height 12
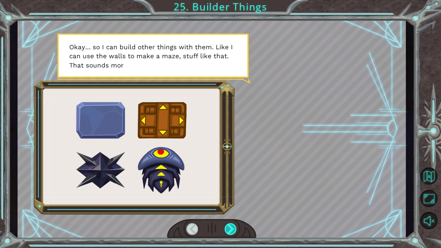
click at [230, 232] on div at bounding box center [231, 229] width 12 height 12
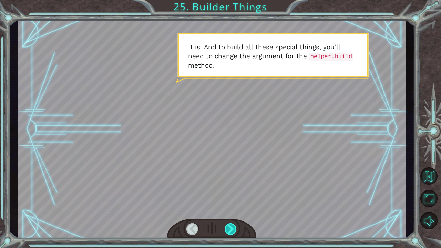
click at [230, 232] on div at bounding box center [231, 229] width 12 height 12
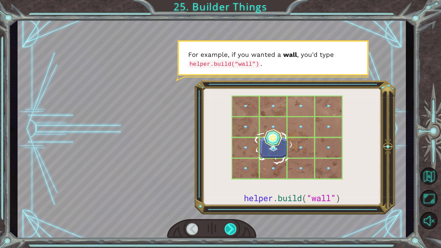
click at [230, 232] on div at bounding box center [231, 229] width 12 height 12
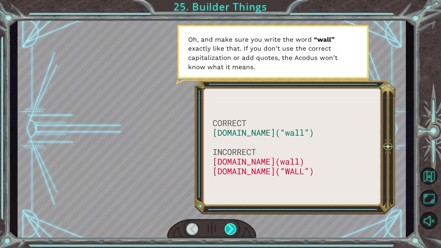
click at [230, 232] on div at bounding box center [231, 229] width 12 height 12
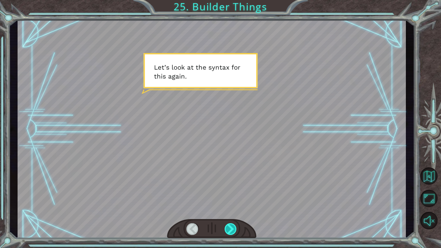
click at [230, 232] on div at bounding box center [231, 229] width 12 height 12
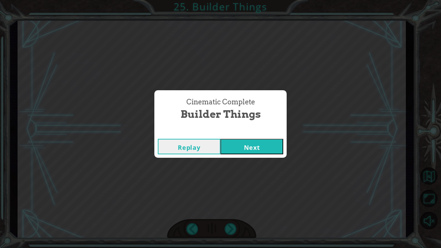
click at [253, 145] on button "Next" at bounding box center [252, 147] width 63 height 16
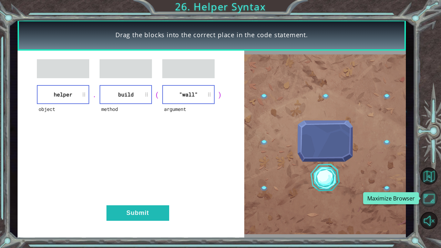
click at [435, 194] on button "Maximize Browser" at bounding box center [429, 198] width 17 height 17
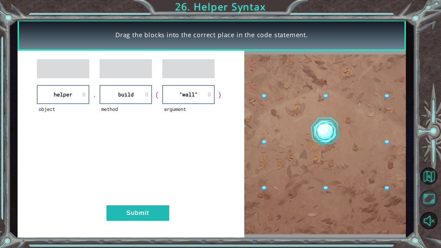
click at [435, 194] on button "Maximize Browser" at bounding box center [429, 198] width 17 height 17
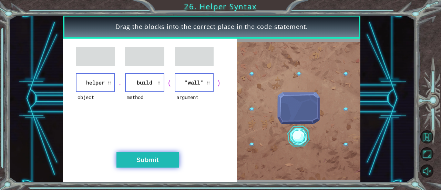
click at [142, 154] on button "Submit" at bounding box center [148, 160] width 63 height 16
click at [154, 157] on button "Submit" at bounding box center [148, 160] width 63 height 16
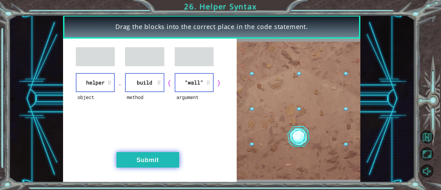
click at [156, 165] on button "Submit" at bounding box center [148, 160] width 63 height 16
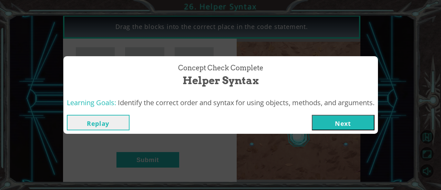
click at [342, 123] on button "Next" at bounding box center [343, 123] width 63 height 16
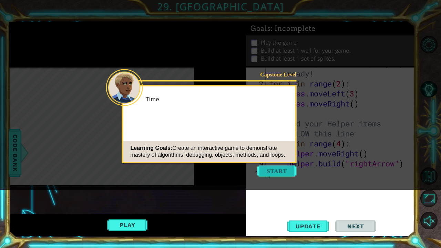
scroll to position [20, 0]
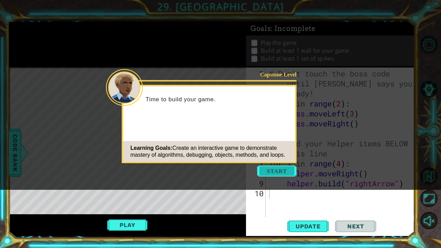
click at [287, 171] on button "Start" at bounding box center [277, 171] width 39 height 11
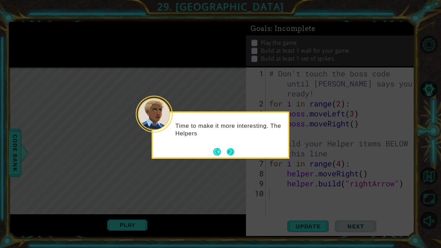
click at [231, 154] on button "Next" at bounding box center [231, 152] width 8 height 8
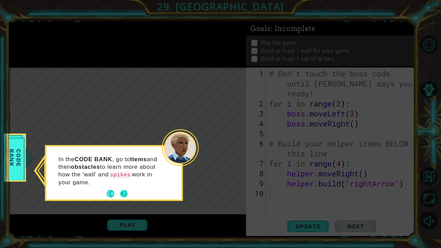
click at [125, 192] on button "Next" at bounding box center [124, 194] width 8 height 8
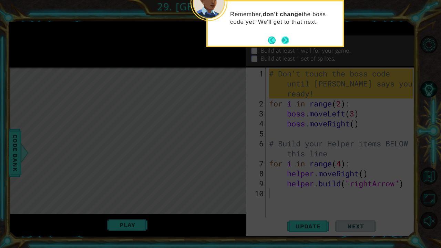
click at [286, 43] on button "Next" at bounding box center [286, 41] width 8 height 8
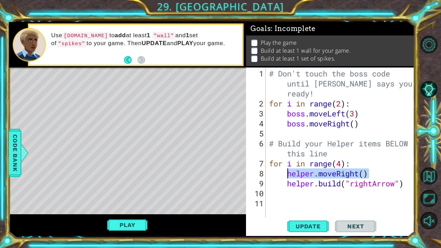
drag, startPoint x: 379, startPoint y: 170, endPoint x: 287, endPoint y: 176, distance: 91.9
click at [287, 176] on div "# Don't touch the boss code until Vega says you're ready! for i in range ( 2 ) …" at bounding box center [342, 164] width 149 height 190
type textarea "helper.moveRight()"
drag, startPoint x: 288, startPoint y: 198, endPoint x: 286, endPoint y: 207, distance: 9.1
click at [286, 206] on div "# Don't touch the boss code until Vega says you're ready! for i in range ( 2 ) …" at bounding box center [342, 164] width 149 height 190
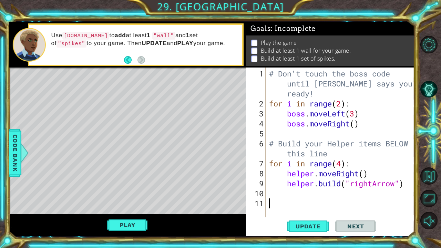
paste textarea "helper.moveRight()"
click at [345, 207] on div "# Don't touch the boss code until Vega says you're ready! for i in range ( 2 ) …" at bounding box center [342, 164] width 149 height 190
type textarea "helper.moveRight(2)"
click at [326, 212] on div "# Don't touch the boss code until Vega says you're ready! for i in range ( 2 ) …" at bounding box center [342, 164] width 149 height 190
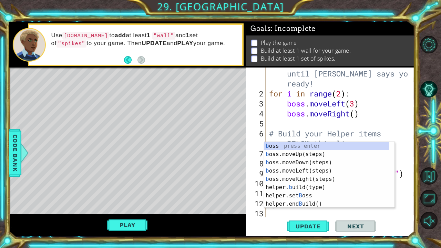
scroll to position [10, 0]
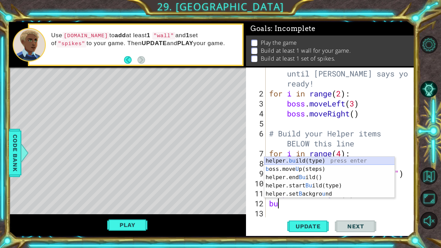
click at [286, 163] on div "helper. bu ild(type) press enter b oss.move U p(steps) press enter helper.end B…" at bounding box center [329, 186] width 131 height 58
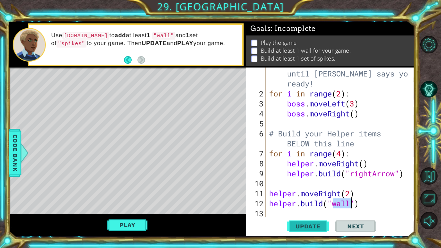
click at [303, 228] on span "Update" at bounding box center [308, 226] width 39 height 7
click at [141, 221] on button "Play" at bounding box center [127, 225] width 40 height 13
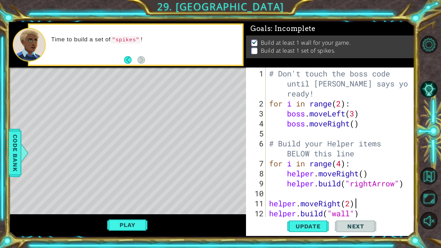
scroll to position [0, 0]
click at [372, 203] on div "# Don't touch the boss code until Vega says you're ready! for i in range ( 2 ) …" at bounding box center [339, 164] width 143 height 190
click at [370, 203] on div "# Don't touch the boss code until Vega says you're ready! for i in range ( 2 ) …" at bounding box center [339, 164] width 143 height 190
type textarea "helper.build("wall")"
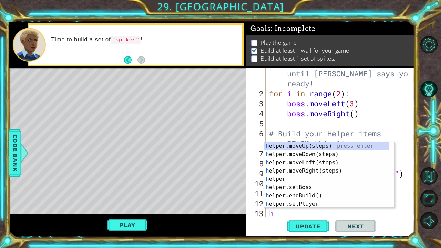
scroll to position [20, 0]
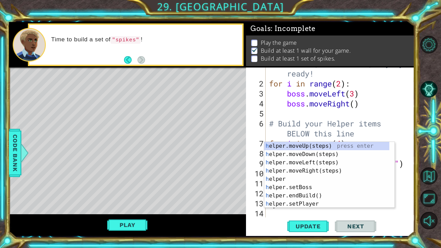
type textarea "he"
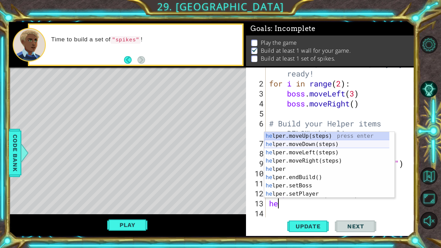
click at [317, 145] on div "he lper.moveUp(steps) press enter he lper.moveDown(steps) press enter he lper.m…" at bounding box center [327, 173] width 126 height 83
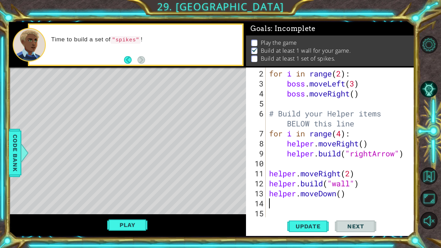
scroll to position [30, 0]
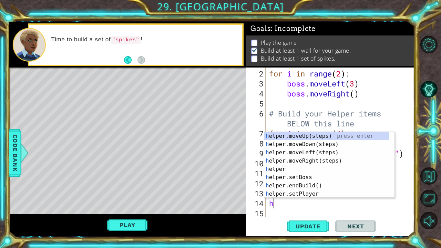
type textarea "he"
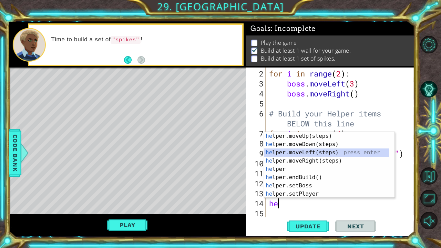
click at [279, 152] on div "he lper.moveUp(steps) press enter he lper.moveDown(steps) press enter he lper.m…" at bounding box center [327, 173] width 126 height 83
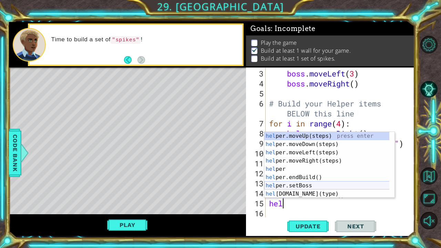
scroll to position [41, 0]
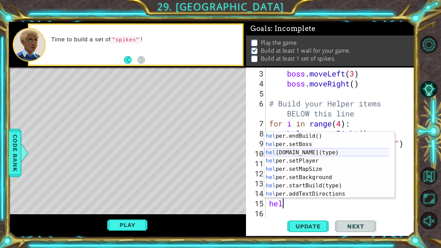
click at [301, 152] on div "hel per.endBuild() press enter hel per.setBoss press enter hel per.build(type) …" at bounding box center [327, 173] width 126 height 83
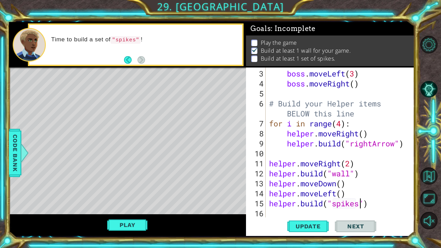
scroll to position [0, 4]
click at [314, 228] on span "Update" at bounding box center [308, 226] width 39 height 7
click at [135, 225] on button "Play" at bounding box center [127, 225] width 40 height 13
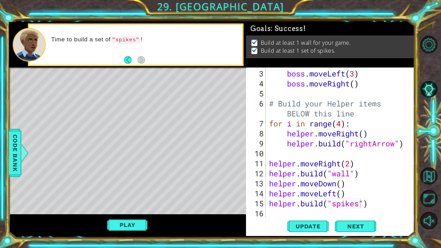
scroll to position [0, 0]
click at [360, 228] on span "Next" at bounding box center [356, 226] width 31 height 7
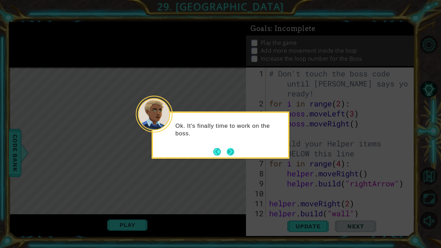
click at [231, 155] on button "Next" at bounding box center [231, 152] width 8 height 8
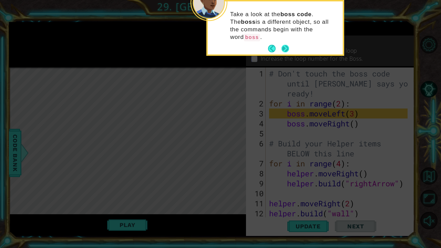
click at [287, 45] on button "Next" at bounding box center [286, 49] width 8 height 8
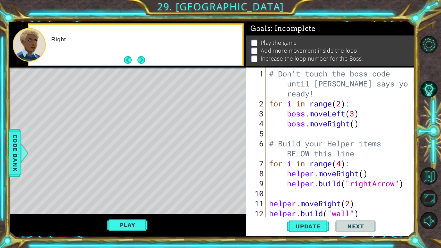
scroll to position [40, 0]
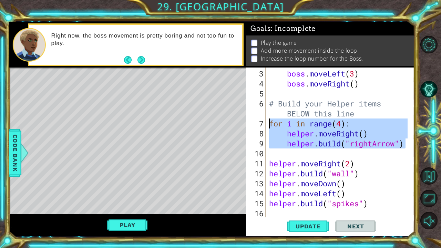
drag, startPoint x: 404, startPoint y: 143, endPoint x: 258, endPoint y: 123, distance: 148.0
click at [258, 123] on div "helper.build("spikes") 3 4 5 6 7 8 9 10 11 12 13 14 15 16 boss . moveLeft ( 3 )…" at bounding box center [329, 143] width 167 height 150
type textarea "for i in range(4): helper.moveRight()"
click at [386, 209] on div "boss . moveLeft ( 3 ) boss . moveRight ( ) # Build your Helper items BELOW this…" at bounding box center [339, 154] width 143 height 170
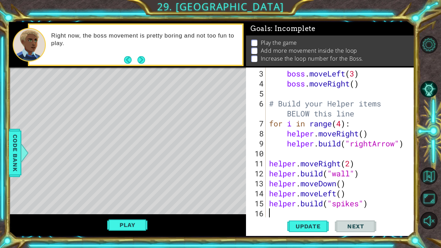
scroll to position [0, 0]
click at [370, 203] on div "boss . moveLeft ( 3 ) boss . moveRight ( ) # Build your Helper items BELOW this…" at bounding box center [339, 154] width 143 height 170
type textarea "helper.build("spikes")"
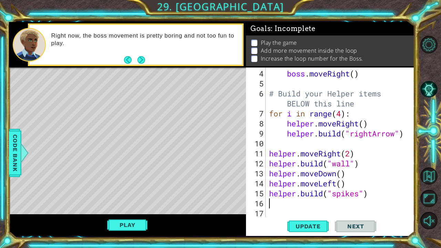
paste textarea "helper.build("rightArrow")"
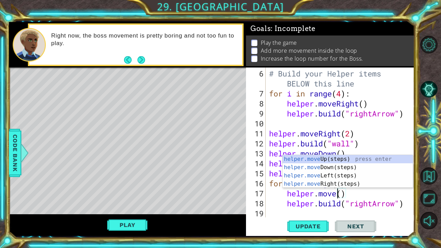
scroll to position [0, 3]
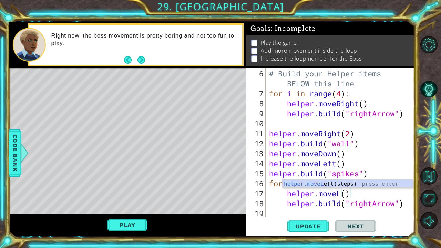
click at [298, 187] on div "helper.moveL eft(steps) press enter" at bounding box center [348, 192] width 131 height 25
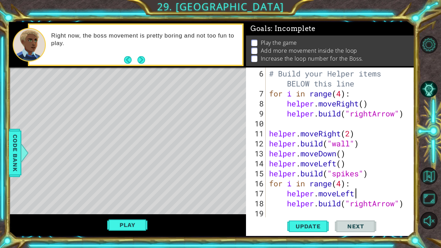
click at [398, 202] on div "# Build your Helper items BELOW this line for i in range ( 4 ) : helper . moveR…" at bounding box center [339, 159] width 143 height 180
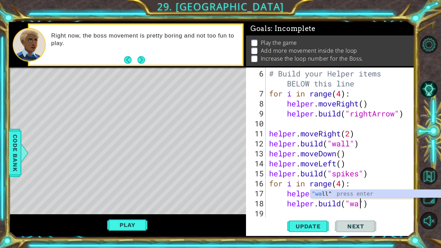
scroll to position [0, 4]
click at [382, 196] on div ""wa ll" press enter" at bounding box center [376, 202] width 131 height 25
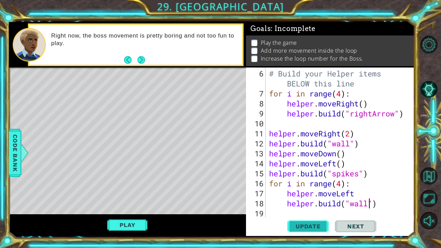
click at [307, 225] on span "Update" at bounding box center [308, 226] width 39 height 7
click at [306, 224] on span "Update" at bounding box center [308, 226] width 39 height 7
click at [142, 57] on button "Next" at bounding box center [142, 60] width 8 height 8
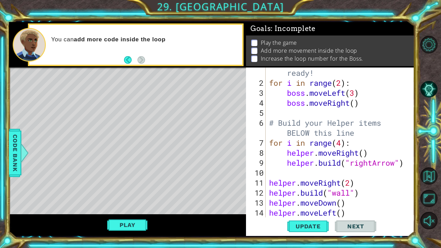
scroll to position [70, 0]
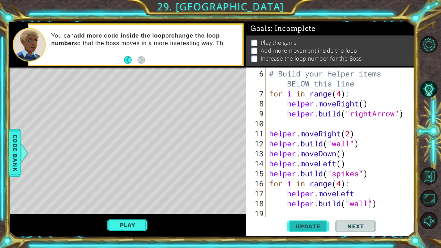
click at [310, 223] on span "Update" at bounding box center [308, 226] width 39 height 7
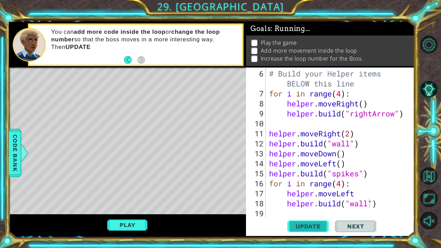
click at [310, 223] on span "Update" at bounding box center [308, 226] width 39 height 7
click at [131, 59] on button "Back" at bounding box center [130, 60] width 13 height 8
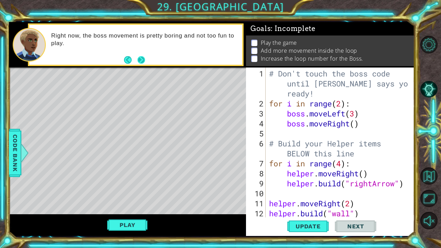
scroll to position [0, 0]
click at [140, 59] on button "Next" at bounding box center [142, 60] width 8 height 8
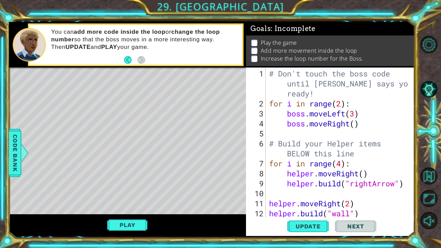
click at [301, 237] on div "1 ההההההההההההההההההההההההההההההההההההההההההההההההההההההההההההההההההההההההההההה…" at bounding box center [212, 129] width 406 height 219
click at [301, 235] on div "helper.build("wall") 1 2 3 4 5 6 7 8 9 10 11 12 13 # Don't touch the boss code …" at bounding box center [330, 152] width 169 height 169
click at [302, 233] on button "Update" at bounding box center [308, 226] width 41 height 17
click at [303, 232] on button "Update" at bounding box center [308, 226] width 41 height 17
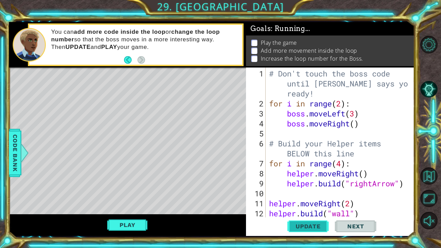
click at [303, 232] on button "Update" at bounding box center [308, 226] width 41 height 17
click at [136, 226] on button "Play" at bounding box center [127, 225] width 40 height 13
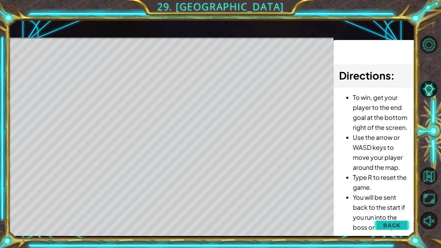
click at [382, 224] on button "Back" at bounding box center [392, 226] width 35 height 14
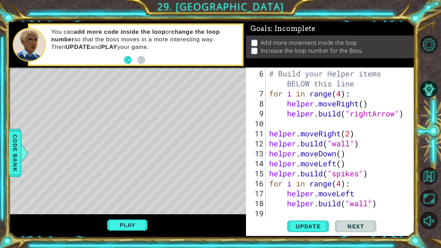
scroll to position [0, 3]
click at [374, 192] on div "# Build your Helper items BELOW this line for i in range ( 4 ) : helper . moveR…" at bounding box center [339, 159] width 143 height 180
click at [290, 194] on div "# Build your Helper items BELOW this line for i in range ( 4 ) : helper . moveR…" at bounding box center [339, 159] width 143 height 180
click at [283, 194] on div "# Build your Helper items BELOW this line for i in range ( 4 ) : helper . moveR…" at bounding box center [339, 159] width 143 height 180
click at [357, 194] on div "# Build your Helper items BELOW this line for i in range ( 4 ) : helper . moveR…" at bounding box center [339, 159] width 143 height 180
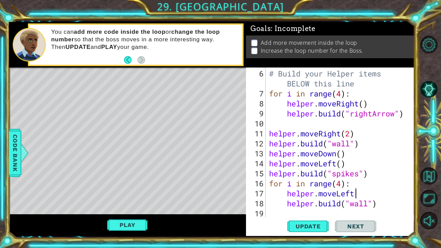
scroll to position [0, 4]
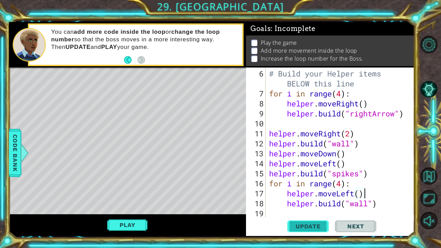
click at [312, 229] on span "Update" at bounding box center [308, 226] width 39 height 7
click at [132, 226] on button "Play" at bounding box center [127, 225] width 40 height 13
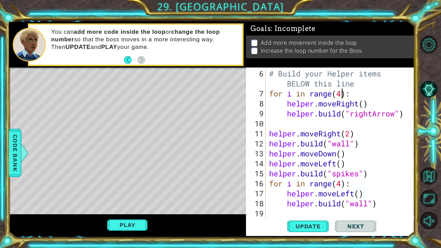
click at [342, 91] on div "# Build your Helper items BELOW this line for i in range ( 4 ) : helper . moveR…" at bounding box center [339, 159] width 143 height 180
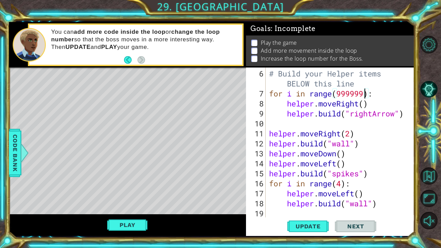
scroll to position [0, 4]
type textarea "for i in range(99999999):"
click at [396, 123] on div "# Build your Helper items BELOW this line for i in range ( 99999999 ) : helper …" at bounding box center [339, 159] width 143 height 180
click at [413, 114] on div "6 7 8 9 10 11 12 13 14 15 16 17 18 19 # Build your Helper items BELOW this line…" at bounding box center [330, 152] width 169 height 169
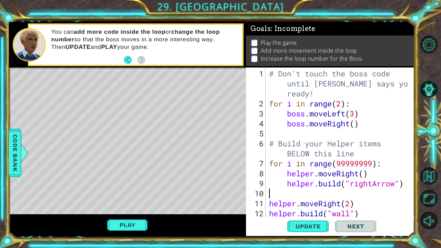
scroll to position [62, 0]
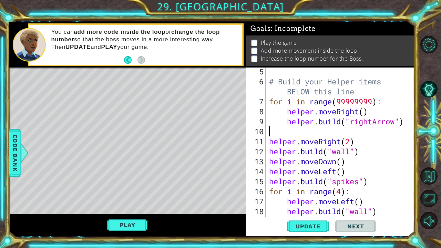
click at [402, 128] on div "# Build your Helper items BELOW this line for i in range ( 99999999 ) : helper …" at bounding box center [339, 152] width 143 height 170
click at [404, 124] on div "# Build your Helper items BELOW this line for i in range ( 99999999 ) : helper …" at bounding box center [339, 152] width 143 height 170
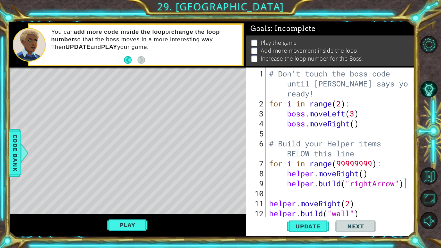
scroll to position [0, 0]
click at [368, 127] on div "# Don't touch the boss code until Vega says you're ready! for i in range ( 2 ) …" at bounding box center [339, 164] width 143 height 190
click at [358, 124] on div "# Don't touch the boss code until Vega says you're ready! for i in range ( 2 ) …" at bounding box center [339, 164] width 143 height 190
click at [357, 124] on div "# Don't touch the boss code until Vega says you're ready! for i in range ( 2 ) …" at bounding box center [339, 164] width 143 height 190
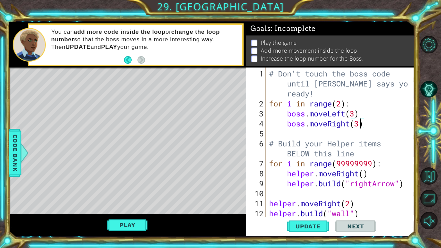
click at [371, 127] on div "# Don't touch the boss code until Vega says you're ready! for i in range ( 2 ) …" at bounding box center [339, 164] width 143 height 190
drag, startPoint x: 360, startPoint y: 115, endPoint x: 287, endPoint y: 117, distance: 73.1
click at [287, 117] on div "# Don't touch the boss code until Vega says you're ready! for i in range ( 2 ) …" at bounding box center [339, 164] width 143 height 190
type textarea "boss.moveLeft(3)"
click at [370, 110] on div "# Don't touch the boss code until Vega says you're ready! for i in range ( 2 ) …" at bounding box center [338, 143] width 140 height 150
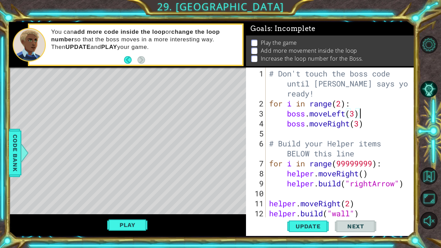
scroll to position [0, 0]
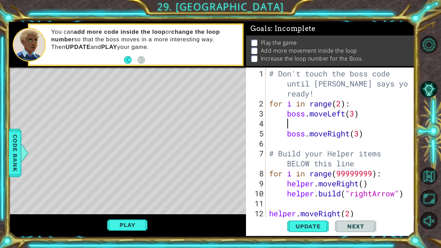
paste textarea "boss.moveLeft(3)"
click at [368, 132] on div "# Don't touch the boss code until Vega says you're ready! for i in range ( 2 ) …" at bounding box center [339, 164] width 143 height 190
drag, startPoint x: 358, startPoint y: 122, endPoint x: 289, endPoint y: 122, distance: 68.6
click at [289, 122] on div "# Don't touch the boss code until Vega says you're ready! for i in range ( 2 ) …" at bounding box center [339, 164] width 143 height 190
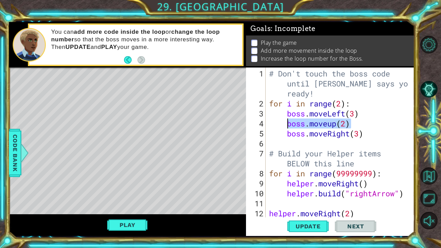
type textarea "boss.moveup(2)"
click at [356, 124] on div "# Don't touch the boss code until Vega says you're ready! for i in range ( 2 ) …" at bounding box center [338, 143] width 140 height 150
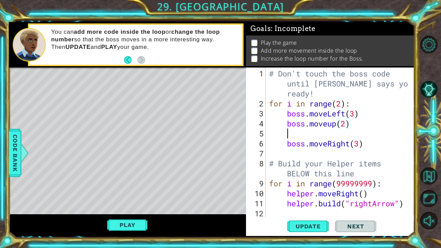
scroll to position [0, 0]
paste textarea "boss.moveup(2)"
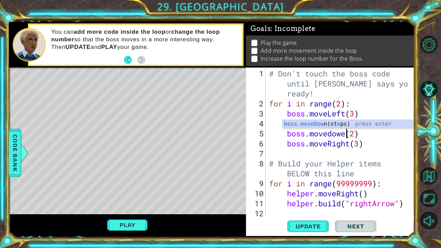
scroll to position [0, 3]
click at [310, 224] on span "Update" at bounding box center [308, 226] width 39 height 7
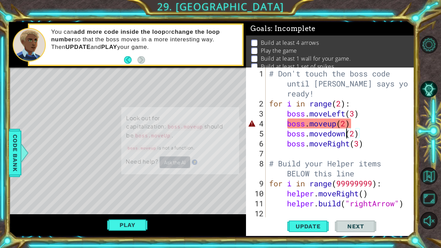
scroll to position [4, 0]
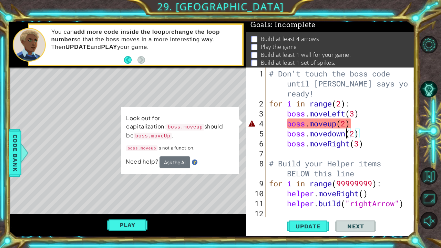
click at [329, 123] on div "# Don't touch the boss code until Vega says you're ready! for i in range ( 2 ) …" at bounding box center [339, 164] width 143 height 190
click at [332, 122] on div "# Don't touch the boss code until Vega says you're ready! for i in range ( 2 ) …" at bounding box center [339, 164] width 143 height 190
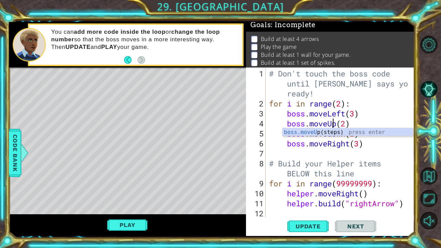
scroll to position [0, 3]
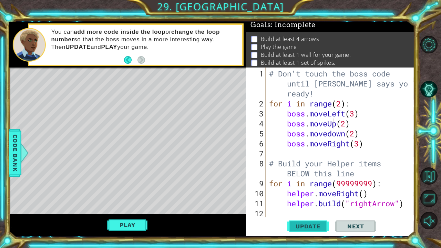
click at [312, 227] on span "Update" at bounding box center [308, 226] width 39 height 7
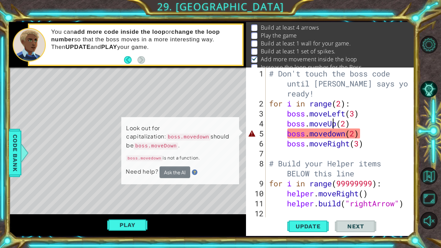
scroll to position [16, 0]
click at [333, 137] on div "# Don't touch the boss code until Vega says you're ready! for i in range ( 2 ) …" at bounding box center [339, 164] width 143 height 190
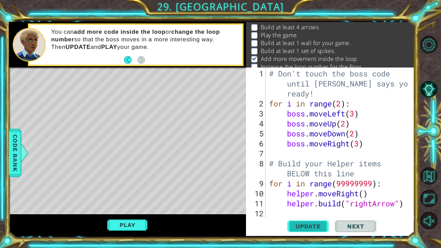
click at [309, 224] on span "Update" at bounding box center [308, 226] width 39 height 7
click at [310, 223] on span "Update" at bounding box center [308, 226] width 39 height 7
click at [310, 228] on span "Update" at bounding box center [308, 226] width 39 height 7
click at [295, 227] on span "Update" at bounding box center [308, 226] width 39 height 7
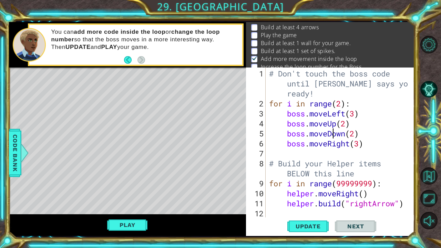
click at [315, 137] on div "# Don't touch the boss code until Vega says you're ready! for i in range ( 2 ) …" at bounding box center [339, 164] width 143 height 190
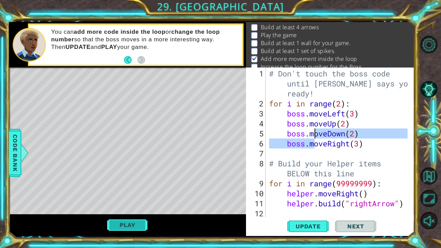
drag, startPoint x: 133, startPoint y: 213, endPoint x: 134, endPoint y: 219, distance: 6.0
click at [134, 216] on div "helper methods moveLeft(steps) moveRight(steps) moveUp(steps) moveDown(steps) b…" at bounding box center [212, 129] width 406 height 214
click at [135, 221] on button "Play" at bounding box center [127, 225] width 40 height 13
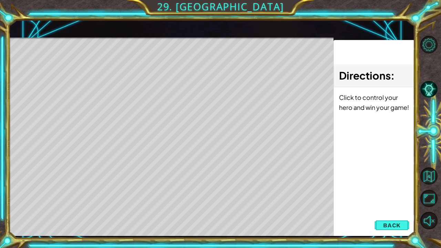
click at [395, 223] on span "Back" at bounding box center [392, 225] width 18 height 7
click at [0, 0] on div "Update Next" at bounding box center [0, 0] width 0 height 0
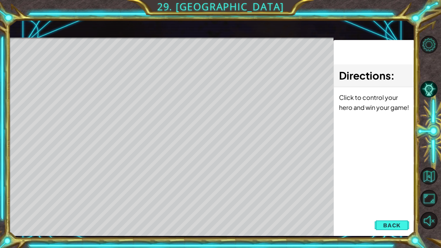
click at [167, 97] on div "Level Map" at bounding box center [168, 139] width 319 height 203
click at [0, 0] on div "Update Next" at bounding box center [0, 0] width 0 height 0
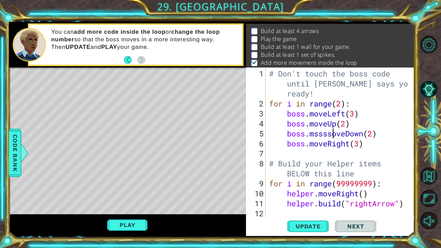
scroll to position [0, 3]
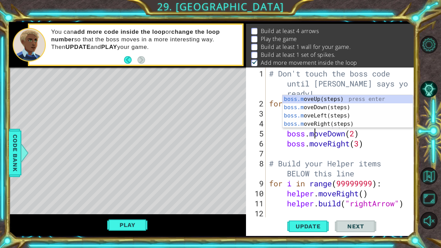
drag, startPoint x: 346, startPoint y: 146, endPoint x: 353, endPoint y: 164, distance: 19.3
click at [346, 146] on div "# Don't touch the boss code until Vega says you're ready! for i in range ( 2 ) …" at bounding box center [339, 164] width 143 height 190
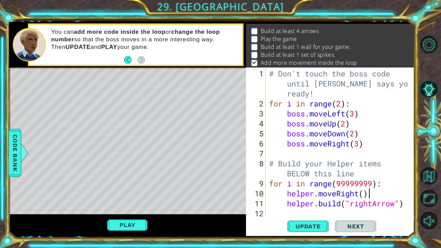
click at [373, 188] on div "# Don't touch the boss code until Vega says you're ready! for i in range ( 2 ) …" at bounding box center [339, 164] width 143 height 190
click at [376, 184] on div "# Don't touch the boss code until Vega says you're ready! for i in range ( 2 ) …" at bounding box center [339, 164] width 143 height 190
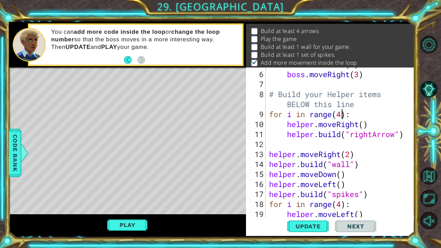
scroll to position [0, 0]
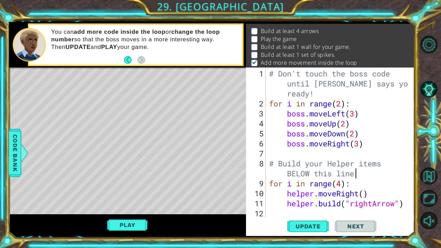
click at [397, 175] on div "# Don't touch the boss code until Vega says you're ready! for i in range ( 2 ) …" at bounding box center [339, 164] width 143 height 190
click at [339, 106] on div "# Don't touch the boss code until Vega says you're ready! for i in range ( 2 ) …" at bounding box center [339, 164] width 143 height 190
click at [342, 106] on div "# Don't touch the boss code until Vega says you're ready! for i in range ( 2 ) …" at bounding box center [339, 164] width 143 height 190
click at [117, 225] on button "Play" at bounding box center [127, 225] width 40 height 13
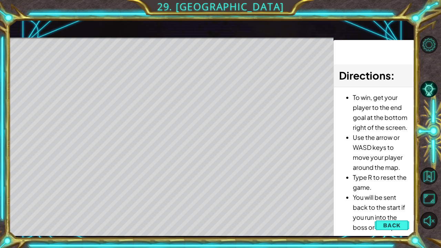
click at [388, 227] on span "Back" at bounding box center [392, 225] width 18 height 7
click at [0, 0] on div "Update Next" at bounding box center [0, 0] width 0 height 0
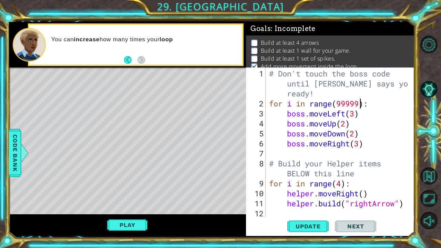
scroll to position [0, 0]
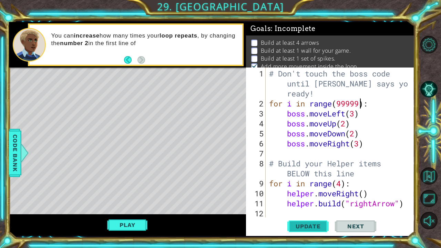
click at [319, 225] on span "Update" at bounding box center [308, 226] width 39 height 7
click at [306, 229] on span "Update" at bounding box center [308, 226] width 39 height 7
click at [306, 228] on span "Update" at bounding box center [308, 226] width 39 height 7
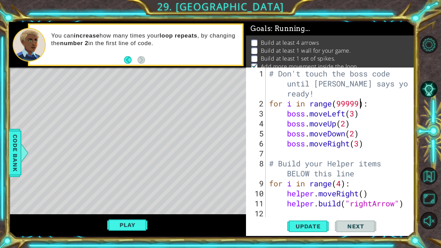
drag, startPoint x: 306, startPoint y: 228, endPoint x: 241, endPoint y: 229, distance: 65.5
click at [305, 228] on span "Update" at bounding box center [308, 226] width 39 height 7
click at [137, 226] on button "Play" at bounding box center [127, 225] width 40 height 13
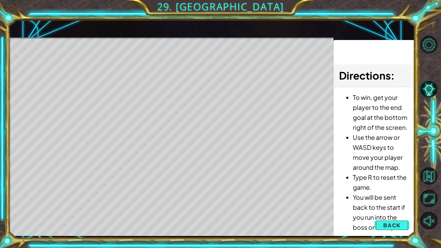
click at [395, 225] on span "Back" at bounding box center [392, 225] width 18 height 7
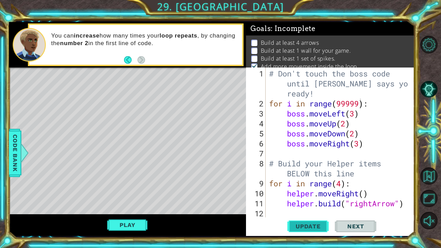
click at [312, 230] on span "Update" at bounding box center [308, 226] width 39 height 7
click at [312, 224] on span "Update" at bounding box center [308, 226] width 39 height 7
click at [128, 226] on button "Play" at bounding box center [127, 225] width 40 height 13
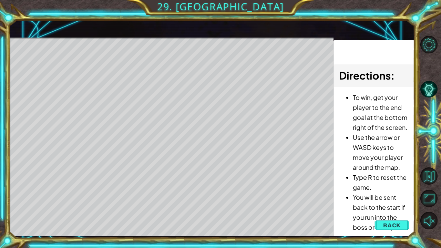
click at [389, 226] on span "Back" at bounding box center [392, 225] width 18 height 7
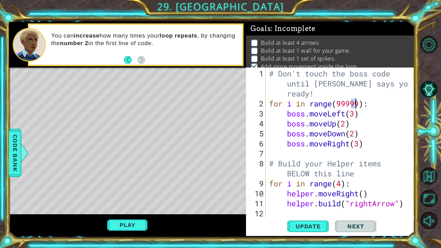
click at [354, 100] on div "# Don't touch the boss code until Vega says you're ready! for i in range ( 9999…" at bounding box center [339, 164] width 143 height 190
drag, startPoint x: 354, startPoint y: 100, endPoint x: 362, endPoint y: 99, distance: 8.0
click at [355, 100] on div "# Don't touch the boss code until Vega says you're ready! for i in range ( 9999…" at bounding box center [338, 143] width 140 height 150
click at [362, 99] on div "# Don't touch the boss code until Vega says you're ready! for i in range ( 9999…" at bounding box center [339, 164] width 143 height 190
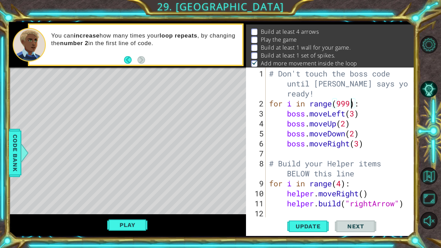
scroll to position [12, 0]
type textarea "for i in range(99):"
click at [304, 227] on span "Update" at bounding box center [308, 226] width 39 height 7
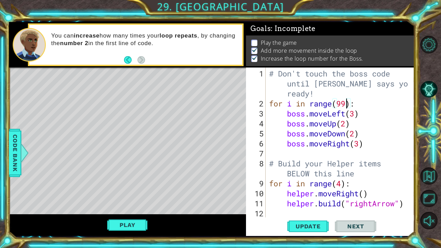
scroll to position [7, 0]
drag, startPoint x: 304, startPoint y: 225, endPoint x: 196, endPoint y: 238, distance: 109.7
click at [305, 225] on span "Update" at bounding box center [308, 226] width 39 height 7
click at [135, 226] on button "Play" at bounding box center [127, 225] width 40 height 13
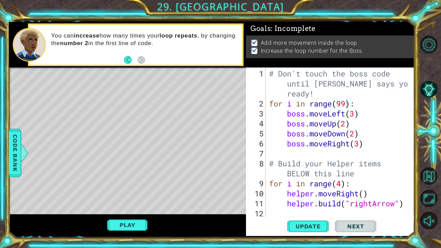
scroll to position [0, 0]
click at [358, 226] on span "Next" at bounding box center [356, 227] width 31 height 7
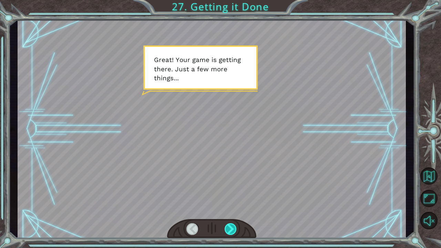
click at [233, 229] on div at bounding box center [231, 229] width 12 height 12
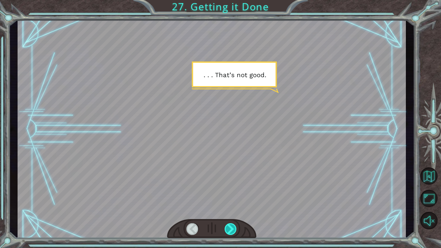
click at [233, 229] on div at bounding box center [231, 229] width 12 height 12
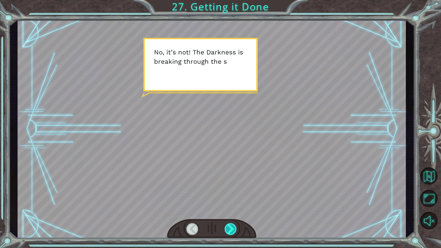
click at [233, 229] on div at bounding box center [231, 229] width 12 height 12
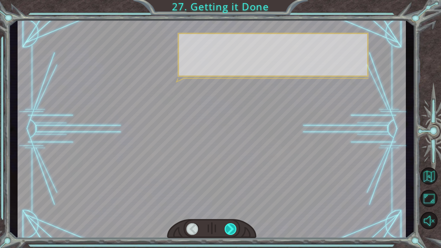
click at [233, 229] on div at bounding box center [231, 229] width 12 height 12
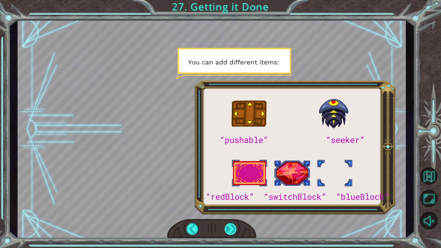
click at [233, 229] on div at bounding box center [231, 229] width 12 height 12
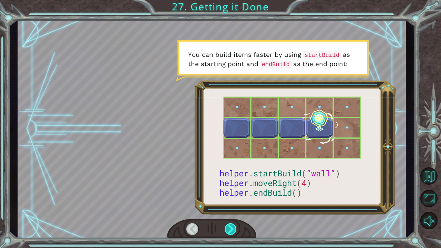
click at [233, 229] on div at bounding box center [231, 229] width 12 height 12
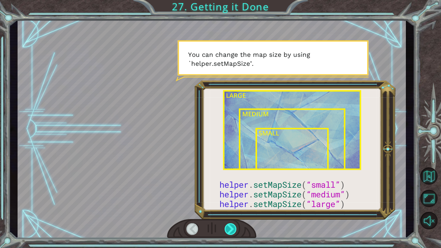
click at [233, 229] on div at bounding box center [231, 229] width 12 height 12
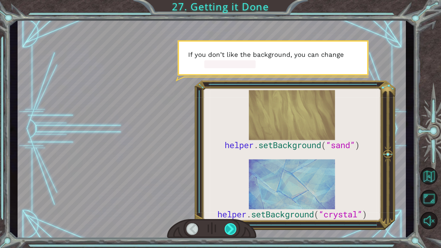
click at [233, 229] on div at bounding box center [231, 229] width 12 height 12
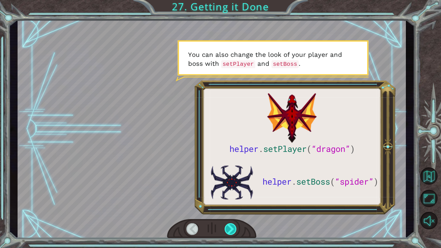
click at [233, 229] on div at bounding box center [231, 229] width 12 height 12
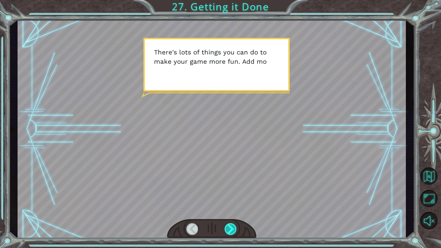
click at [233, 229] on div at bounding box center [231, 229] width 12 height 12
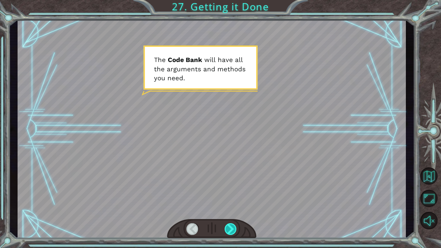
click at [233, 229] on div at bounding box center [231, 229] width 12 height 12
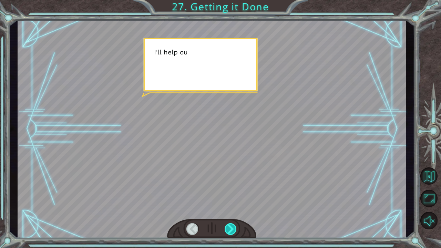
click at [233, 229] on div at bounding box center [231, 229] width 12 height 12
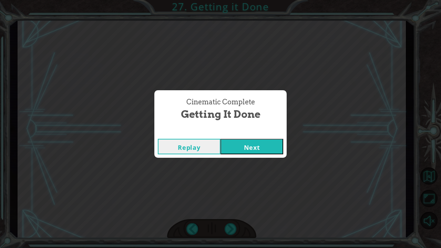
click at [250, 143] on button "Next" at bounding box center [252, 147] width 63 height 16
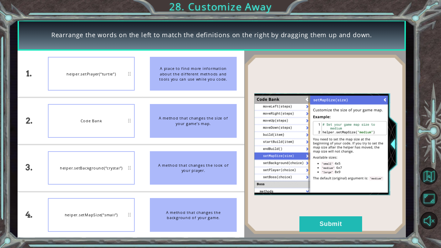
drag, startPoint x: 218, startPoint y: 170, endPoint x: 197, endPoint y: 71, distance: 101.3
click at [197, 73] on ul "A place to find more information about the different methods and tools you can …" at bounding box center [193, 145] width 102 height 188
drag, startPoint x: 197, startPoint y: 70, endPoint x: 189, endPoint y: 130, distance: 60.2
click at [188, 130] on ul "A place to find more information about the different methods and tools you can …" at bounding box center [193, 145] width 102 height 188
click at [210, 168] on div "A method that changes the look of your player." at bounding box center [193, 168] width 87 height 34
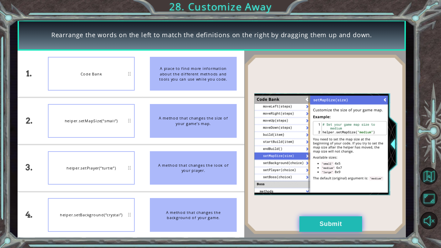
click at [326, 217] on button "Submit" at bounding box center [331, 225] width 63 height 16
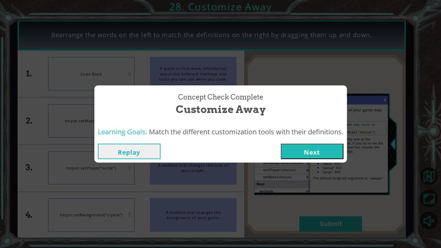
click at [303, 142] on div "Replay Next" at bounding box center [220, 151] width 253 height 22
click at [301, 160] on div "Replay Next" at bounding box center [220, 151] width 253 height 22
click at [300, 151] on button "Next" at bounding box center [312, 152] width 63 height 16
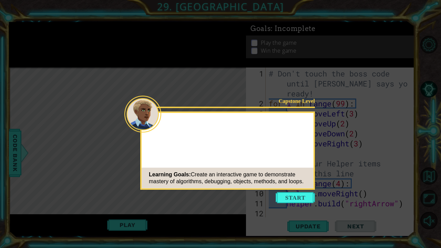
click at [291, 205] on icon at bounding box center [220, 124] width 441 height 248
click at [290, 197] on button "Start" at bounding box center [295, 197] width 39 height 11
click at [290, 197] on icon at bounding box center [220, 124] width 441 height 248
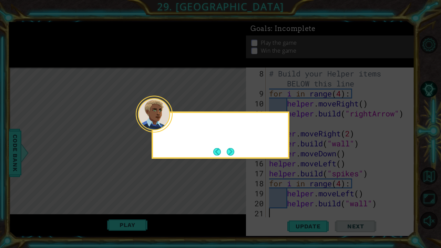
scroll to position [90, 0]
click at [233, 154] on button "Next" at bounding box center [231, 152] width 8 height 8
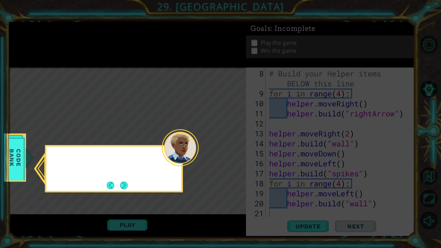
click at [233, 154] on icon at bounding box center [220, 124] width 441 height 248
click at [120, 192] on icon at bounding box center [220, 124] width 441 height 248
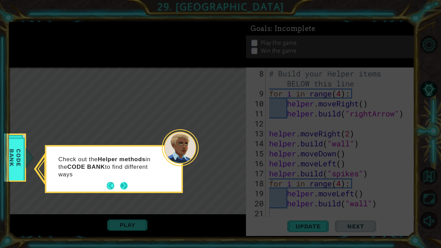
click at [123, 184] on button "Next" at bounding box center [124, 186] width 8 height 8
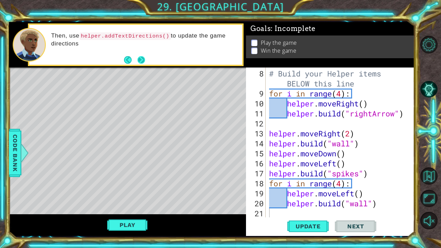
click at [144, 59] on button "Next" at bounding box center [142, 60] width 8 height 8
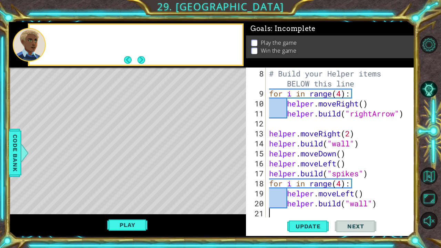
click at [144, 59] on button "Next" at bounding box center [142, 60] width 8 height 8
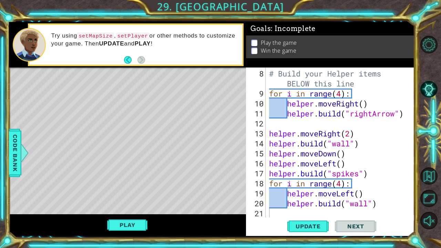
click at [273, 153] on div "# Build your Helper items BELOW this line for i in range ( 4 ) : helper . moveR…" at bounding box center [339, 159] width 143 height 180
click at [278, 200] on div "# Build your Helper items BELOW this line for i in range ( 4 ) : helper . moveR…" at bounding box center [339, 159] width 143 height 180
drag, startPoint x: 275, startPoint y: 113, endPoint x: 270, endPoint y: 119, distance: 8.1
click at [273, 116] on div "# Build your Helper items BELOW this line for i in range ( 4 ) : helper . moveR…" at bounding box center [339, 159] width 143 height 180
click at [378, 201] on div "# Build your Helper items BELOW this line for i in range ( 4 ) : helper . moveR…" at bounding box center [339, 159] width 143 height 180
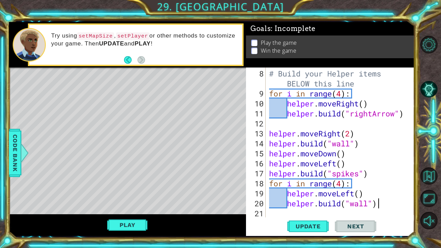
type textarea "helper.build("wall")"
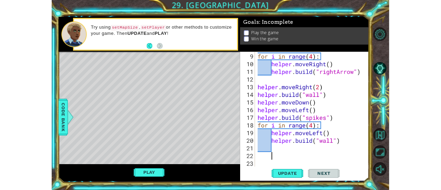
scroll to position [110, 0]
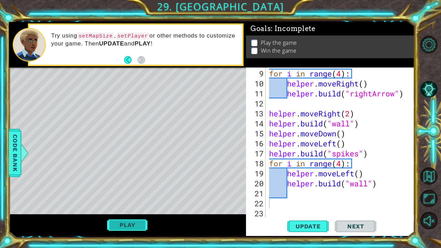
click at [133, 229] on button "Play" at bounding box center [127, 225] width 40 height 13
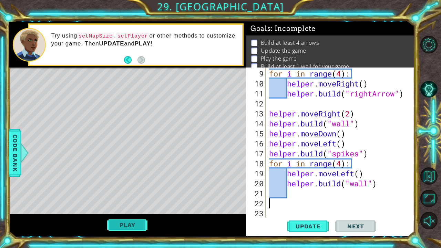
click at [134, 229] on button "Play" at bounding box center [127, 225] width 40 height 13
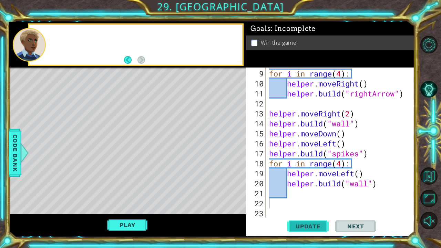
click at [301, 223] on span "Update" at bounding box center [308, 226] width 39 height 7
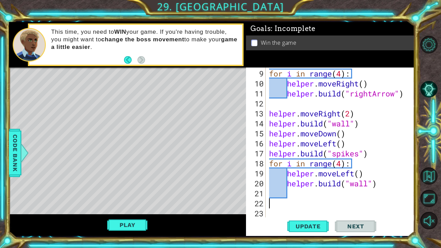
type textarea "w"
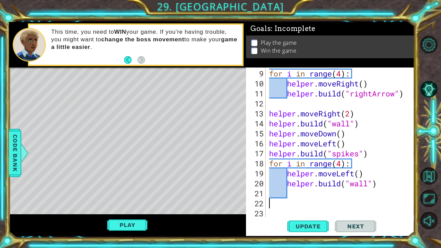
type textarea "j"
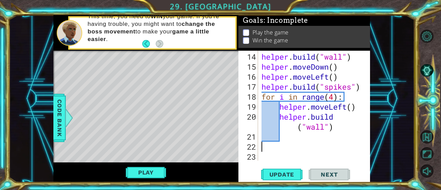
scroll to position [140, 0]
click at [273, 117] on div "helper . build ( "wall" ) helper . moveDown ( ) helper . moveLeft ( ) helper . …" at bounding box center [313, 117] width 107 height 130
type textarea "helper.build("wall")"
click at [267, 146] on div "helper . build ( "wall" ) helper . moveDown ( ) helper . moveLeft ( ) helper . …" at bounding box center [313, 117] width 107 height 130
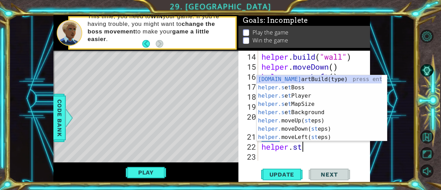
scroll to position [0, 1]
click at [305, 81] on div "helper.st artBuild(type) press enter helper.s e t Boss press enter helper.s e t…" at bounding box center [320, 116] width 126 height 83
type textarea "helper.startBuild("wall")"
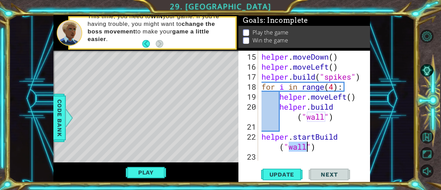
scroll to position [190, 0]
click at [333, 153] on div "helper . moveDown ( ) helper . moveLeft ( ) helper . build ( "spikes" ) for i i…" at bounding box center [313, 117] width 107 height 130
click at [138, 166] on button "Play" at bounding box center [146, 172] width 40 height 13
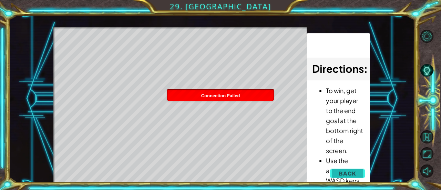
click at [339, 171] on button "Back" at bounding box center [347, 174] width 35 height 14
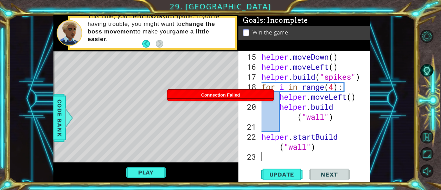
click at [284, 151] on div "helper . moveDown ( ) helper . moveLeft ( ) helper . build ( "spikes" ) for i i…" at bounding box center [313, 117] width 107 height 130
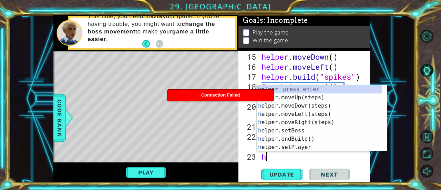
scroll to position [200, 0]
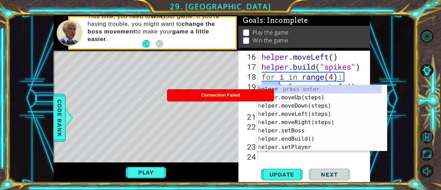
type textarea "he"
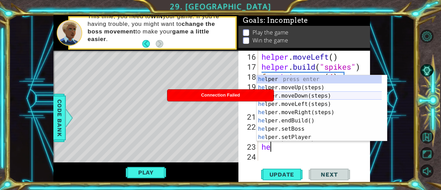
click at [290, 95] on div "he lper press enter he lper.moveUp(steps) press enter he lper.moveDown(steps) p…" at bounding box center [320, 116] width 126 height 83
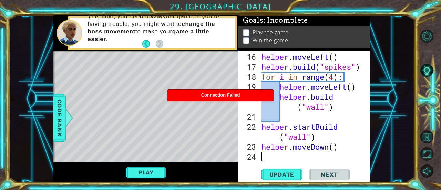
scroll to position [210, 0]
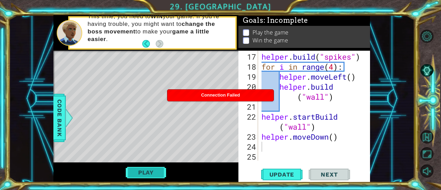
click at [141, 174] on button "Play" at bounding box center [146, 172] width 40 height 13
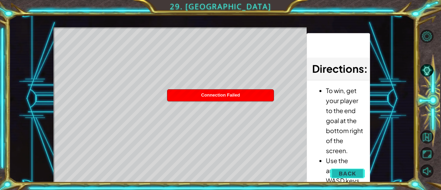
click at [345, 171] on span "Back" at bounding box center [348, 173] width 18 height 7
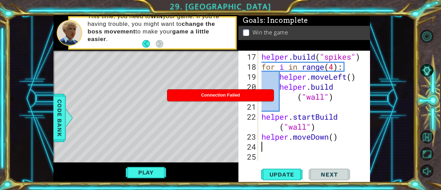
click at [337, 142] on div "helper . build ( "spikes" ) for i in range ( 4 ) : helper . moveLeft ( ) helper…" at bounding box center [313, 117] width 107 height 130
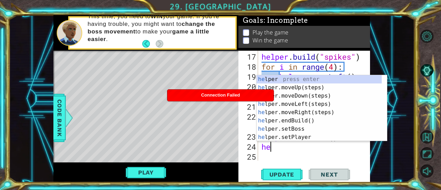
type textarea "he"
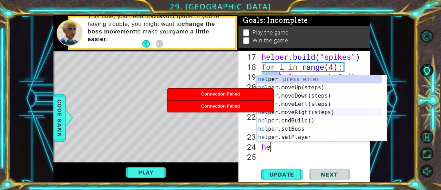
click at [312, 114] on div "he lper press enter he lper.moveUp(steps) press enter he lper.moveDown(steps) p…" at bounding box center [320, 116] width 126 height 83
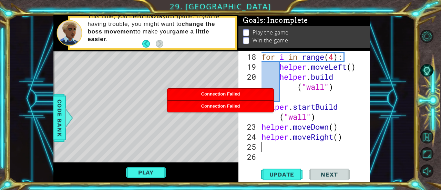
scroll to position [220, 0]
click at [337, 139] on div "for i in range ( 4 ) : helper . moveLeft ( ) helper . build ( "wall" ) helper .…" at bounding box center [313, 117] width 107 height 130
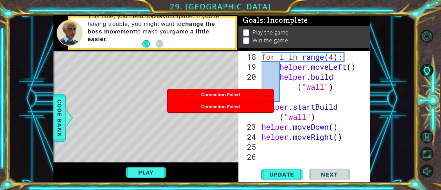
scroll to position [0, 3]
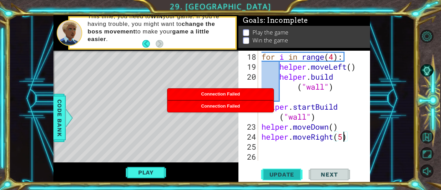
type textarea "helper.moveRight(5)"
click at [290, 175] on span "Update" at bounding box center [282, 174] width 39 height 7
click at [150, 171] on button "Play" at bounding box center [146, 172] width 40 height 13
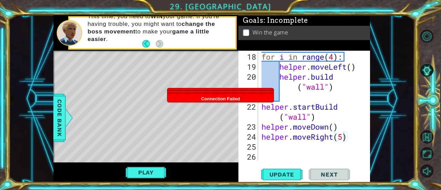
click at [348, 140] on div "for i in range ( 4 ) : helper . moveLeft ( ) helper . build ( "wall" ) helper .…" at bounding box center [313, 117] width 107 height 130
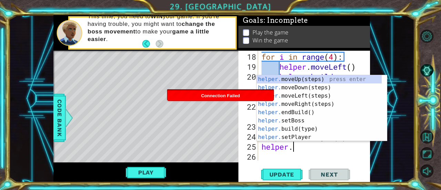
scroll to position [0, 1]
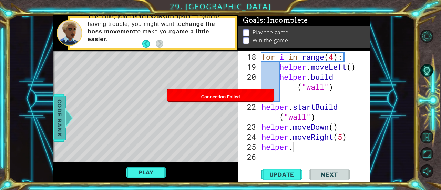
click at [61, 102] on span "Code Bank" at bounding box center [59, 118] width 11 height 42
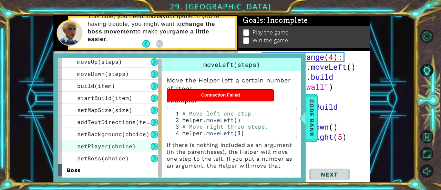
scroll to position [57, 0]
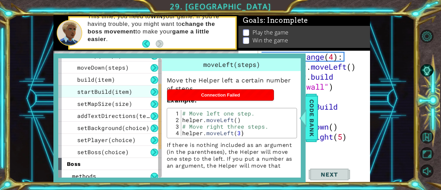
click at [122, 93] on span "startBuild(item)" at bounding box center [104, 91] width 55 height 7
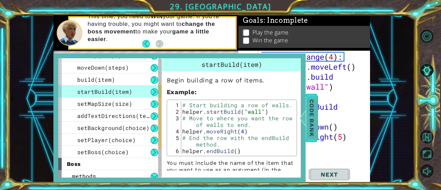
click at [313, 133] on span "Code Bank" at bounding box center [312, 118] width 11 height 42
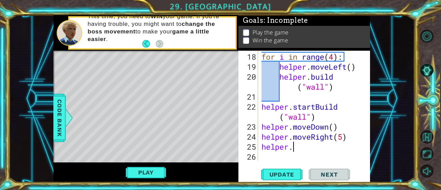
click at [297, 143] on div "for i in range ( 4 ) : helper . moveLeft ( ) helper . build ( "wall" ) helper .…" at bounding box center [313, 117] width 107 height 130
type textarea "helper.e"
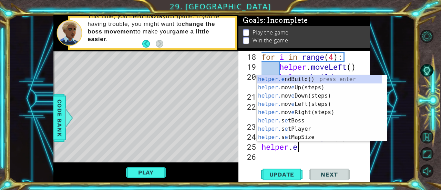
scroll to position [0, 1]
click at [301, 76] on div "helper.e ndBuild() press enter helper. mov e Up(steps) press enter helper. mov …" at bounding box center [320, 116] width 126 height 83
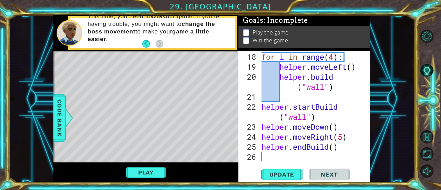
type textarea "l"
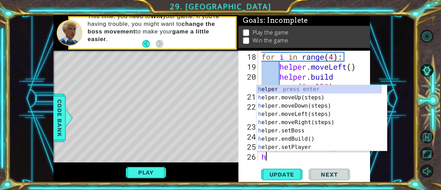
type textarea "he"
click at [299, 115] on div "he lper press enter he lper.moveUp(steps) press enter he lper.moveDown(steps) p…" at bounding box center [320, 126] width 126 height 83
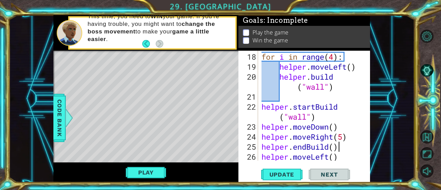
click at [347, 149] on div "for i in range ( 4 ) : helper . moveLeft ( ) helper . build ( "wall" ) helper .…" at bounding box center [313, 117] width 107 height 130
click at [344, 167] on div "helper.endBuild() 18 19 20 21 22 23 24 25 26 27 for i in range ( 4 ) : helper .…" at bounding box center [305, 117] width 132 height 132
click at [343, 150] on div "for i in range ( 4 ) : helper . moveLeft ( ) helper . build ( "wall" ) helper .…" at bounding box center [313, 117] width 107 height 130
click at [343, 156] on div "for i in range ( 4 ) : helper . moveLeft ( ) helper . build ( "wall" ) helper .…" at bounding box center [313, 117] width 107 height 130
type textarea "helper.moveLeft()"
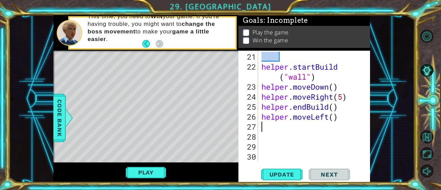
scroll to position [260, 0]
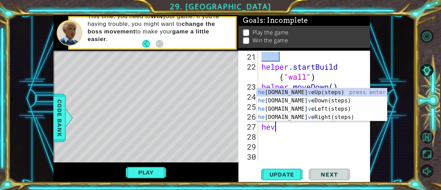
type textarea "he"
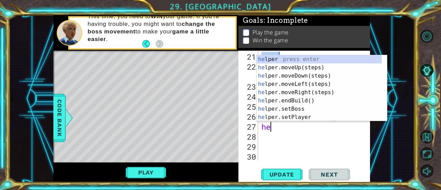
scroll to position [0, 0]
click at [298, 77] on div "he lper press enter he lper.moveUp(steps) press enter he lper.moveDown(steps) p…" at bounding box center [320, 96] width 126 height 83
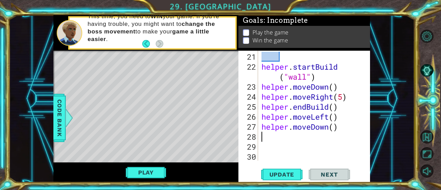
click at [336, 130] on div "helper . startBuild ( "wall" ) helper . moveDown ( ) helper . moveRight ( 5 ) h…" at bounding box center [313, 117] width 107 height 130
type textarea "helper.moveDown(2)"
click at [309, 136] on div "helper . startBuild ( "wall" ) helper . moveDown ( ) helper . moveRight ( 5 ) h…" at bounding box center [313, 117] width 107 height 130
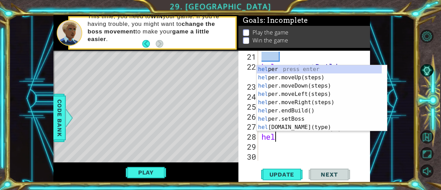
scroll to position [0, 1]
type textarea "helper"
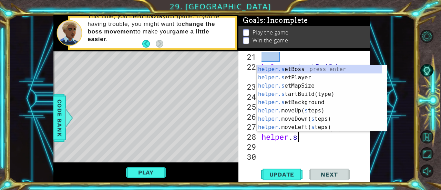
scroll to position [0, 1]
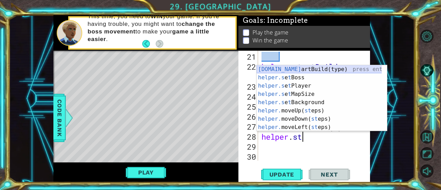
click at [295, 69] on div "helper.st artBuild(type) press enter helper.s e t Boss press enter helper.s e t…" at bounding box center [320, 106] width 126 height 83
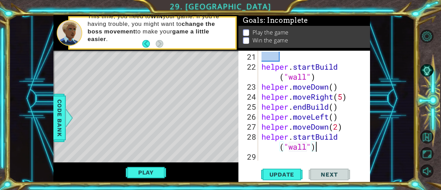
click at [346, 150] on div "helper . startBuild ( "wall" ) helper . moveDown ( ) helper . moveRight ( 5 ) h…" at bounding box center [313, 117] width 107 height 130
type textarea "helper.startBuild("wall")"
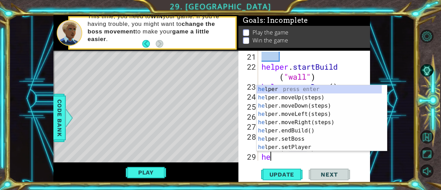
type textarea "hel"
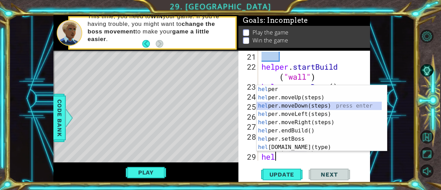
click at [307, 107] on div "hel per press enter hel per.moveUp(steps) press enter hel per.moveDown(steps) p…" at bounding box center [320, 126] width 126 height 83
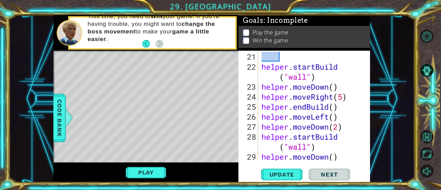
click at [349, 157] on div "helper . startBuild ( "wall" ) helper . moveDown ( ) helper . moveRight ( 5 ) h…" at bounding box center [313, 117] width 107 height 130
type textarea "helper.moveDown()"
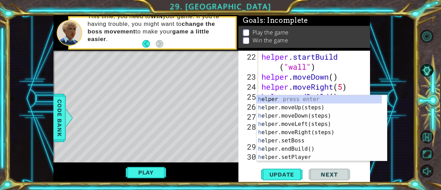
scroll to position [270, 0]
type textarea "he"
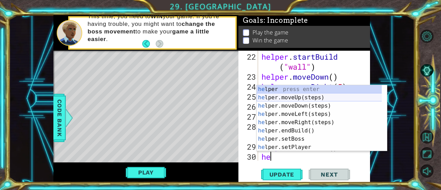
click at [294, 98] on div "he lper press enter he lper.moveUp(steps) press enter he lper.moveDown(steps) p…" at bounding box center [320, 126] width 126 height 83
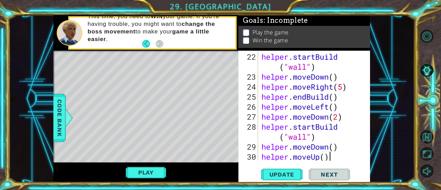
click at [338, 158] on div "helper . startBuild ( "wall" ) helper . moveDown ( ) helper . moveRight ( 5 ) h…" at bounding box center [313, 122] width 107 height 140
type textarea "helper.moveUp()"
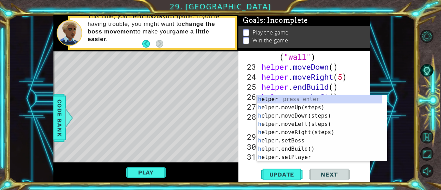
scroll to position [280, 0]
type textarea "he"
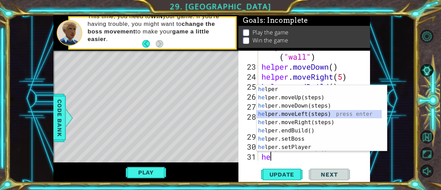
click at [301, 117] on div "he lper press enter he lper.moveUp(steps) press enter he lper.moveDown(steps) p…" at bounding box center [320, 126] width 126 height 83
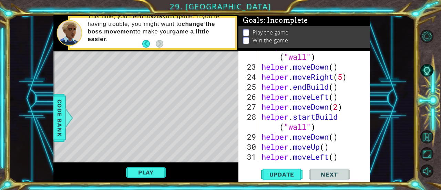
click at [337, 158] on div "helper . startBuild ( "wall" ) helper . moveDown ( ) helper . moveRight ( 5 ) h…" at bounding box center [313, 112] width 107 height 140
type textarea "helper.moveLeft(5)"
click at [273, 173] on span "Update" at bounding box center [282, 174] width 39 height 7
click at [155, 170] on button "Play" at bounding box center [146, 172] width 40 height 13
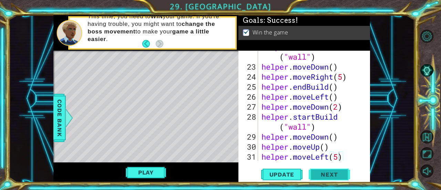
click at [334, 171] on div "helper.moveLeft(5) 22 23 24 25 26 27 28 29 30 31 32 33 helper . startBuild ( "w…" at bounding box center [305, 117] width 132 height 132
click at [334, 171] on button "Next" at bounding box center [329, 174] width 41 height 13
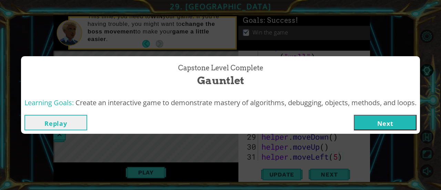
click at [391, 124] on button "Next" at bounding box center [385, 123] width 63 height 16
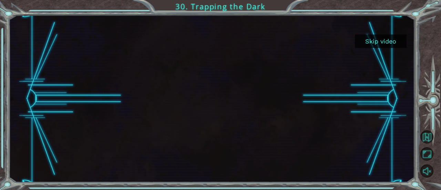
drag, startPoint x: 283, startPoint y: 100, endPoint x: 319, endPoint y: 111, distance: 38.0
click at [290, 101] on div at bounding box center [212, 98] width 298 height 167
click at [375, 43] on button "Skip video" at bounding box center [381, 40] width 52 height 13
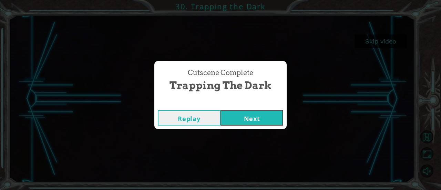
click at [241, 117] on button "Next" at bounding box center [252, 118] width 63 height 16
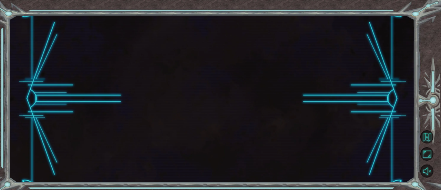
drag, startPoint x: 241, startPoint y: 117, endPoint x: 237, endPoint y: 118, distance: 4.5
click at [237, 118] on body "1 2 3 4 hero.moveUp press enter hero.moveDown press enter hero.moveLeft press e…" at bounding box center [220, 95] width 441 height 190
